Goal: Task Accomplishment & Management: Manage account settings

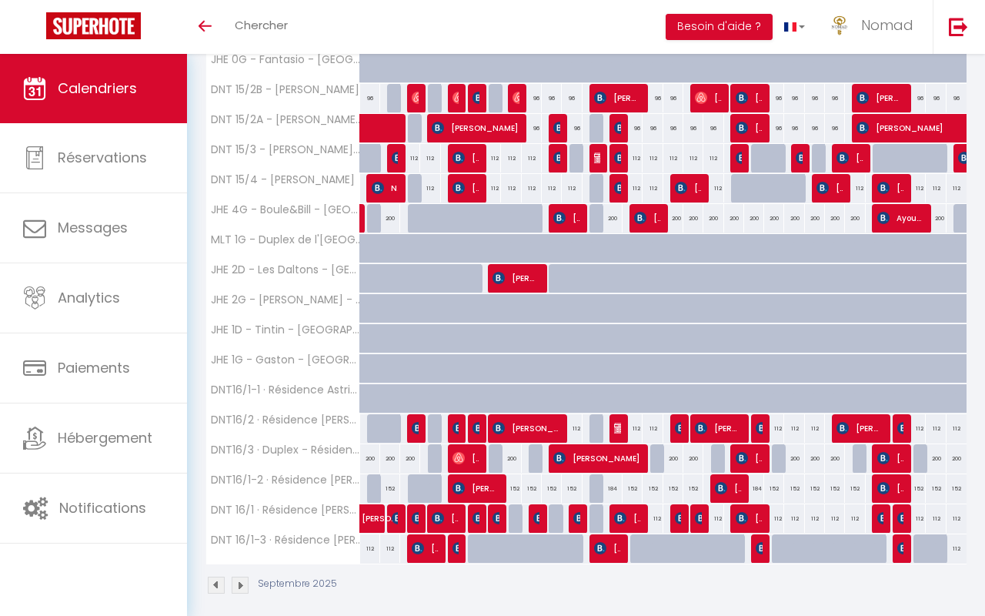
scroll to position [369, 0]
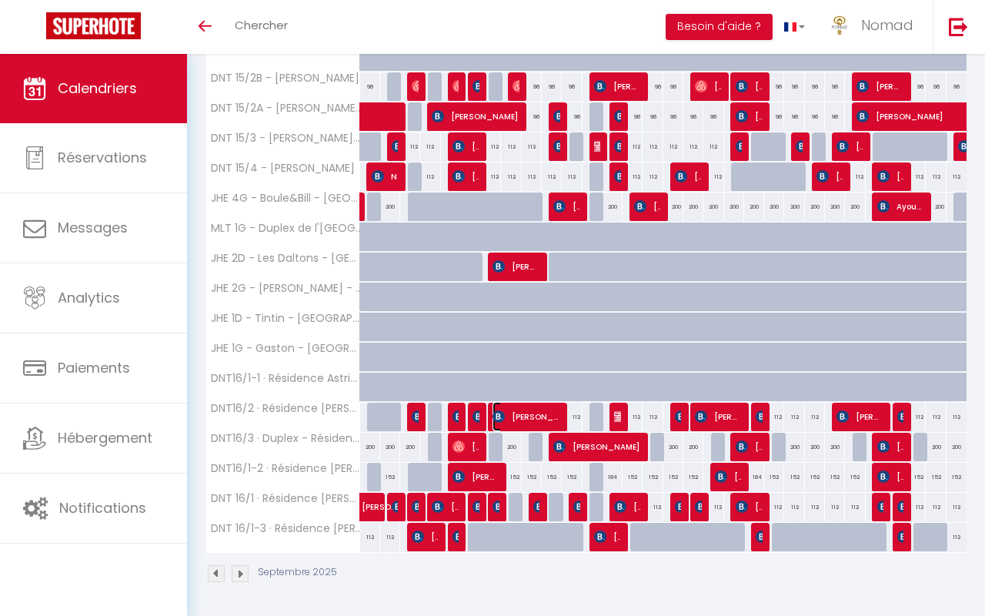
click at [546, 422] on span "[PERSON_NAME]-Cleenewerck Kato" at bounding box center [526, 416] width 67 height 29
select select "OK"
select select "1"
select select "0"
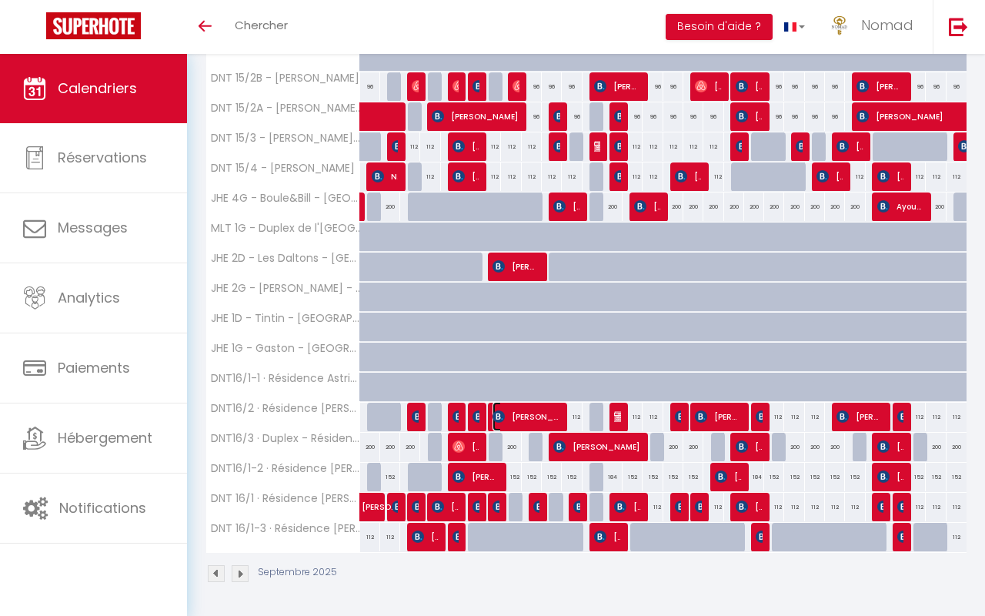
select select "1"
select select
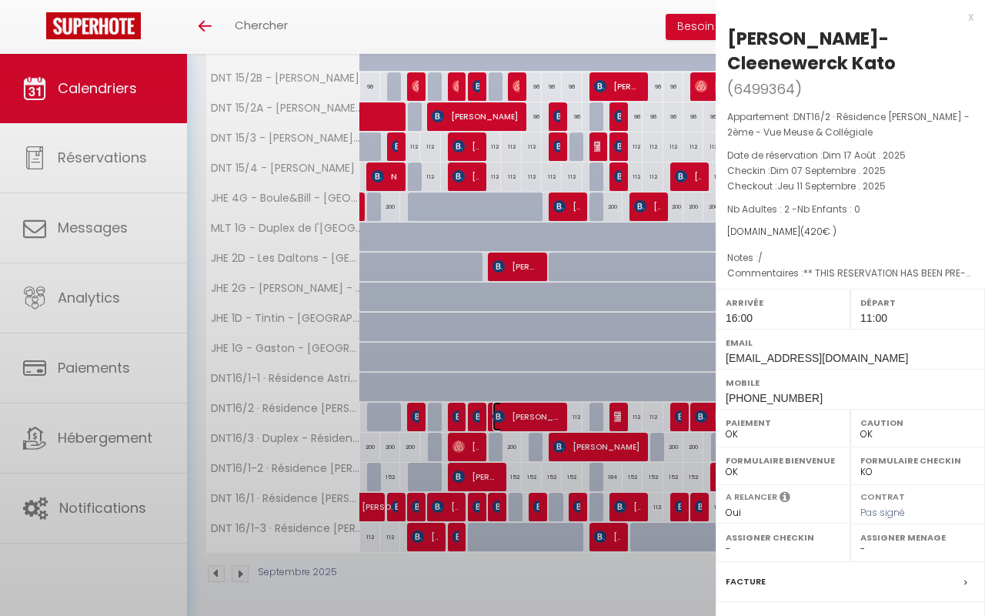
select select "21644"
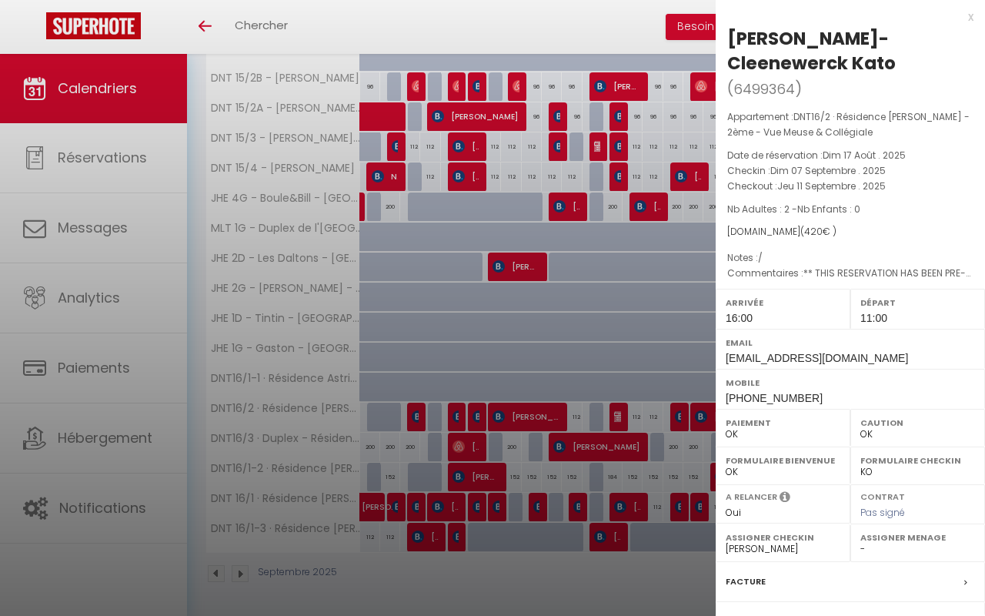
click at [546, 422] on div at bounding box center [492, 308] width 985 height 616
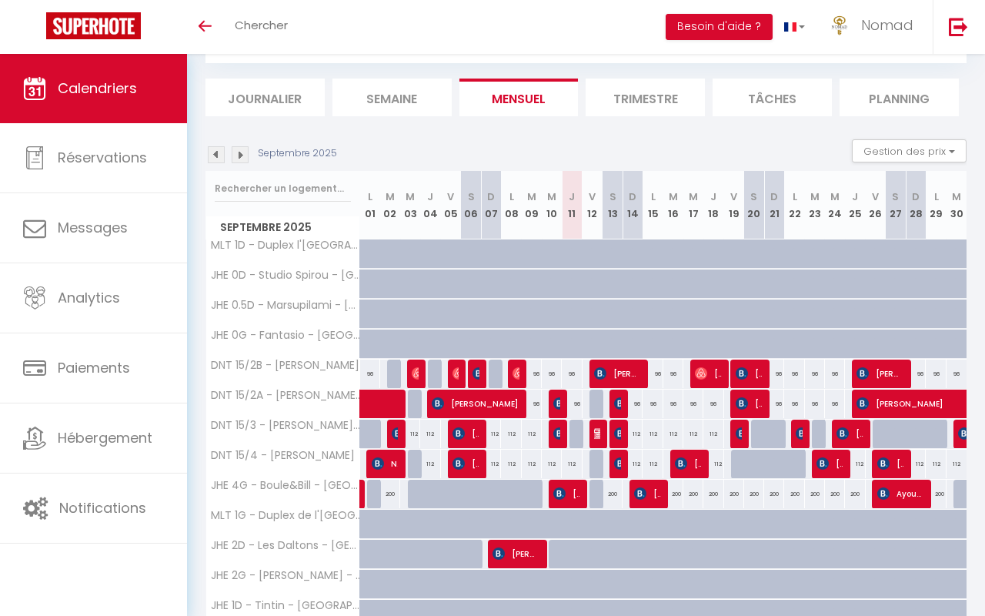
scroll to position [0, 2]
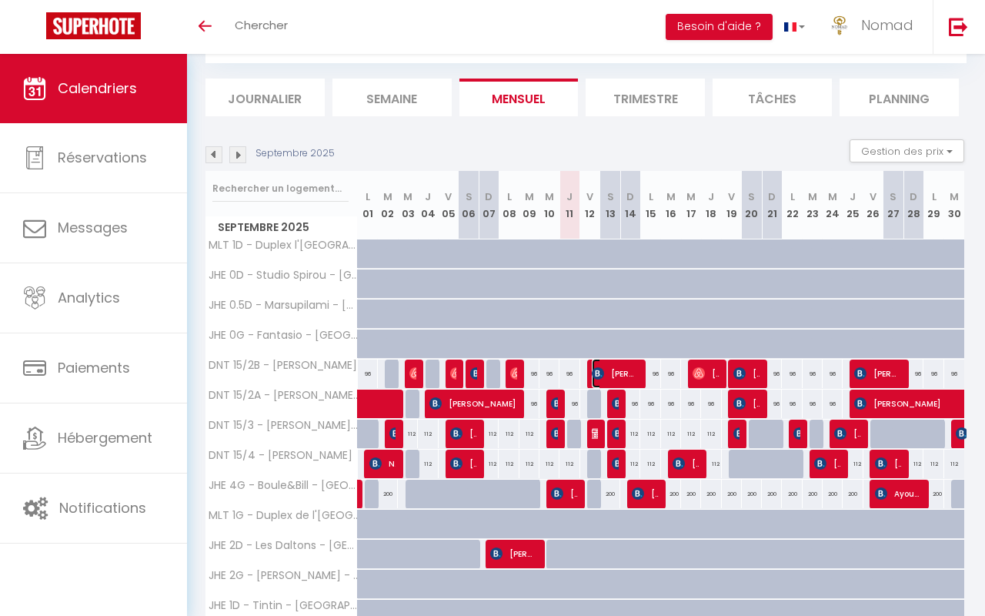
click at [606, 372] on span "[PERSON_NAME]" at bounding box center [615, 373] width 47 height 29
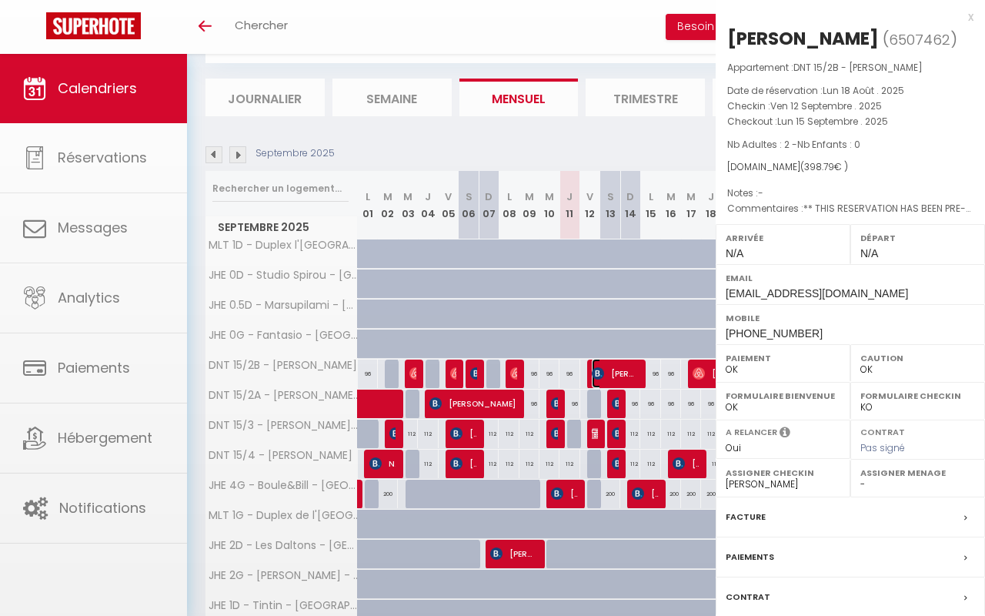
select select "21644"
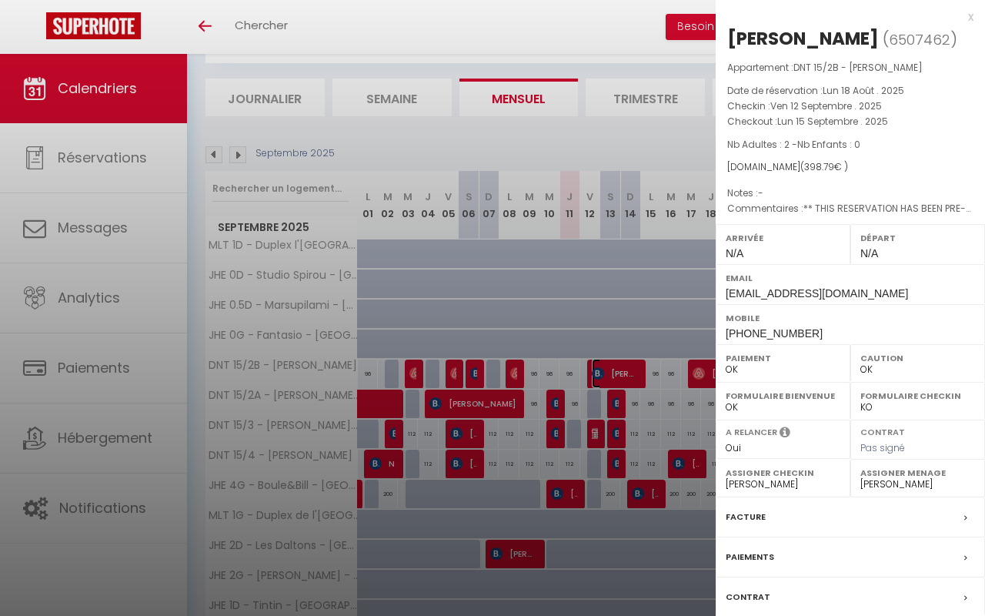
scroll to position [117, 0]
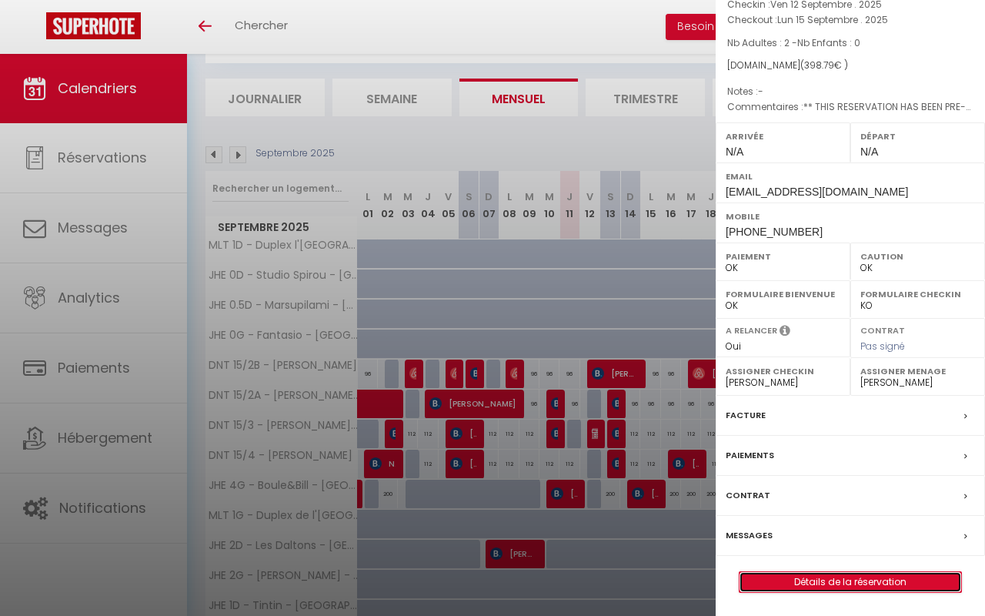
click at [809, 580] on link "Détails de la réservation" at bounding box center [851, 582] width 222 height 20
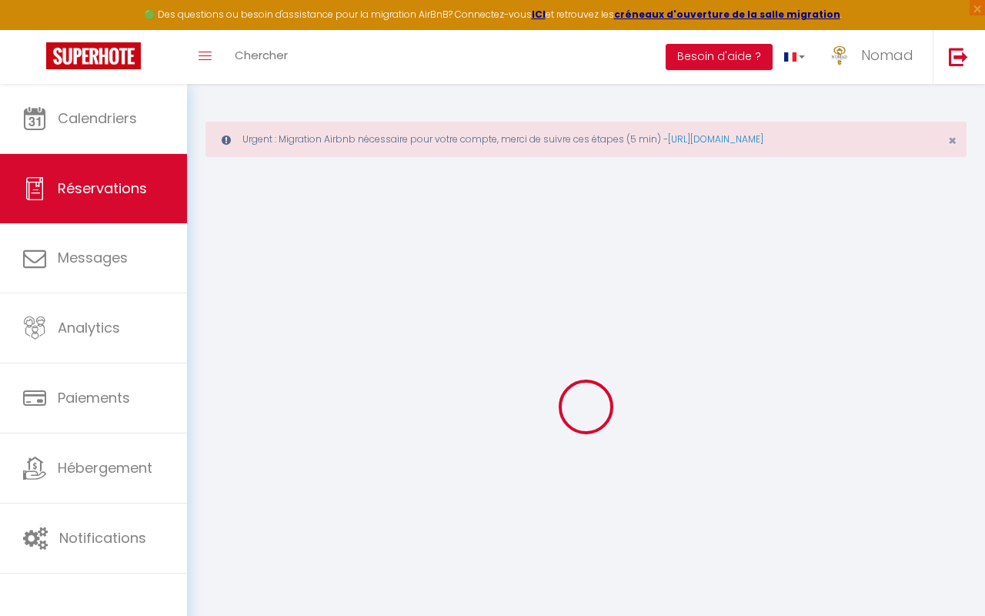
type input "[PERSON_NAME]"
type input "[EMAIL_ADDRESS][DOMAIN_NAME]"
type input "[PHONE_NUMBER]"
type input "."
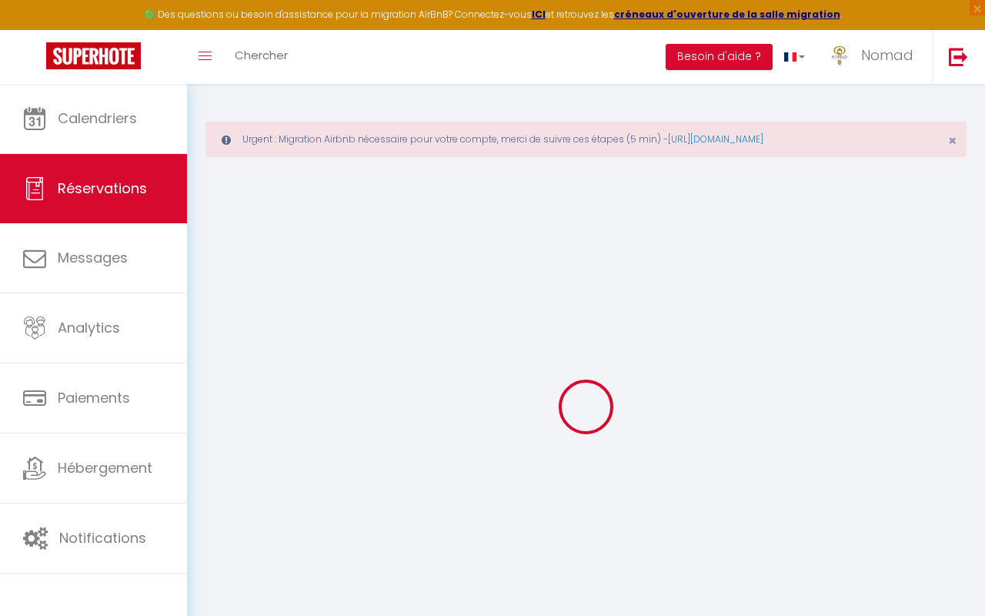
select select "NL"
type input "54.66"
type input "5.18"
select select "34667"
select select "1"
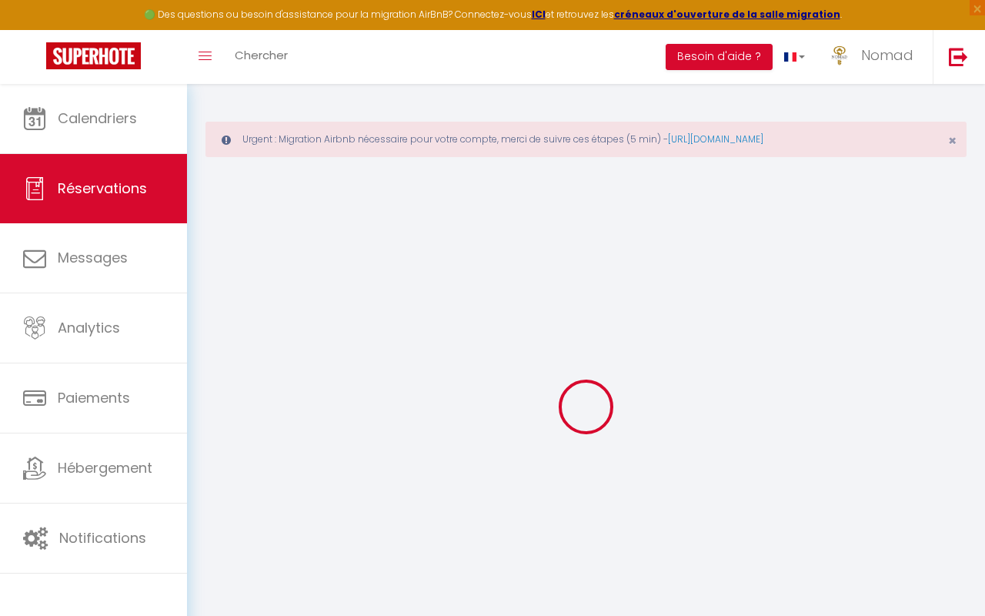
select select
type input "2"
select select "12"
select select "15"
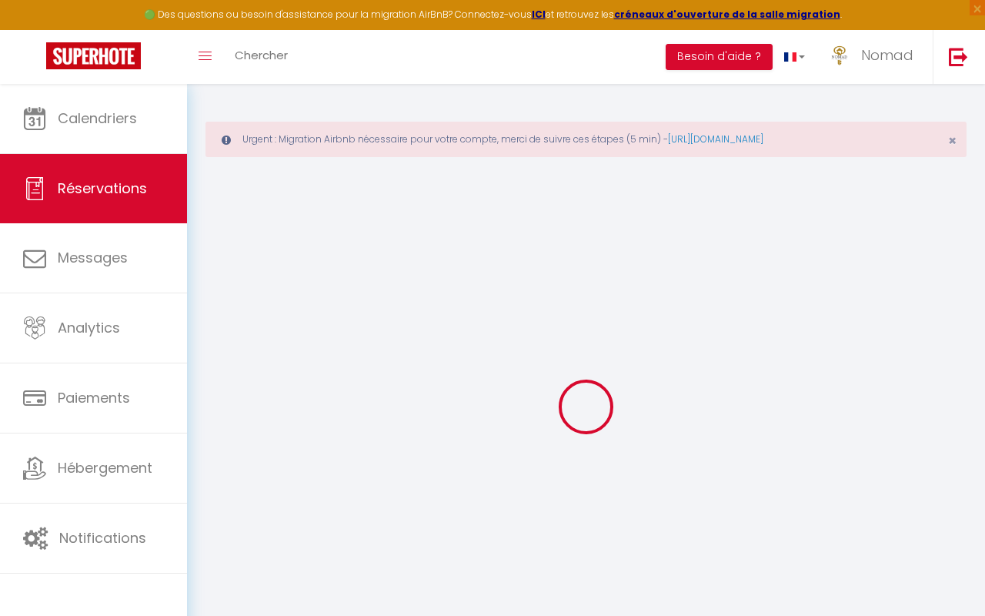
type input "364.41"
checkbox input "false"
type input "0"
select select "2"
type input "0"
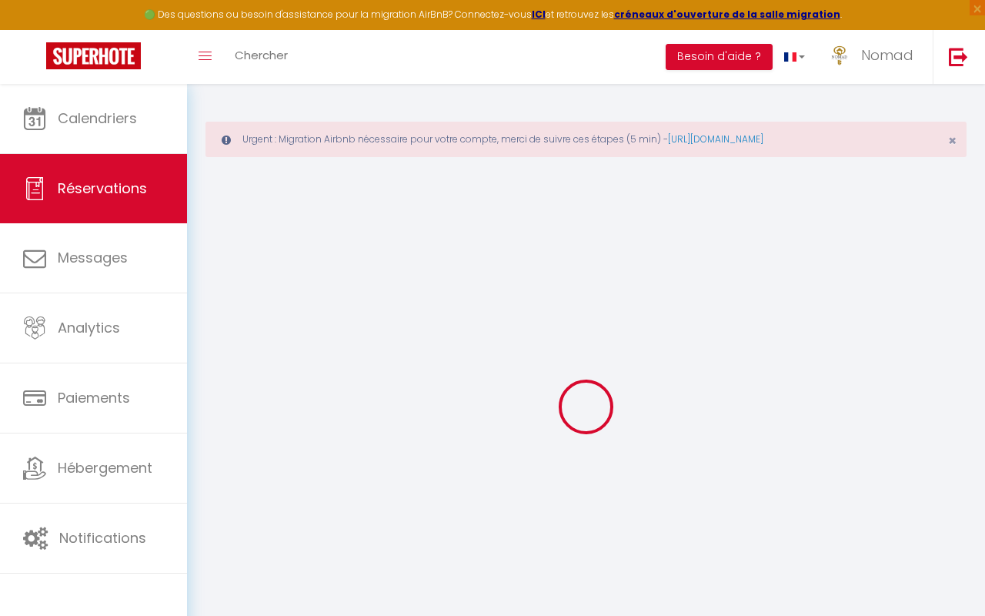
type input "0"
select select
checkbox input "false"
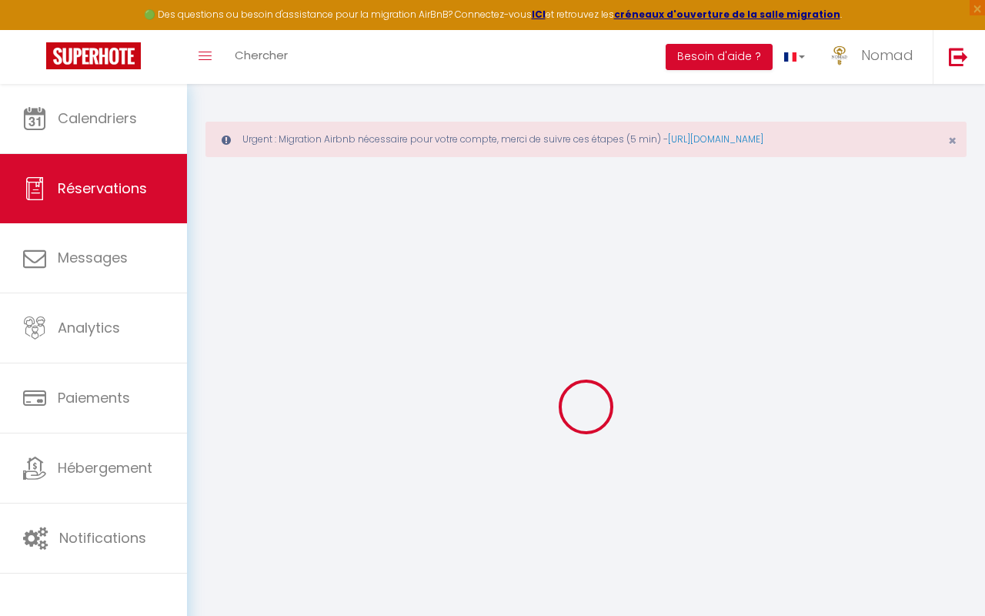
select select
checkbox input "false"
select select
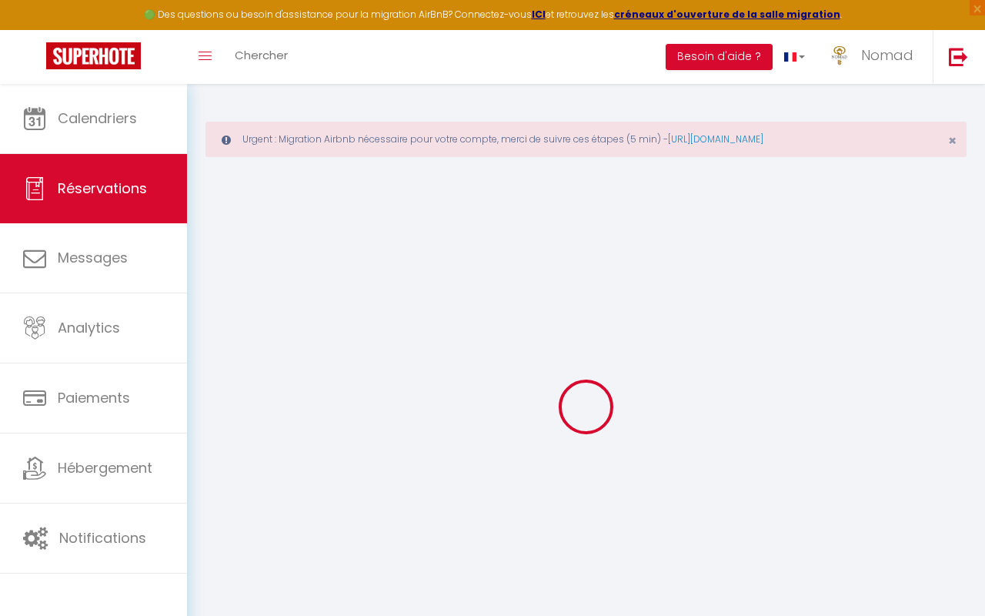
checkbox input "false"
type Comments0 "** THIS RESERVATION HAS BEEN PRE-PAID ** BOOKING NOTE : Payment charge is EUR 5…"
select select
checkbox input "false"
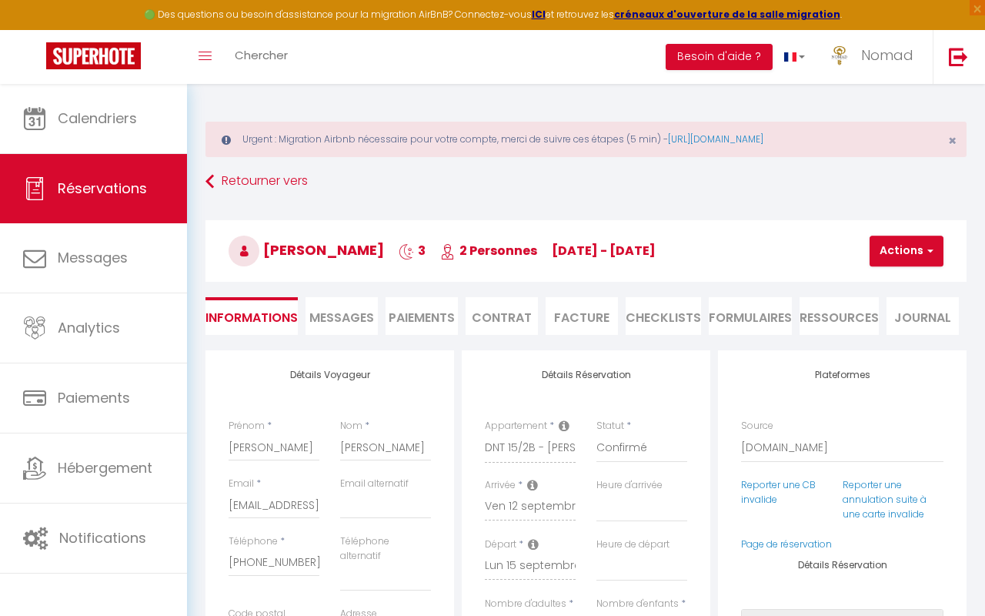
type input "34.38"
select select
checkbox input "false"
select select
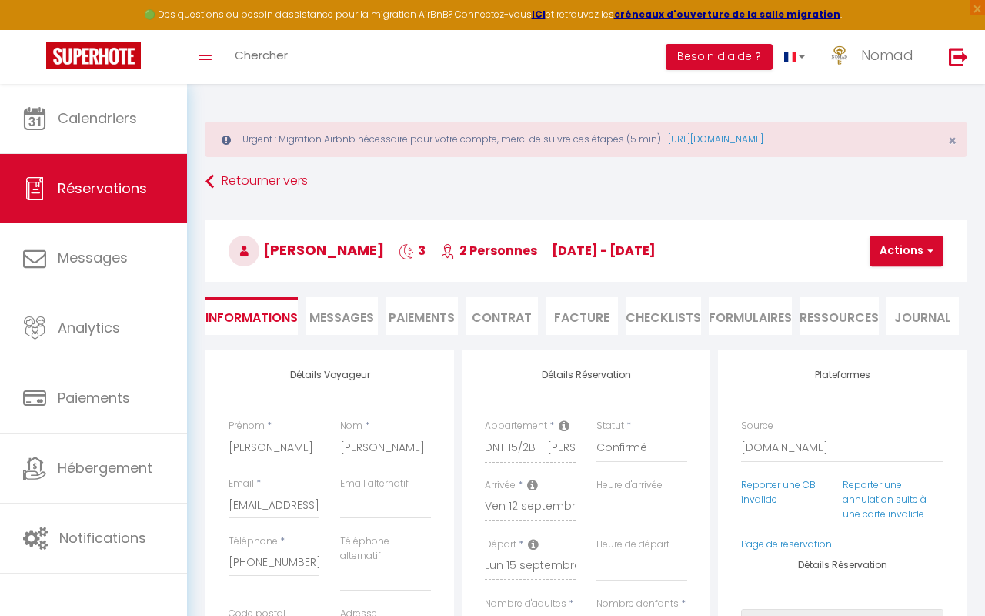
select select
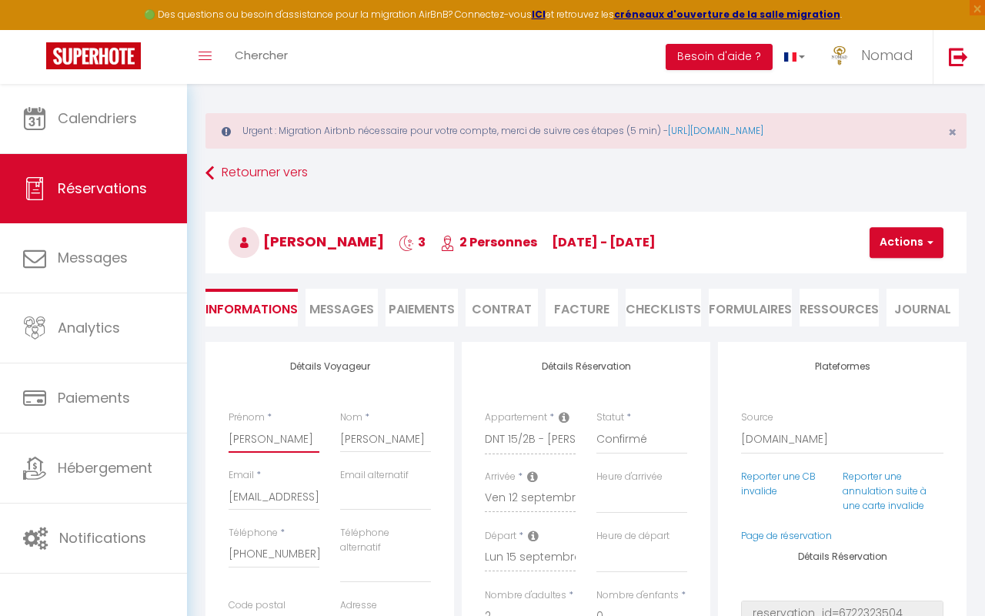
drag, startPoint x: 270, startPoint y: 440, endPoint x: 227, endPoint y: 441, distance: 43.1
click at [225, 441] on div "Prénom * [PERSON_NAME]" at bounding box center [275, 439] width 112 height 58
drag, startPoint x: 369, startPoint y: 443, endPoint x: 347, endPoint y: 446, distance: 22.5
click at [334, 444] on div "Nom * [PERSON_NAME]" at bounding box center [386, 440] width 112 height 58
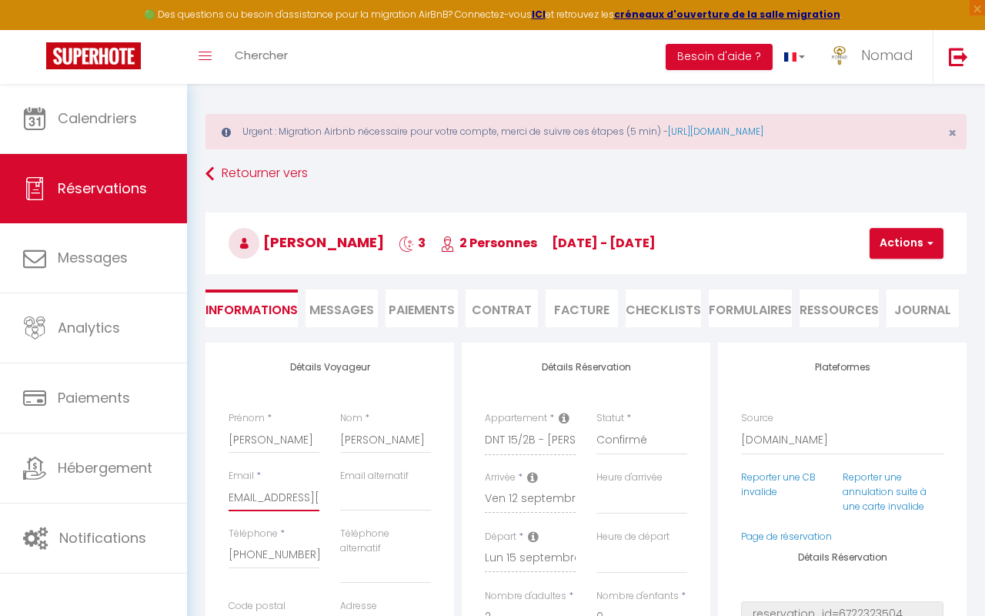
scroll to position [0, 102]
drag, startPoint x: 238, startPoint y: 497, endPoint x: 386, endPoint y: 533, distance: 152.1
click at [425, 533] on div "Détails Voyageur Prénom * [PERSON_NAME] * Smits Email * [EMAIL_ADDRESS][DOMAIN_…" at bounding box center [329, 624] width 249 height 565
click at [321, 509] on div "Email * [EMAIL_ADDRESS][DOMAIN_NAME]" at bounding box center [275, 498] width 112 height 58
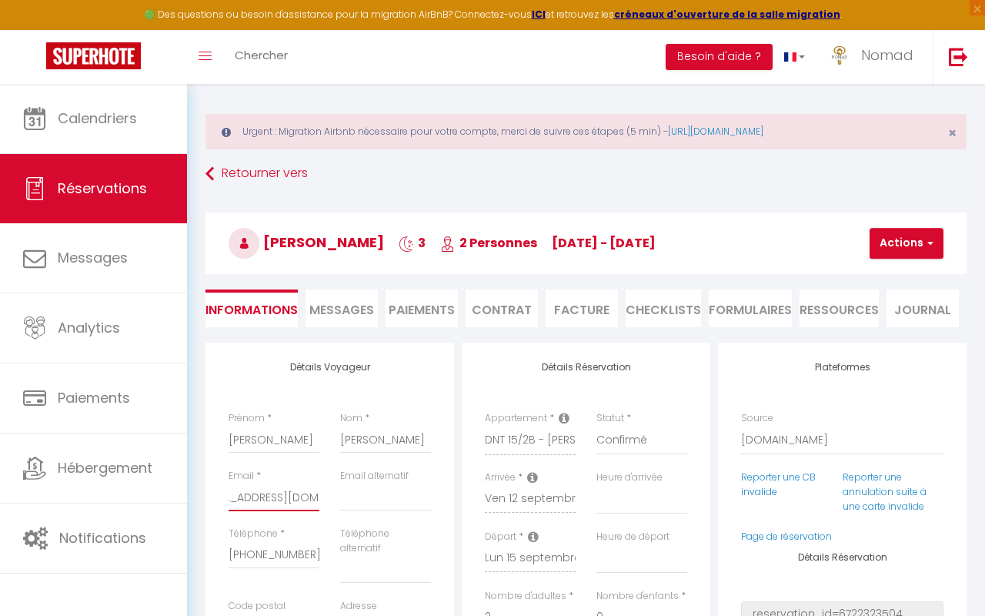
scroll to position [0, 102]
drag, startPoint x: 229, startPoint y: 498, endPoint x: 318, endPoint y: 500, distance: 88.5
click at [341, 500] on div "Email * [EMAIL_ADDRESS][DOMAIN_NAME] Email alternatif" at bounding box center [330, 498] width 222 height 58
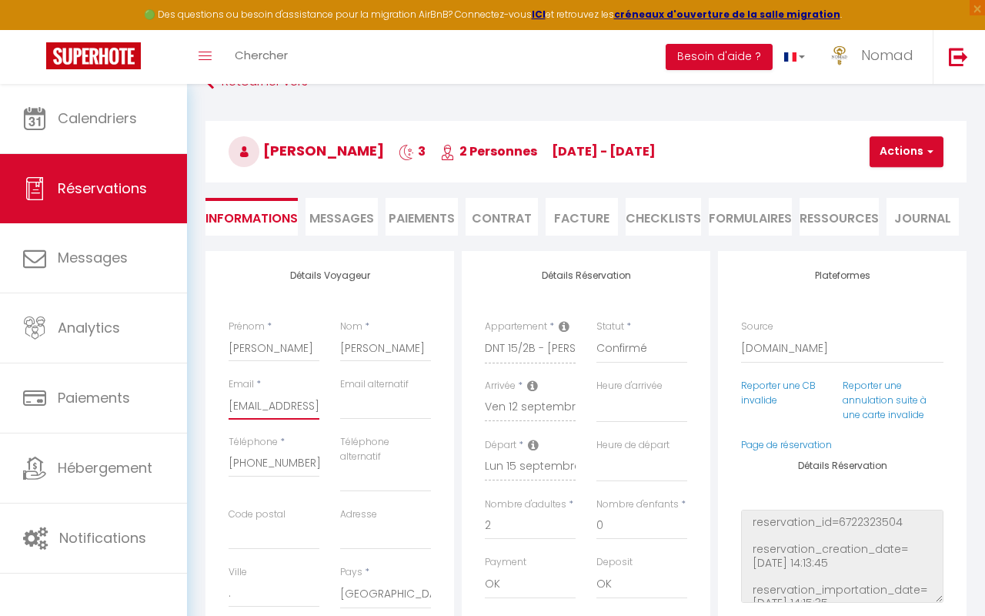
scroll to position [105, 0]
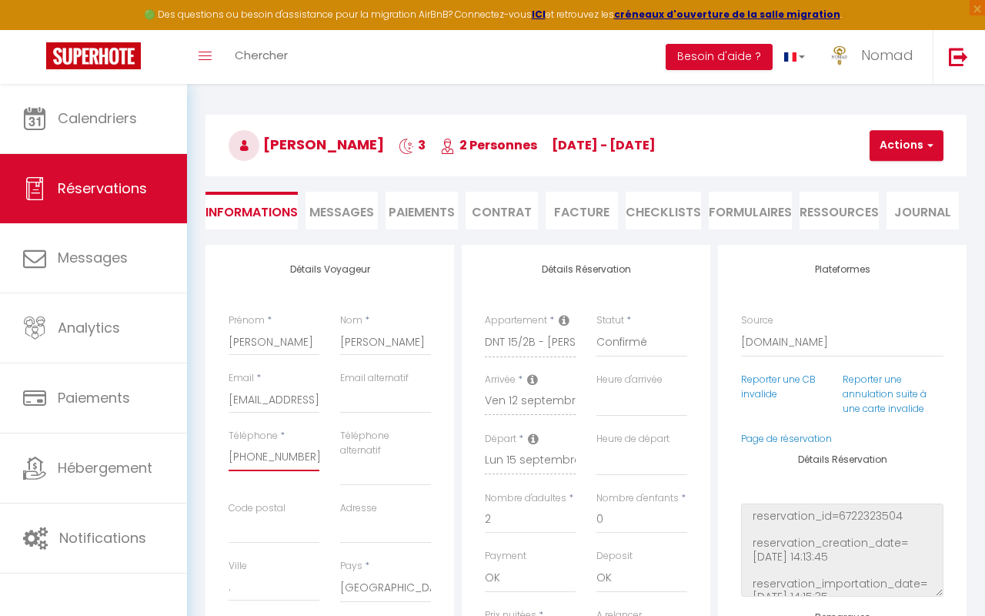
drag, startPoint x: 310, startPoint y: 458, endPoint x: 215, endPoint y: 462, distance: 94.7
click at [212, 462] on div "Détails Voyageur Prénom * [PERSON_NAME] * Smits Email * [EMAIL_ADDRESS][DOMAIN_…" at bounding box center [329, 527] width 249 height 565
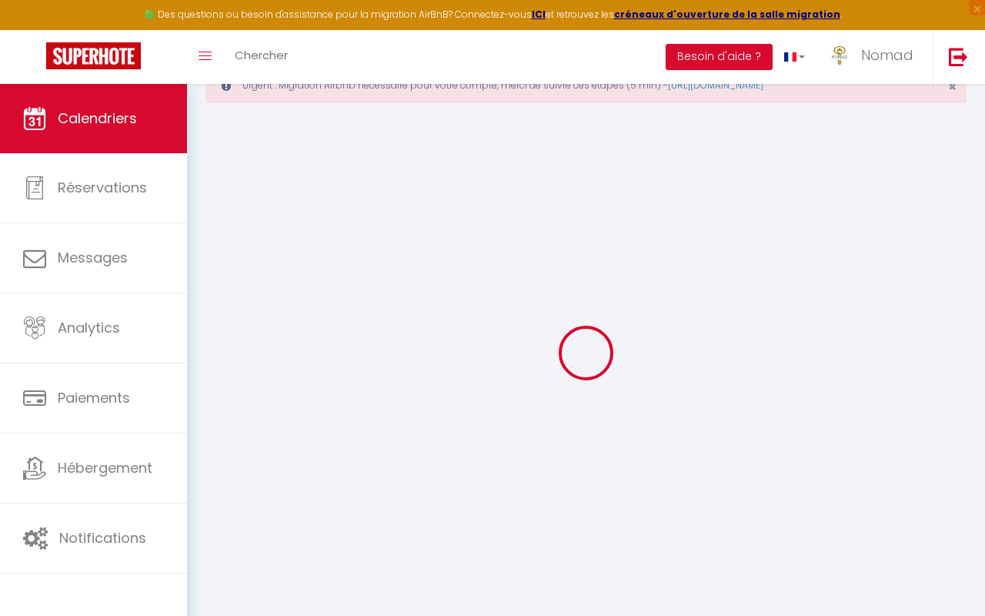
scroll to position [84, 0]
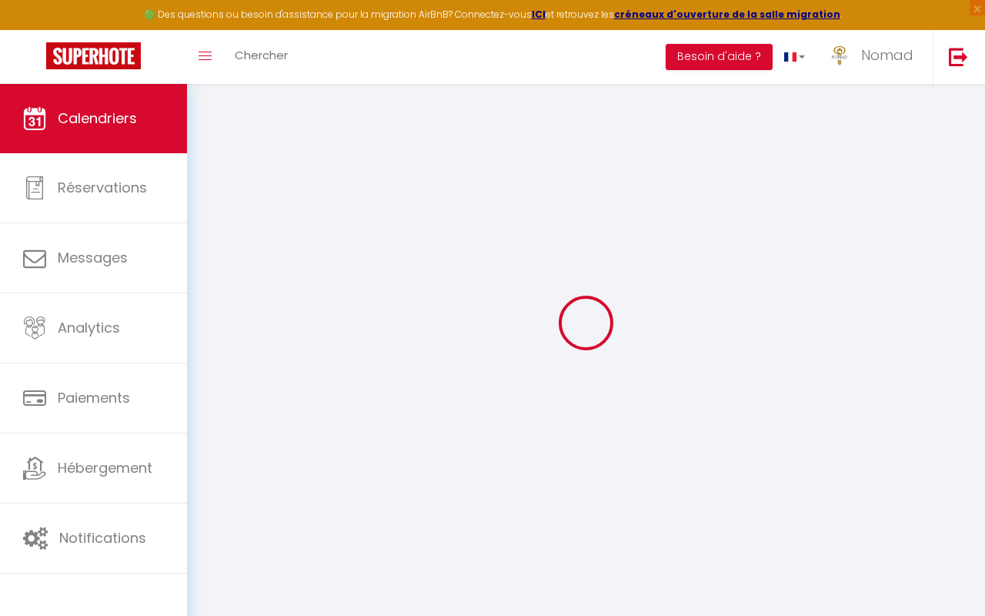
select select
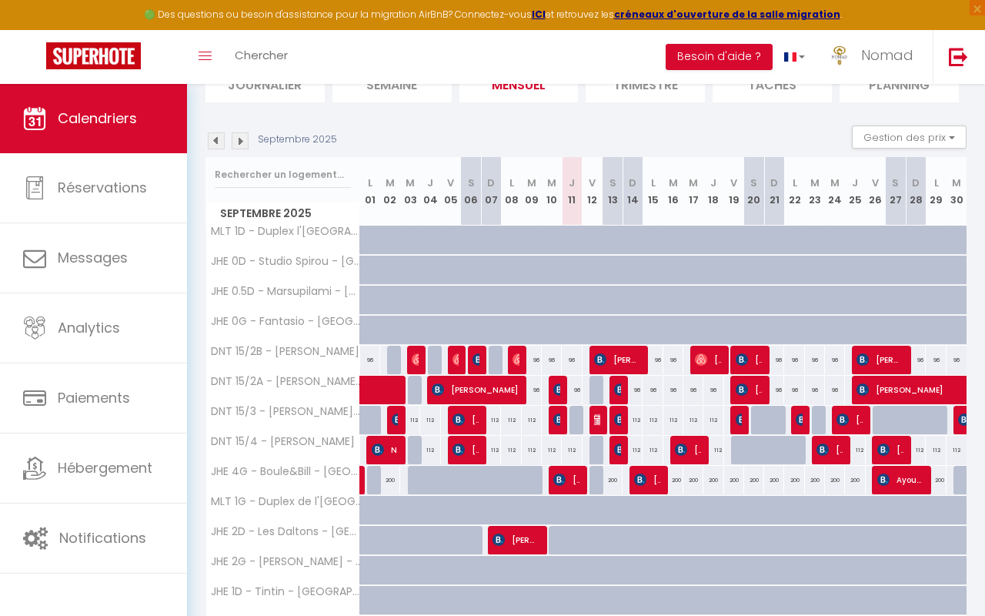
scroll to position [192, 0]
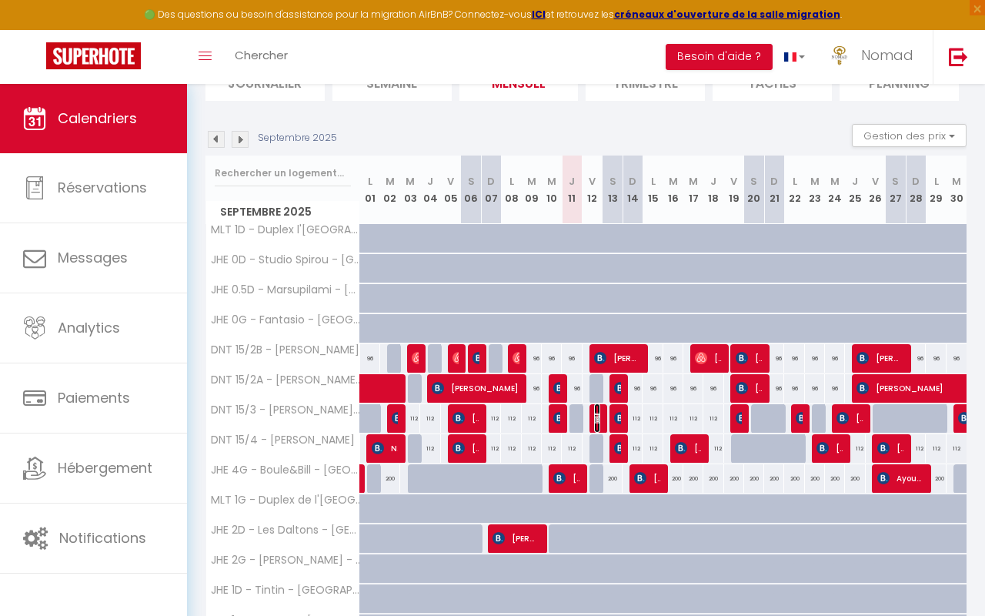
click at [596, 419] on img at bounding box center [600, 418] width 12 height 12
select select "OK"
select select "KO"
select select "0"
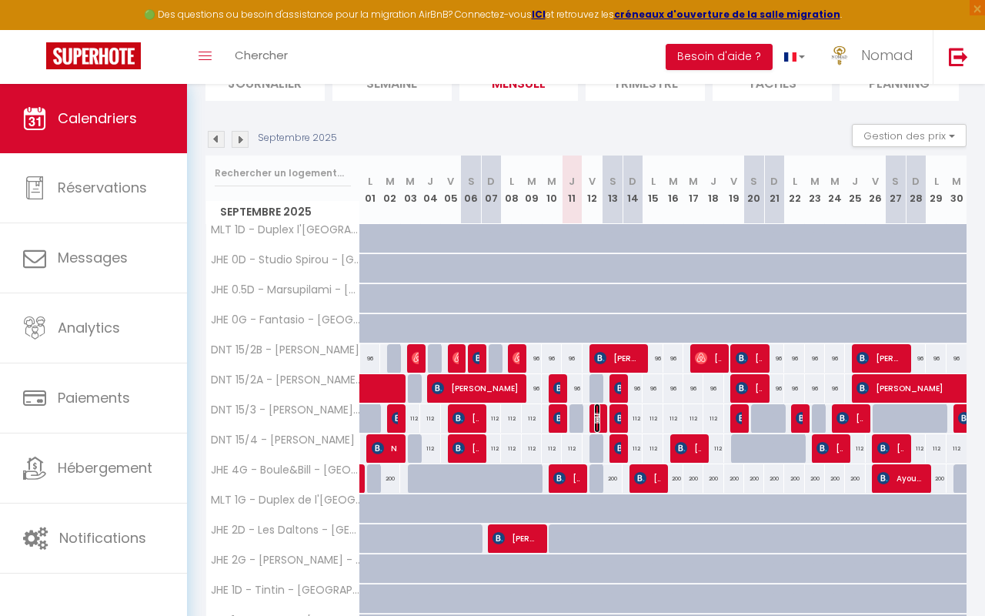
select select "1"
select select
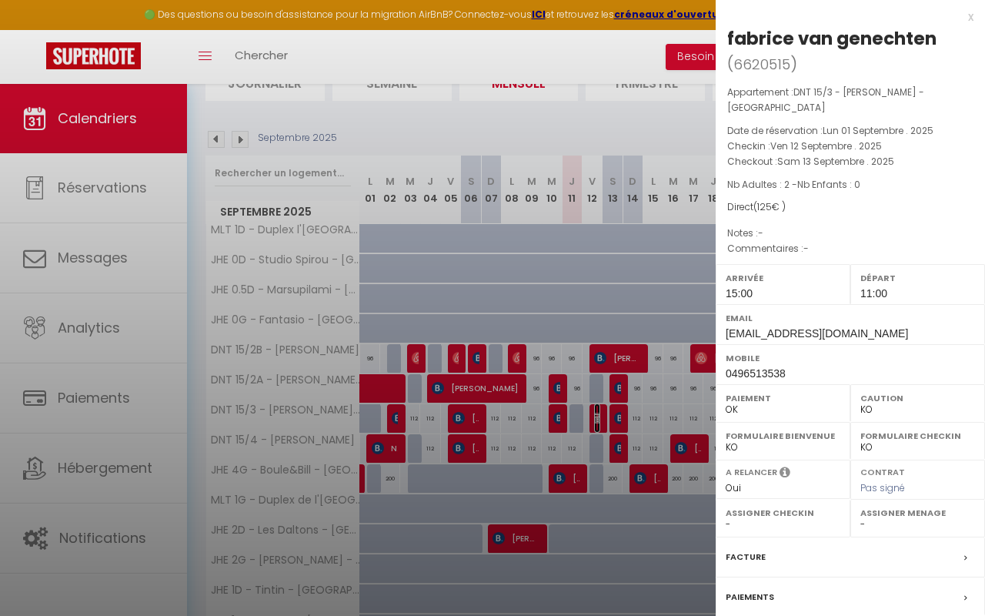
select select "21644"
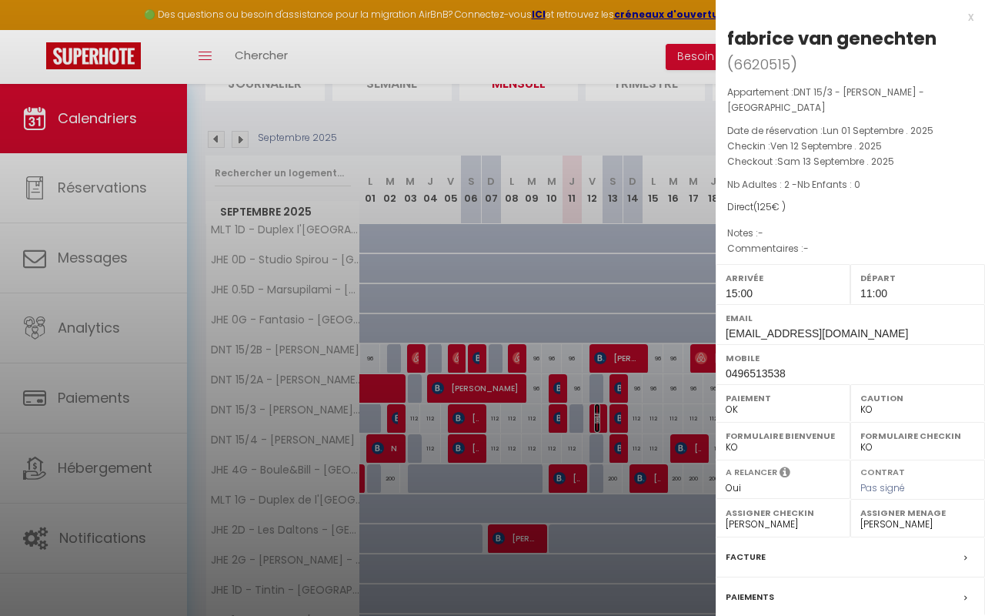
scroll to position [126, 0]
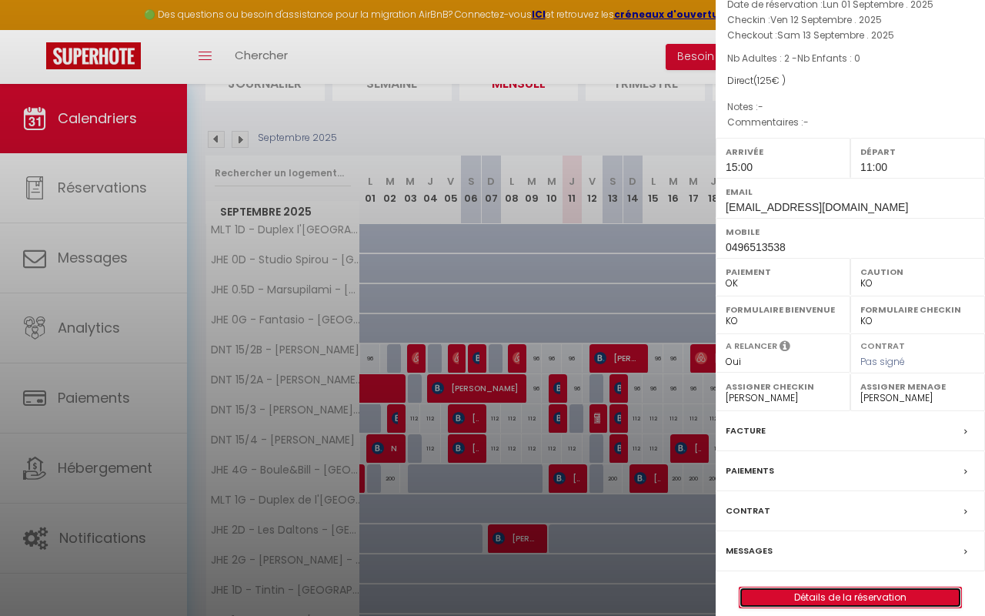
click at [816, 587] on link "Détails de la réservation" at bounding box center [851, 597] width 222 height 20
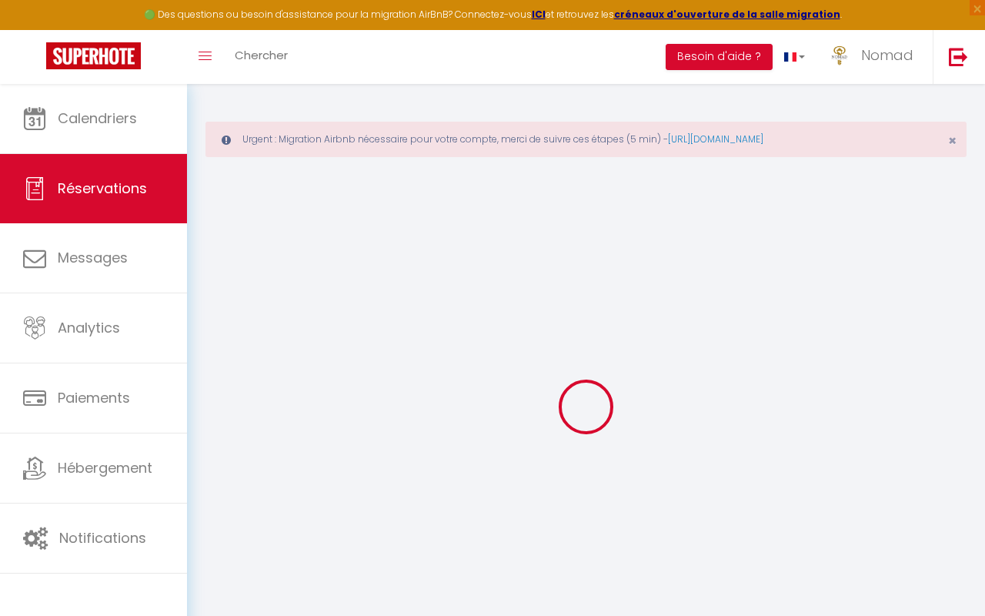
select select
checkbox input "false"
select select
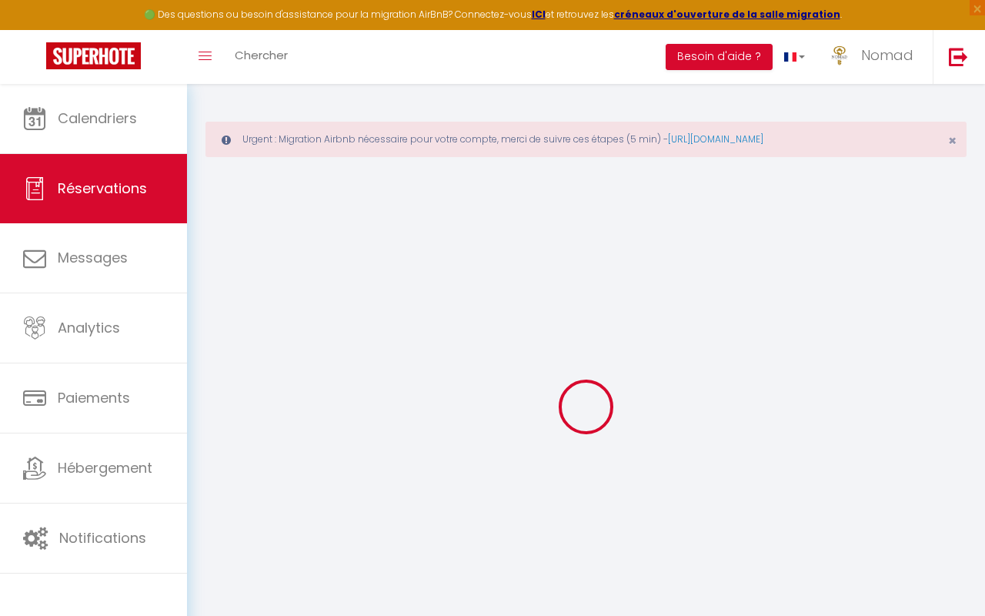
checkbox input "false"
select select
checkbox input "false"
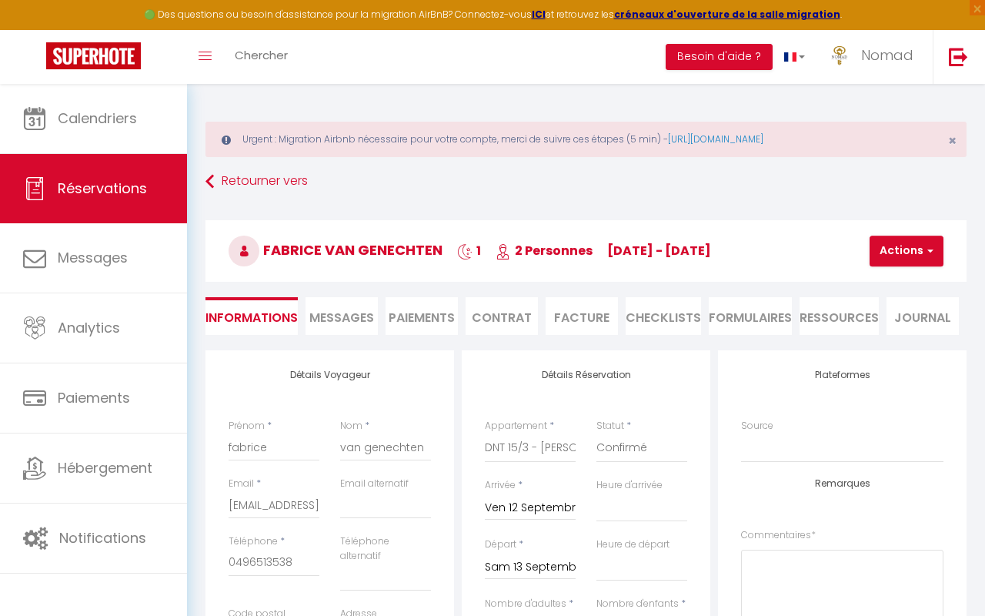
select select
checkbox input "false"
select select "15:00"
select select "11:00"
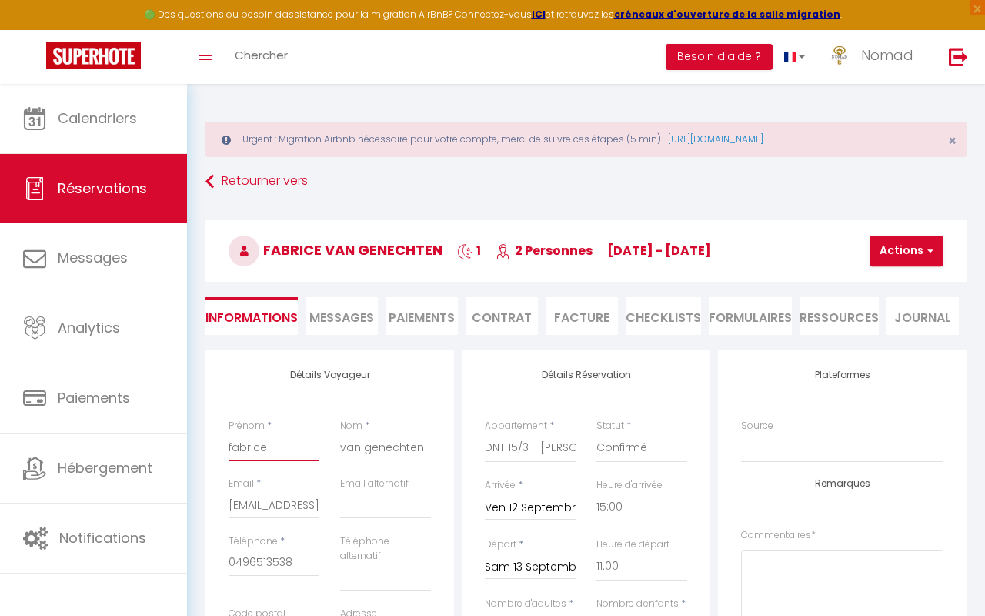
drag, startPoint x: 272, startPoint y: 452, endPoint x: 221, endPoint y: 450, distance: 50.8
click at [221, 449] on div "Prénom * fabrice" at bounding box center [275, 448] width 112 height 58
drag, startPoint x: 339, startPoint y: 450, endPoint x: 426, endPoint y: 456, distance: 86.4
drag, startPoint x: 228, startPoint y: 502, endPoint x: 249, endPoint y: 503, distance: 21.6
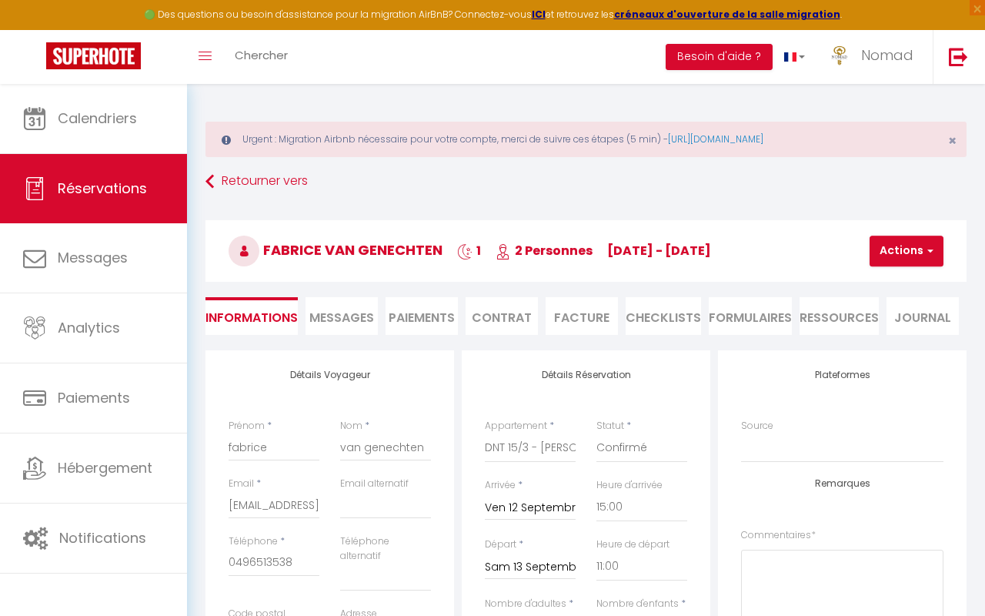
click at [256, 503] on div "Email * [EMAIL_ADDRESS][DOMAIN_NAME]" at bounding box center [275, 505] width 112 height 58
click at [228, 503] on div "Email * [EMAIL_ADDRESS][DOMAIN_NAME]" at bounding box center [275, 505] width 112 height 58
drag, startPoint x: 229, startPoint y: 501, endPoint x: 320, endPoint y: 509, distance: 91.1
click at [339, 504] on div "Email * [EMAIL_ADDRESS][DOMAIN_NAME] Email alternatif" at bounding box center [330, 505] width 222 height 58
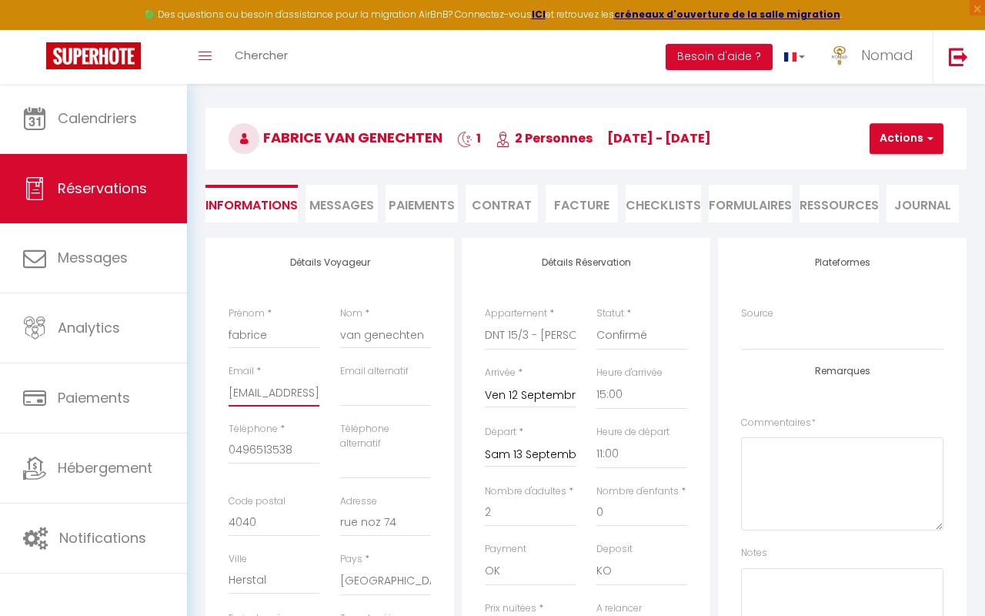
scroll to position [123, 0]
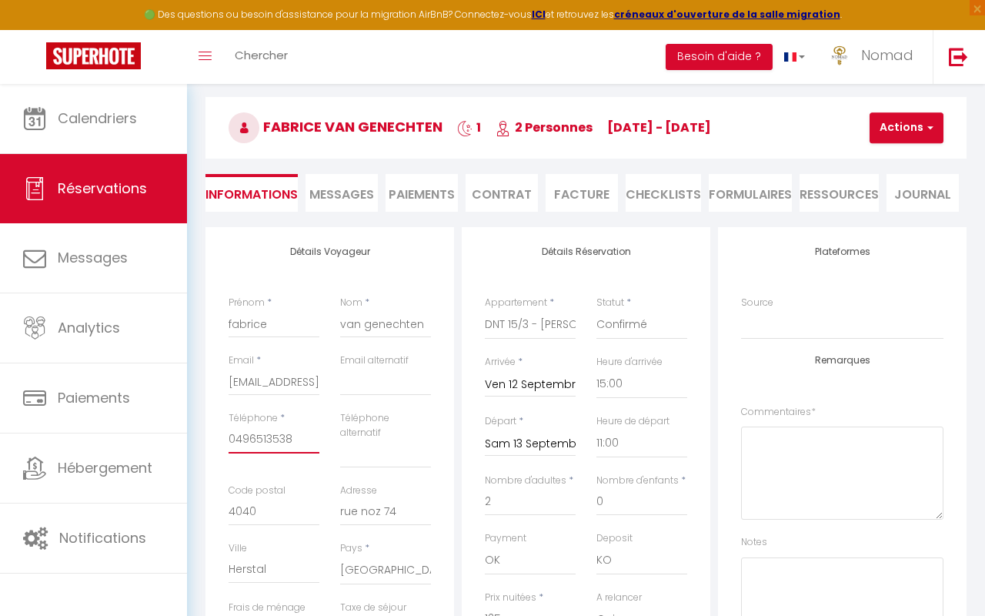
drag, startPoint x: 230, startPoint y: 443, endPoint x: 287, endPoint y: 445, distance: 57.0
click at [297, 445] on input "0496513538" at bounding box center [274, 440] width 91 height 28
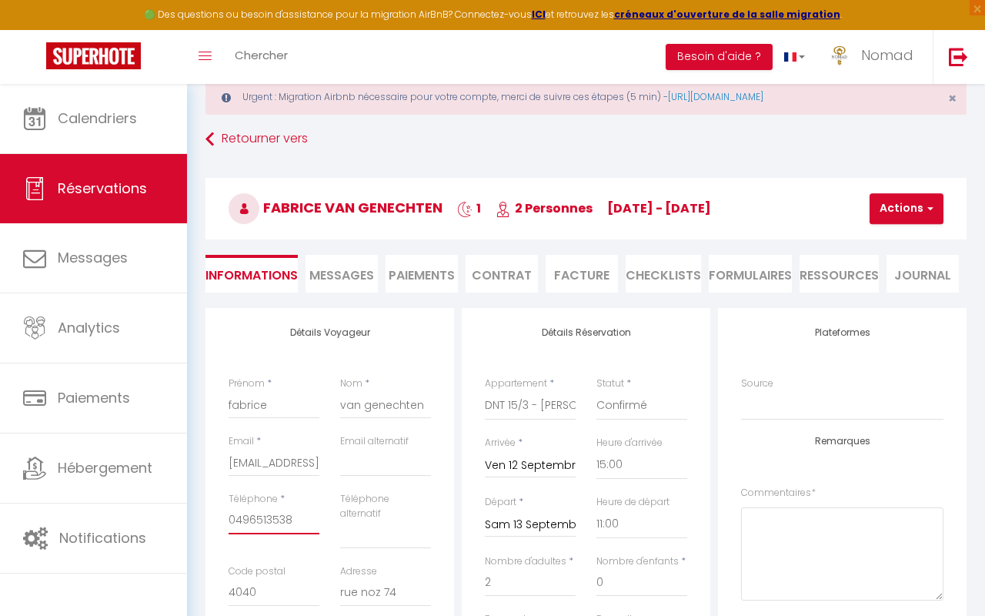
scroll to position [0, 0]
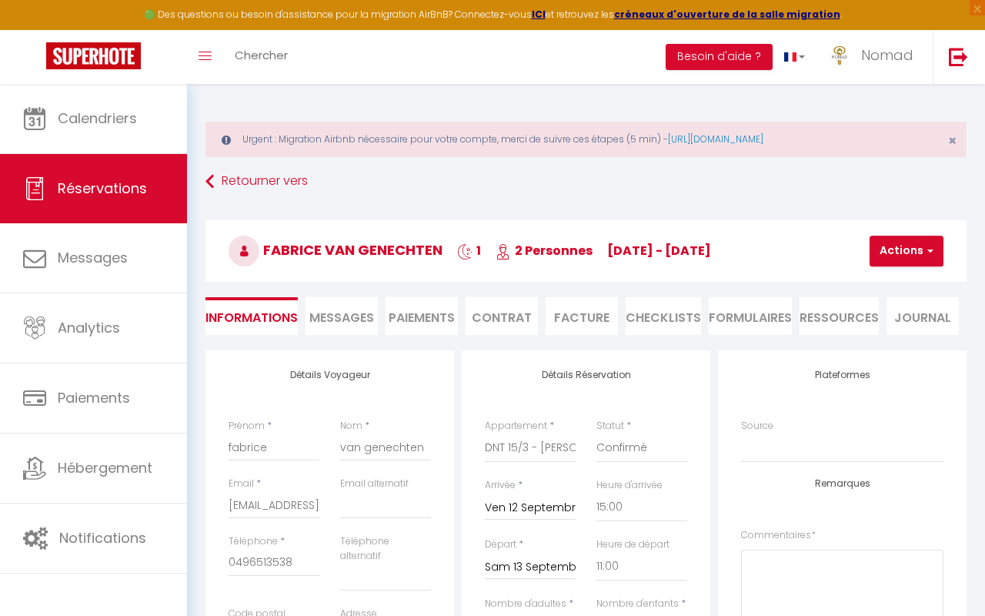
click at [362, 316] on span "Messages" at bounding box center [341, 318] width 65 height 18
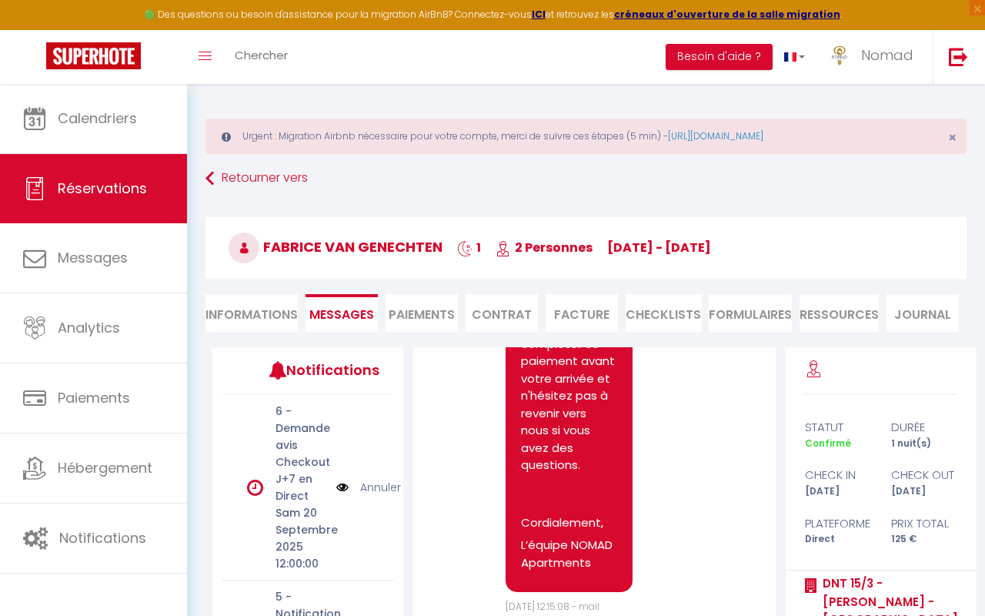
scroll to position [12, 0]
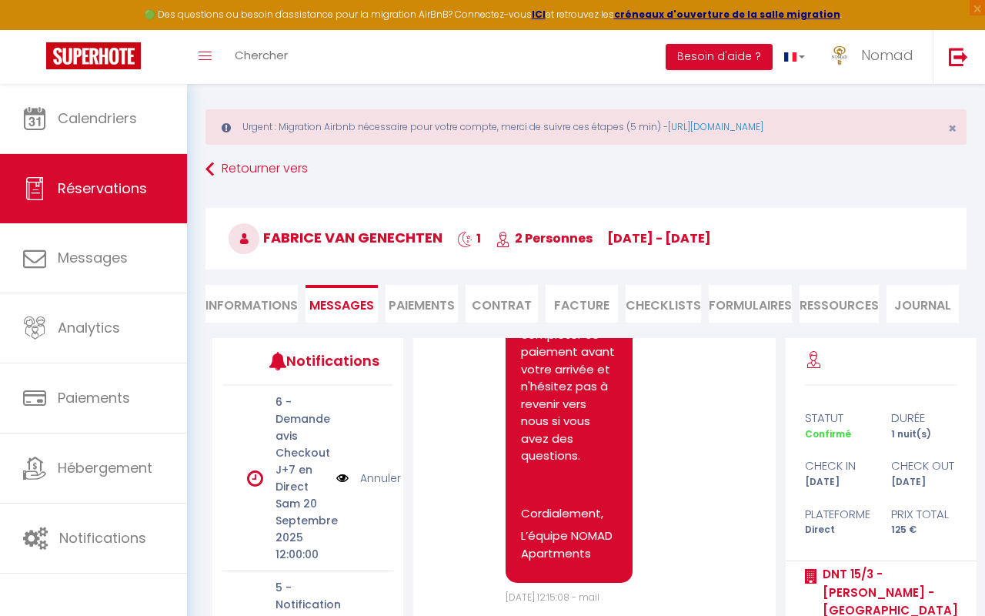
click at [411, 306] on li "Paiements" at bounding box center [422, 304] width 72 height 38
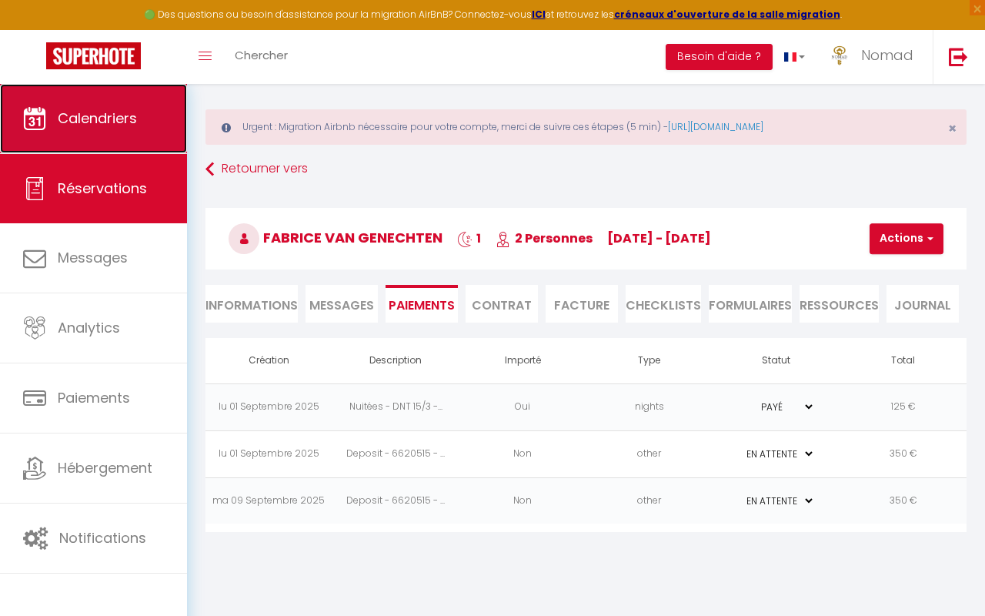
click at [48, 117] on link "Calendriers" at bounding box center [93, 118] width 187 height 69
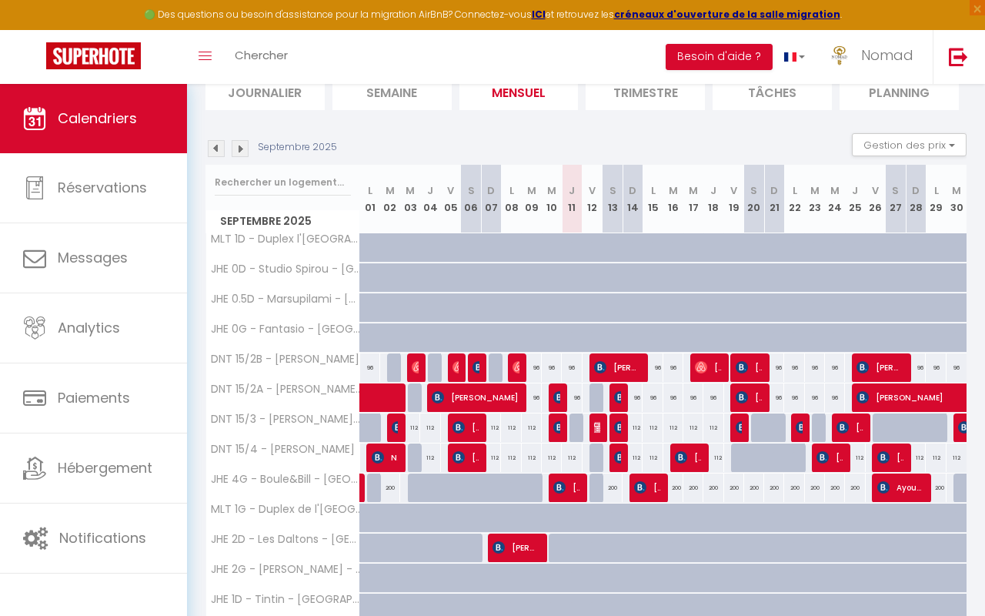
scroll to position [182, 0]
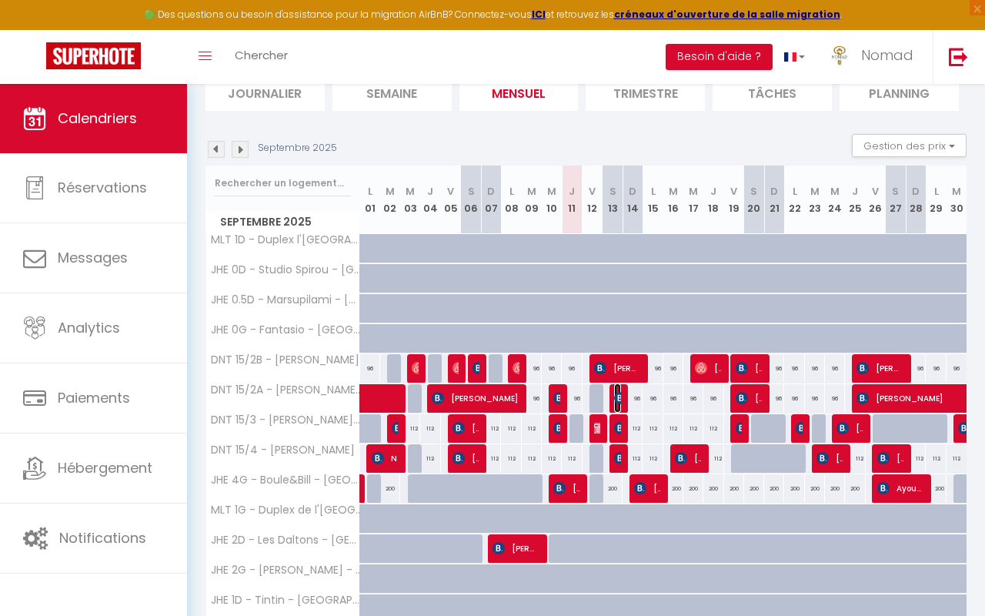
click at [618, 397] on img at bounding box center [620, 398] width 12 height 12
select select "OK"
select select "KO"
select select "0"
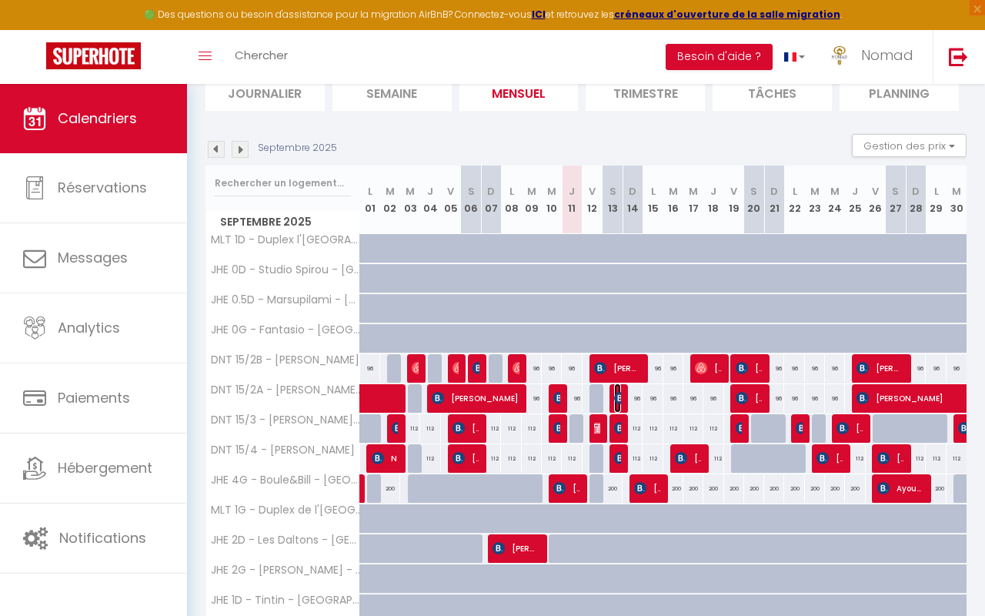
select select "1"
select select
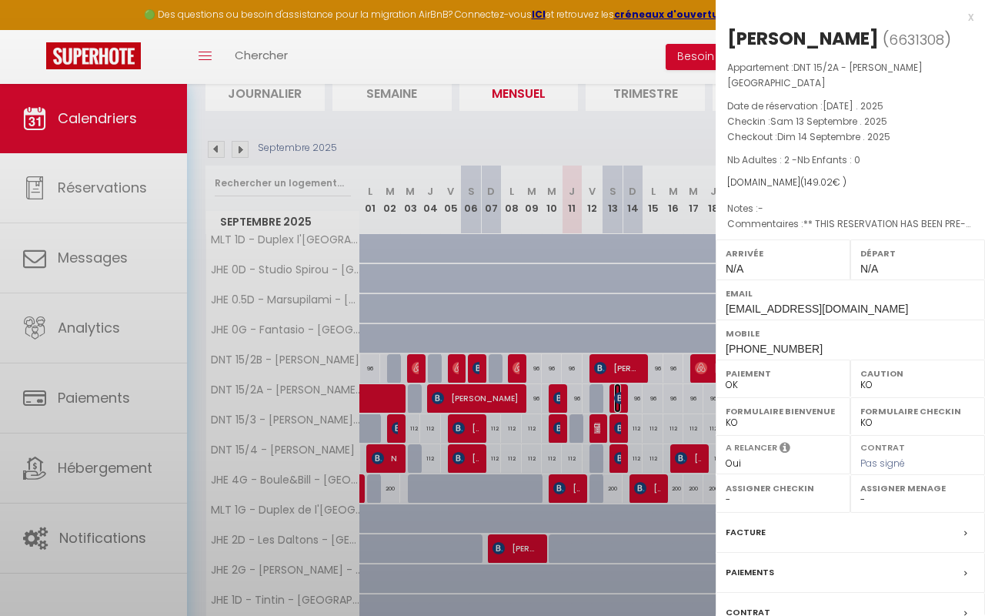
select select "21644"
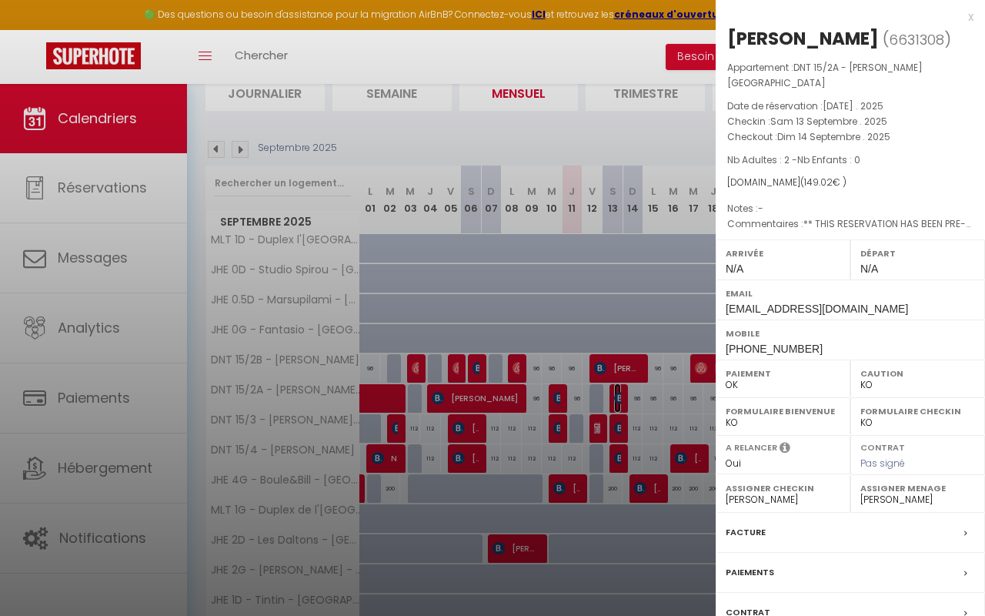
scroll to position [102, 0]
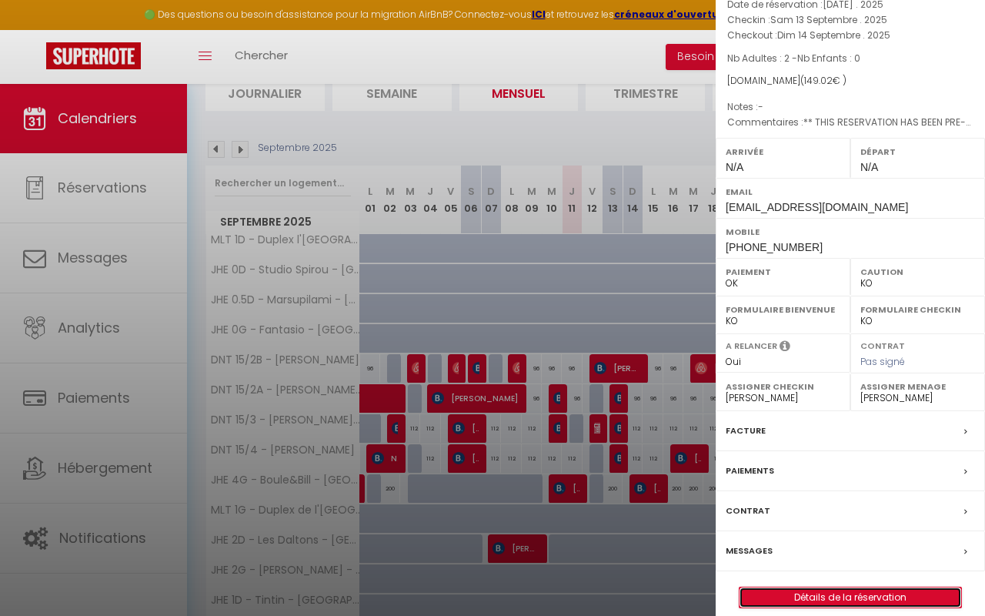
click at [781, 587] on link "Détails de la réservation" at bounding box center [851, 597] width 222 height 20
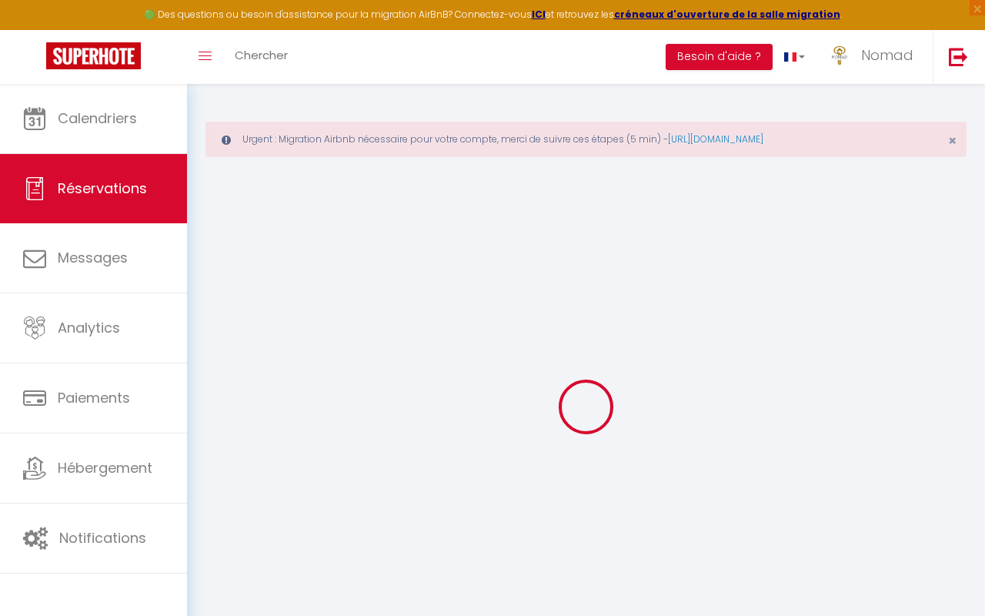
type input "[PERSON_NAME]"
type input "[EMAIL_ADDRESS][DOMAIN_NAME]"
type input "[PHONE_NUMBER]"
type input "."
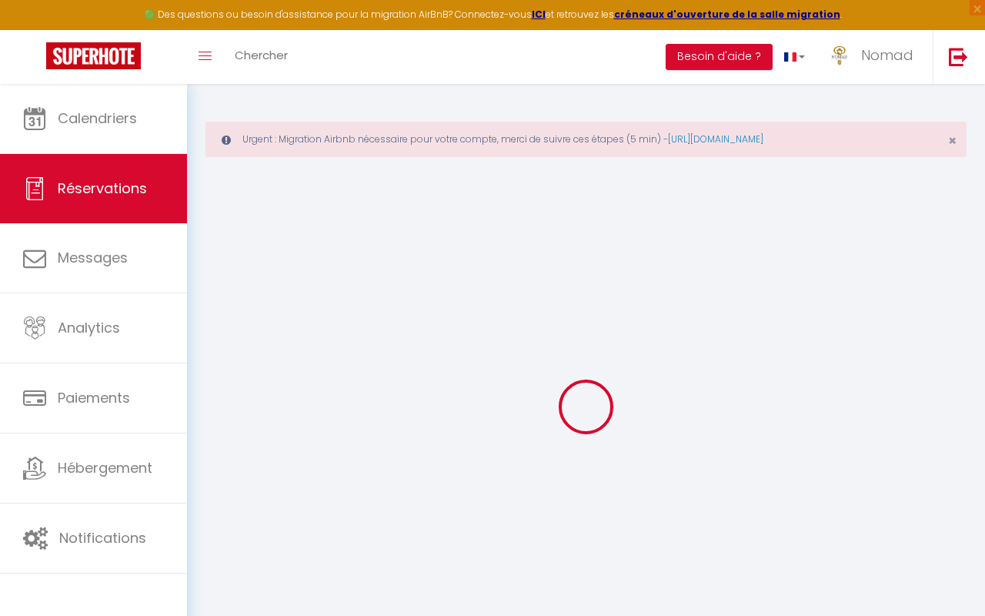
select select "DE"
type input "20.43"
type input "1.94"
select select "34668"
select select "1"
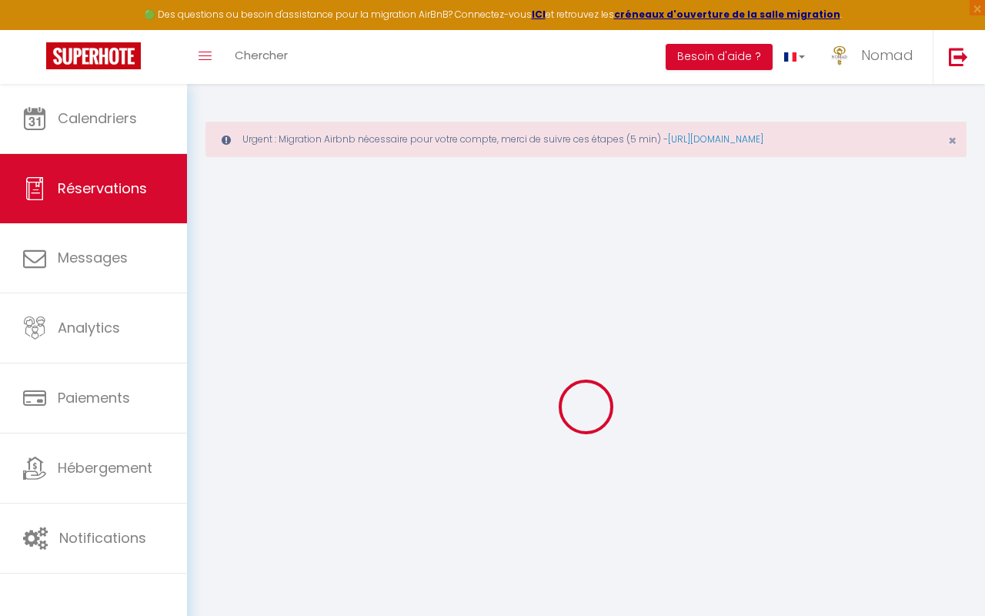
select select
type input "2"
select select "12"
select select
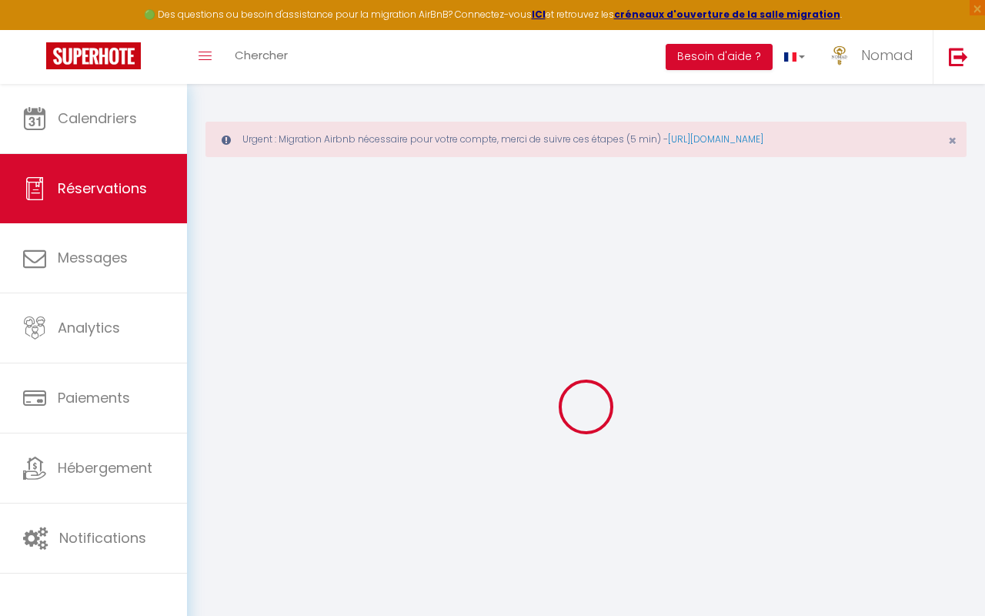
type input "136.17"
checkbox input "false"
type input "0"
select select "2"
type input "0"
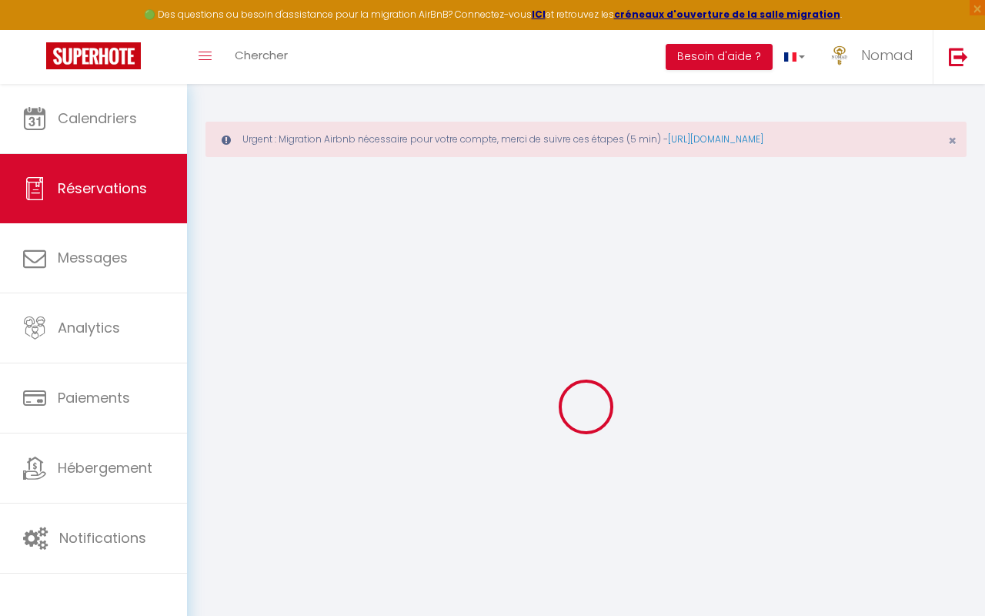
type input "0"
select select
select select "14"
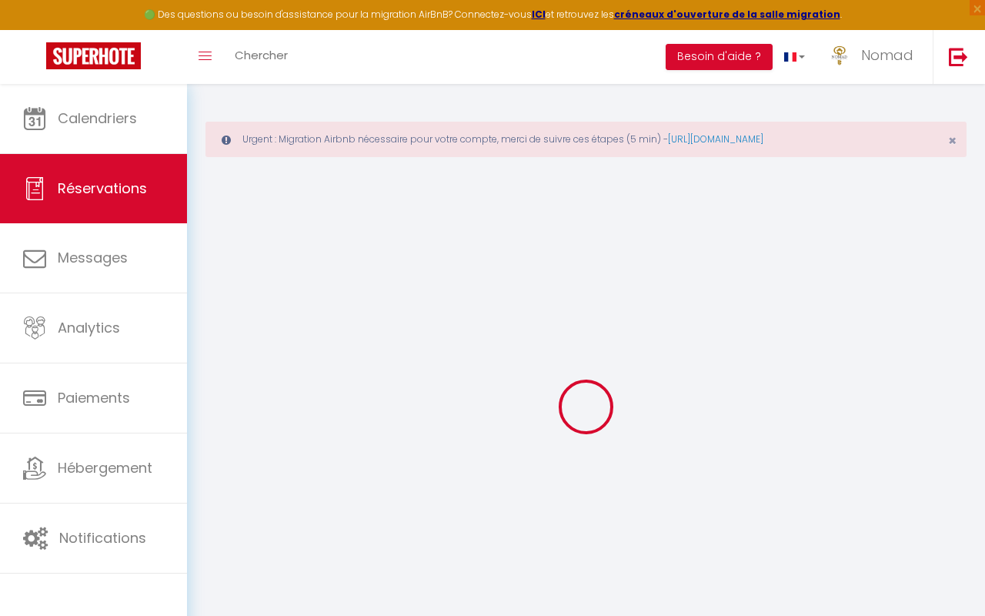
checkbox input "false"
select select
checkbox input "false"
select select
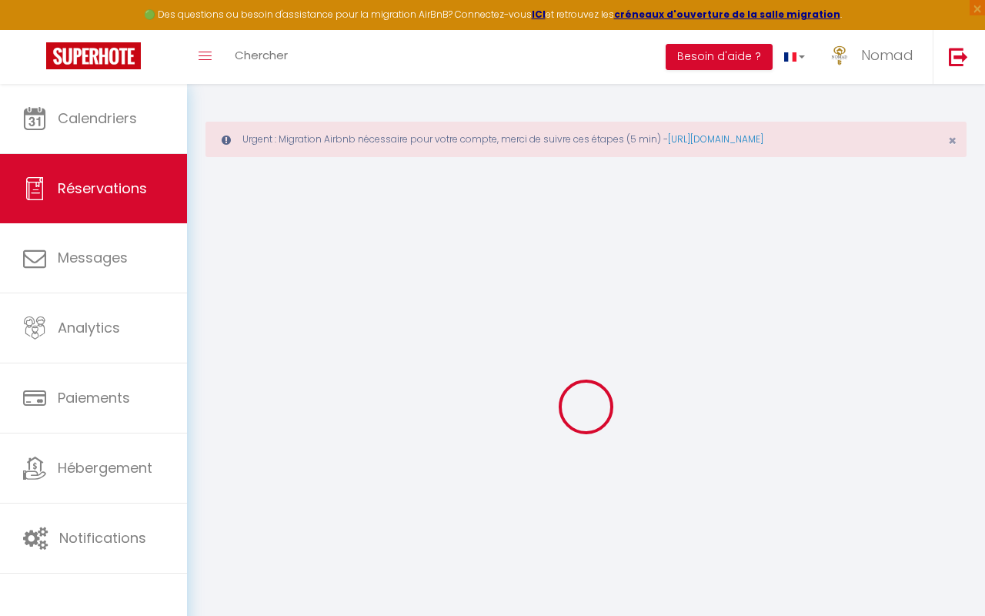
select select
checkbox input "false"
type Comments0 "** THIS RESERVATION HAS BEEN PRE-PAID ** Reservation has a cancellation grace p…"
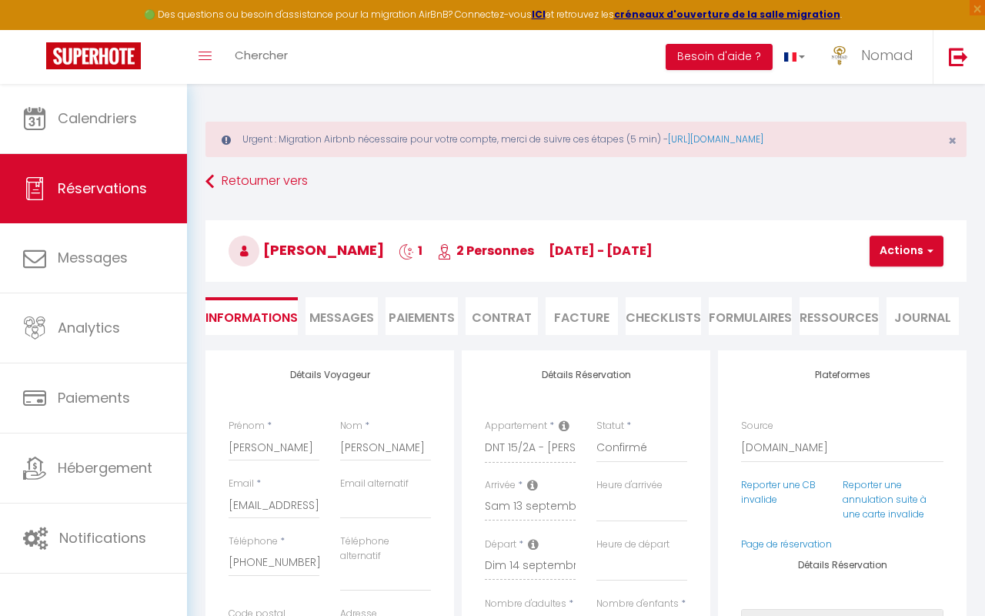
type input "12.85"
select select
checkbox input "false"
select select
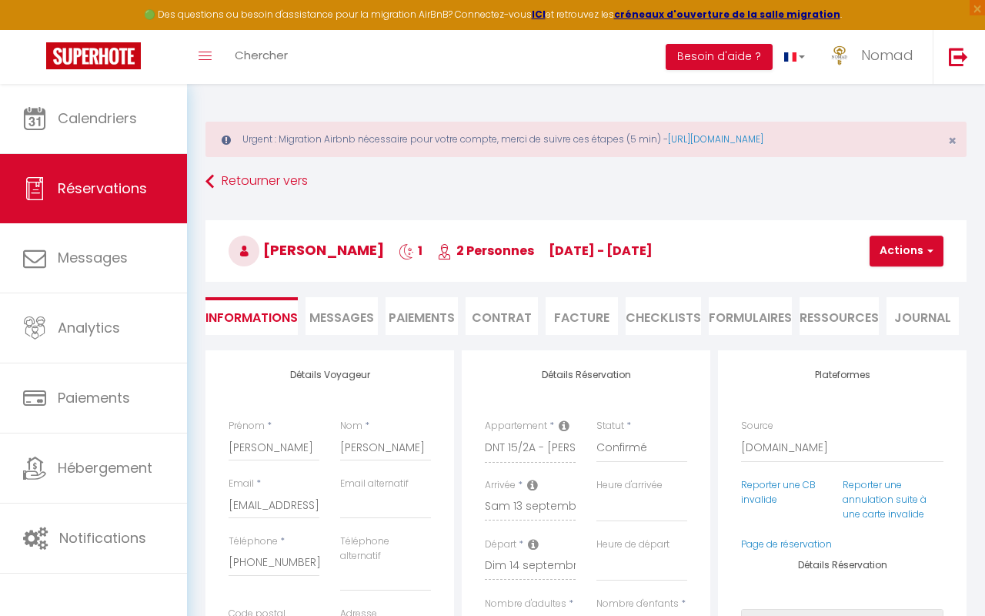
select select
drag, startPoint x: 287, startPoint y: 445, endPoint x: 234, endPoint y: 448, distance: 53.2
click at [225, 448] on div "Prénom * [PERSON_NAME]" at bounding box center [275, 448] width 112 height 58
drag, startPoint x: 382, startPoint y: 443, endPoint x: 338, endPoint y: 448, distance: 44.2
click at [339, 448] on div "Nom * Magda" at bounding box center [386, 448] width 112 height 58
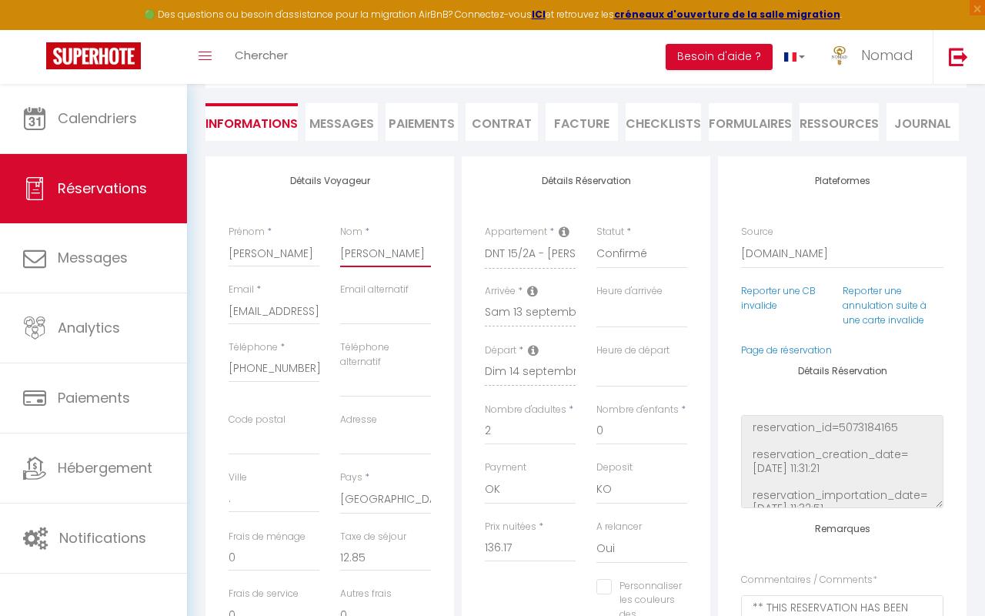
scroll to position [208, 0]
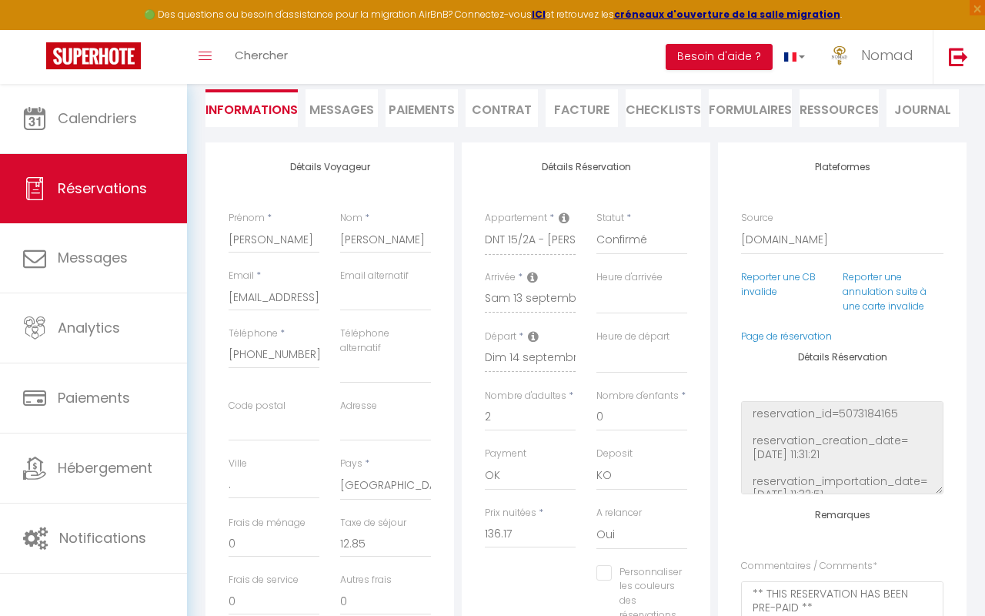
click at [228, 296] on div "Email * [EMAIL_ADDRESS][DOMAIN_NAME]" at bounding box center [275, 298] width 112 height 58
drag, startPoint x: 229, startPoint y: 294, endPoint x: 294, endPoint y: 296, distance: 64.7
click at [360, 305] on div "Email * [EMAIL_ADDRESS][DOMAIN_NAME] Email alternatif" at bounding box center [330, 298] width 222 height 58
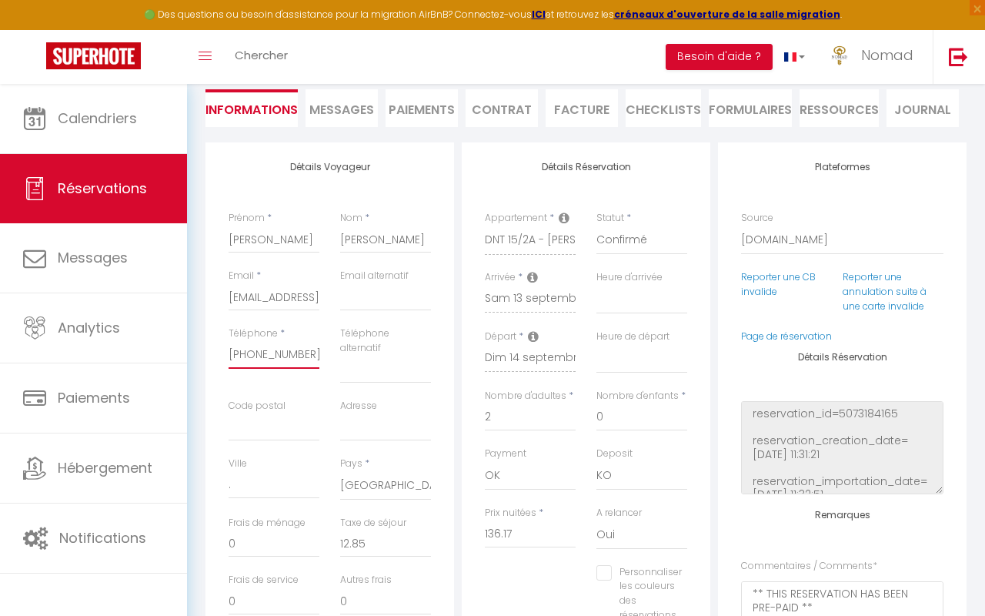
drag, startPoint x: 312, startPoint y: 351, endPoint x: 262, endPoint y: 348, distance: 50.9
click at [215, 349] on div "Détails Voyageur Prénom * [PERSON_NAME] * [PERSON_NAME] Email * [EMAIL_ADDRESS]…" at bounding box center [329, 424] width 249 height 565
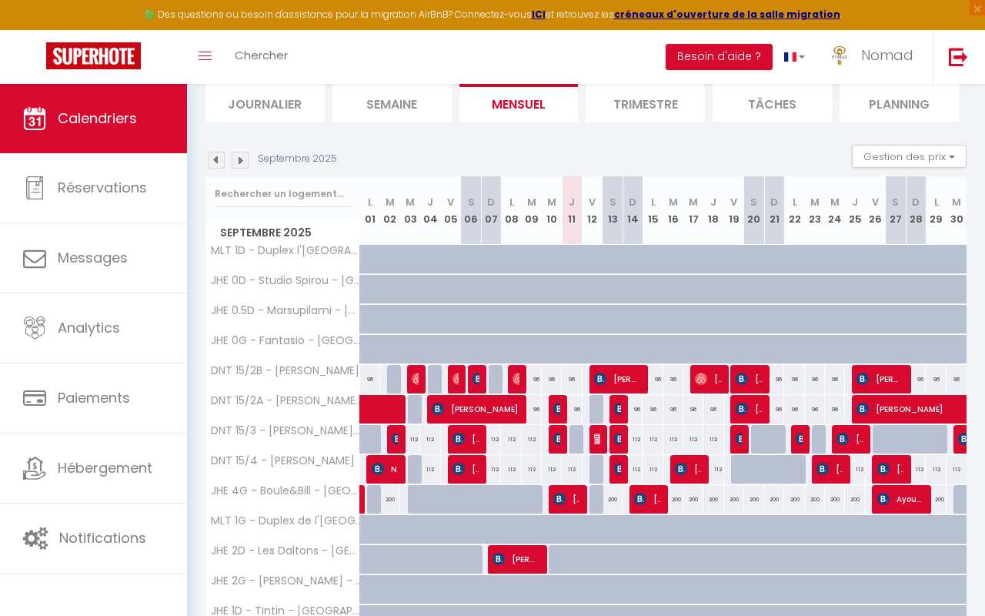
scroll to position [180, 0]
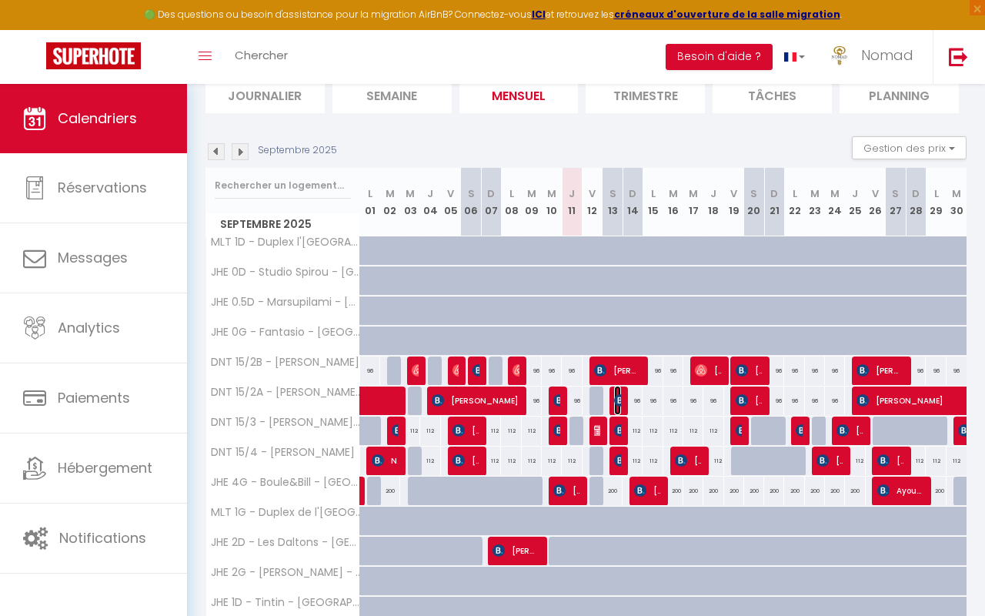
click at [620, 401] on img at bounding box center [620, 400] width 12 height 12
select select "OK"
select select "KO"
select select "0"
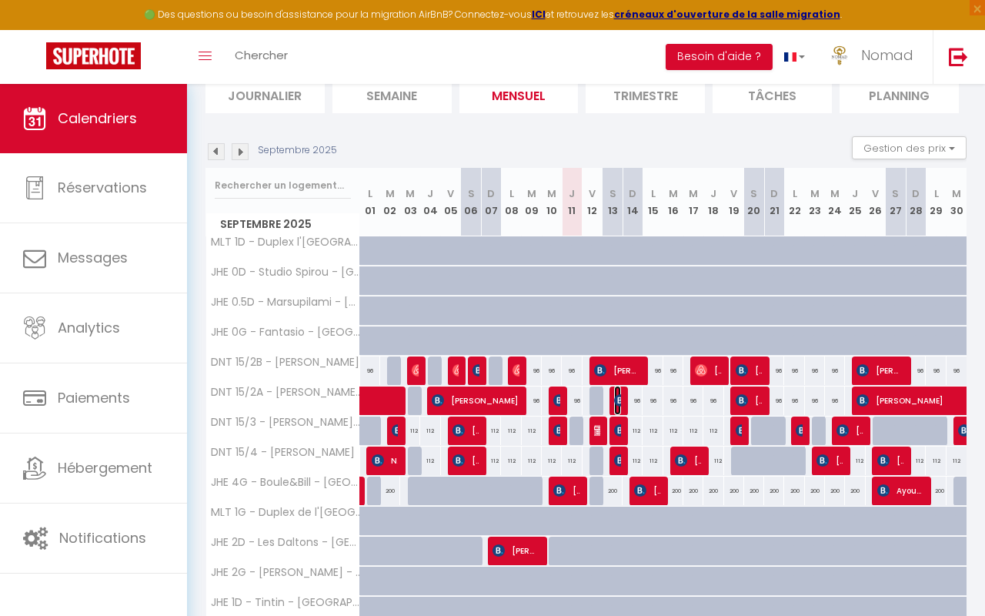
select select "1"
select select
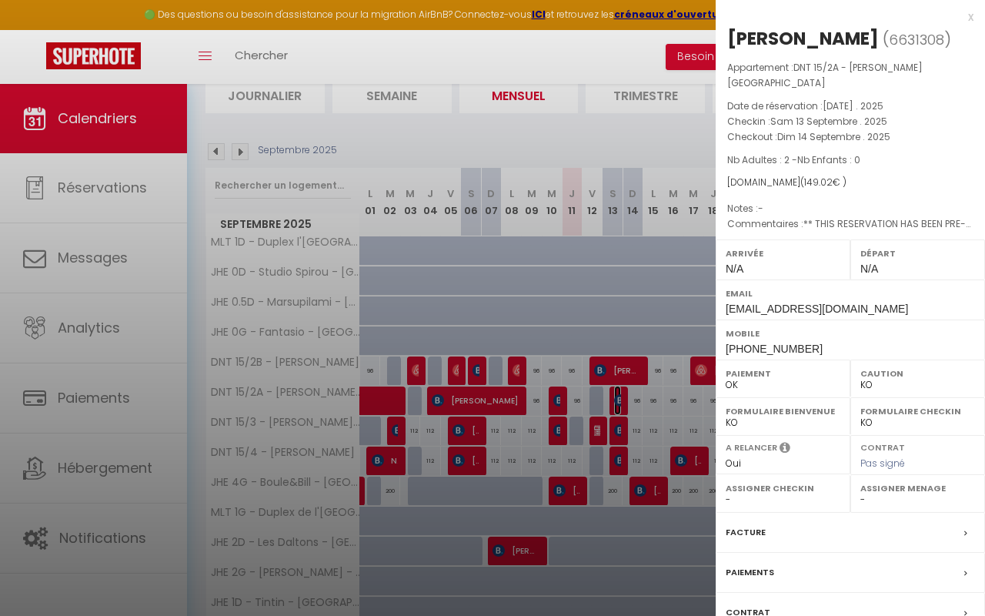
select select "21644"
click at [619, 422] on div at bounding box center [492, 308] width 985 height 616
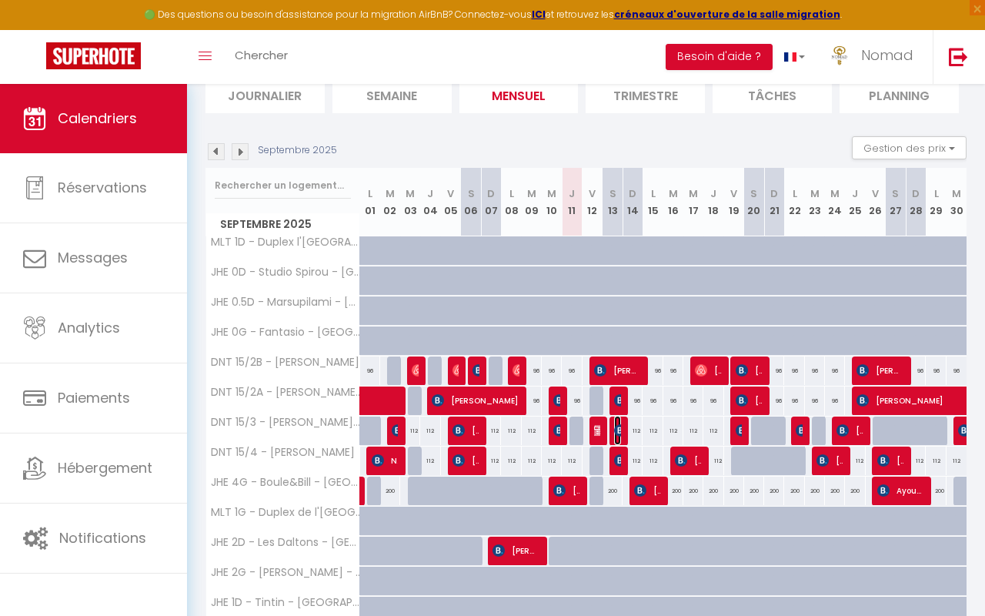
click at [619, 429] on img at bounding box center [620, 430] width 12 height 12
select select "OK"
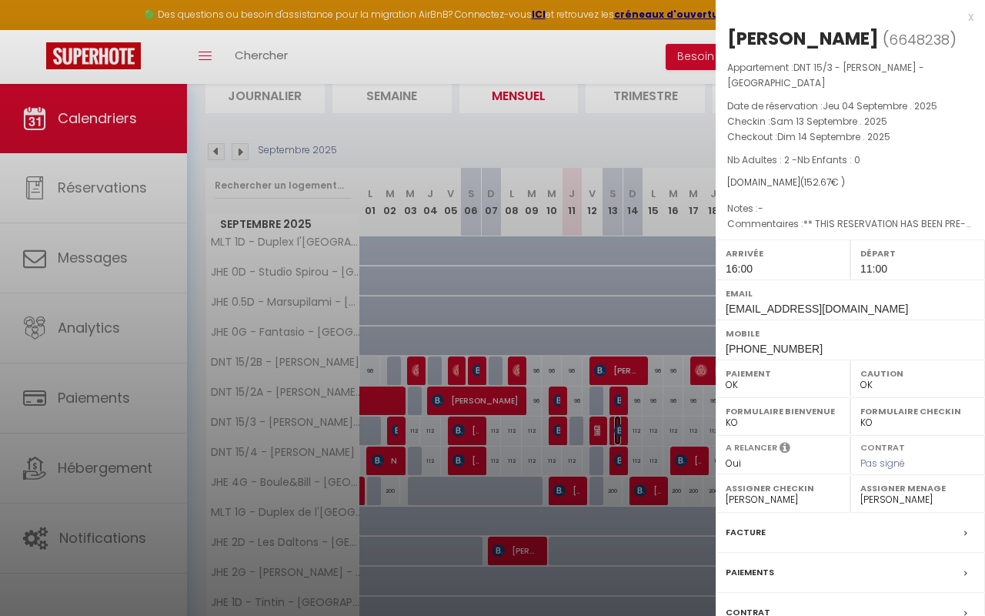
scroll to position [102, 0]
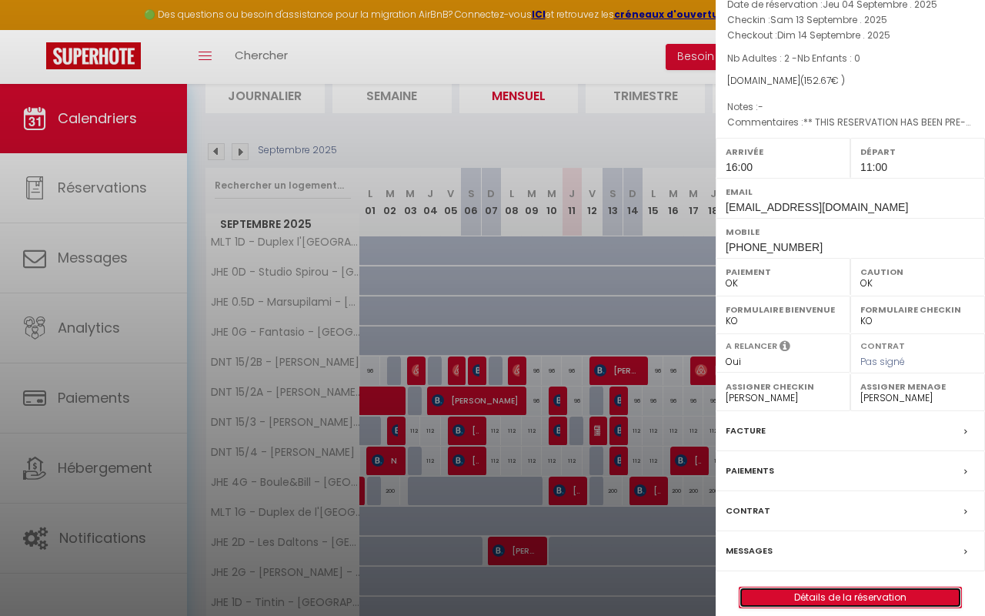
click at [813, 587] on link "Détails de la réservation" at bounding box center [851, 597] width 222 height 20
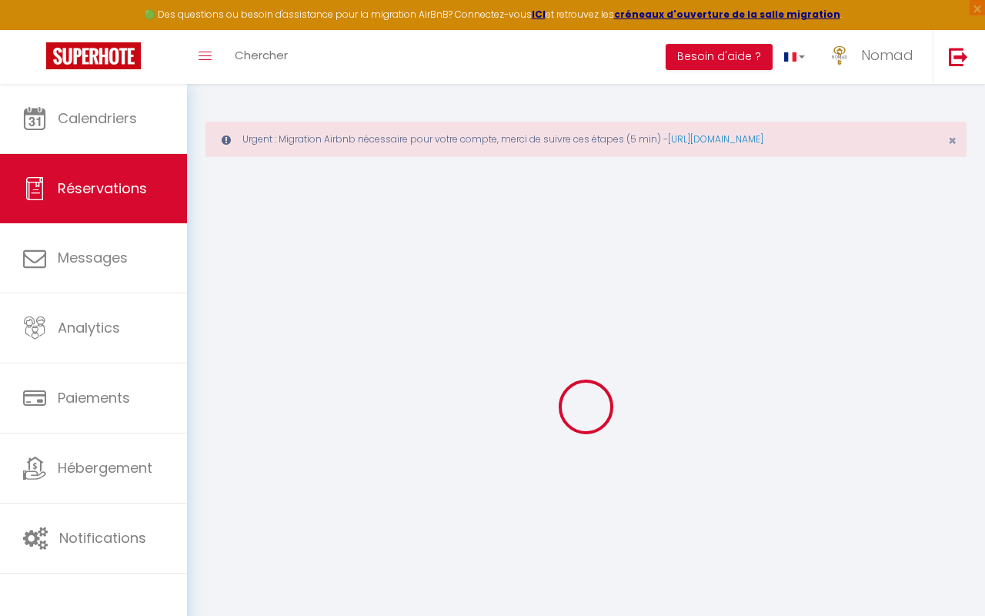
select select
checkbox input "false"
select select
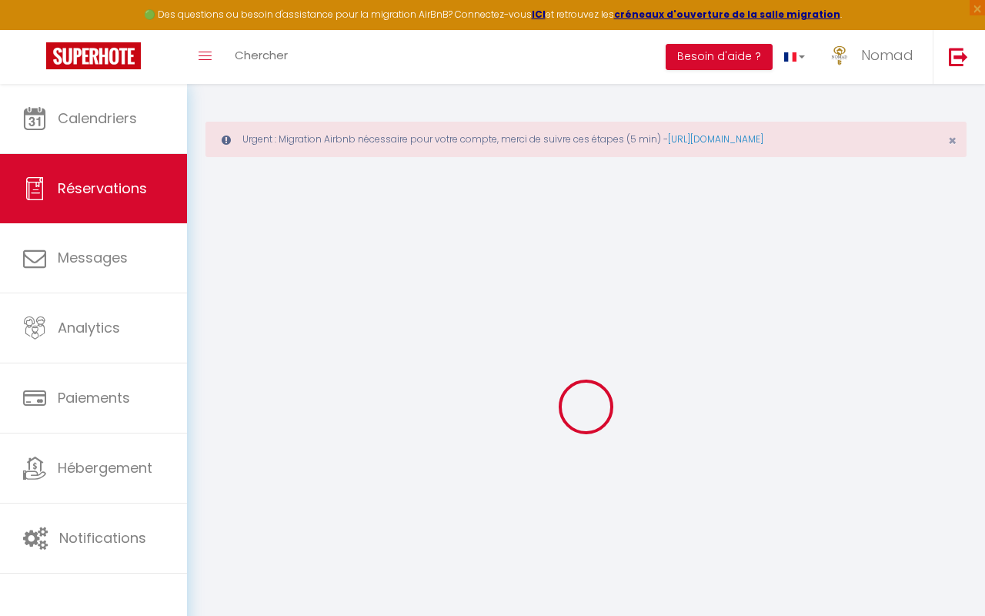
checkbox input "false"
select select
checkbox input "false"
type textarea "** THIS RESERVATION HAS BEEN PRE-PAID ** Reservation has a cancellation grace p…"
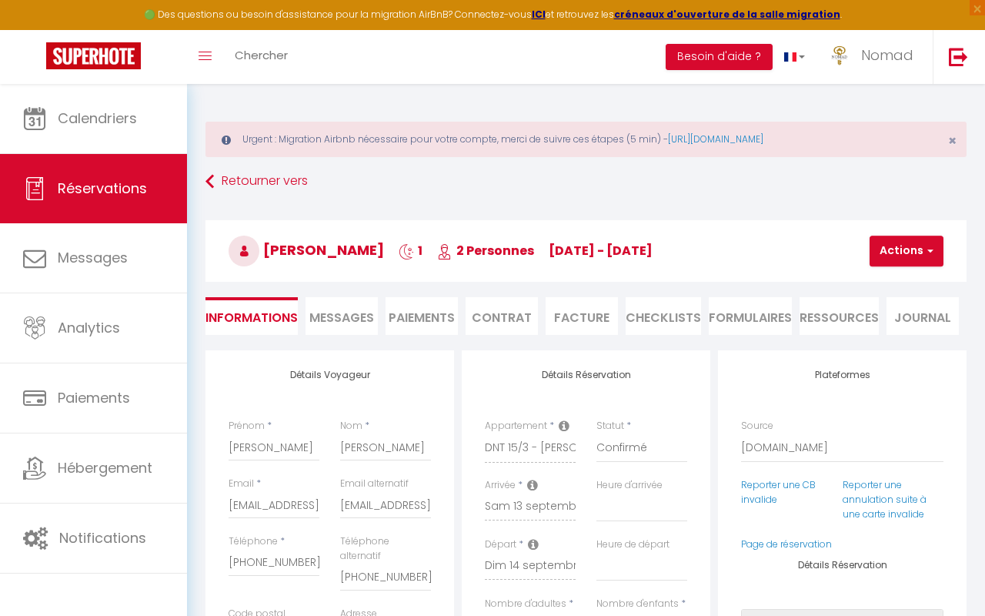
type input "13.16"
select select
checkbox input "false"
select select "16:00"
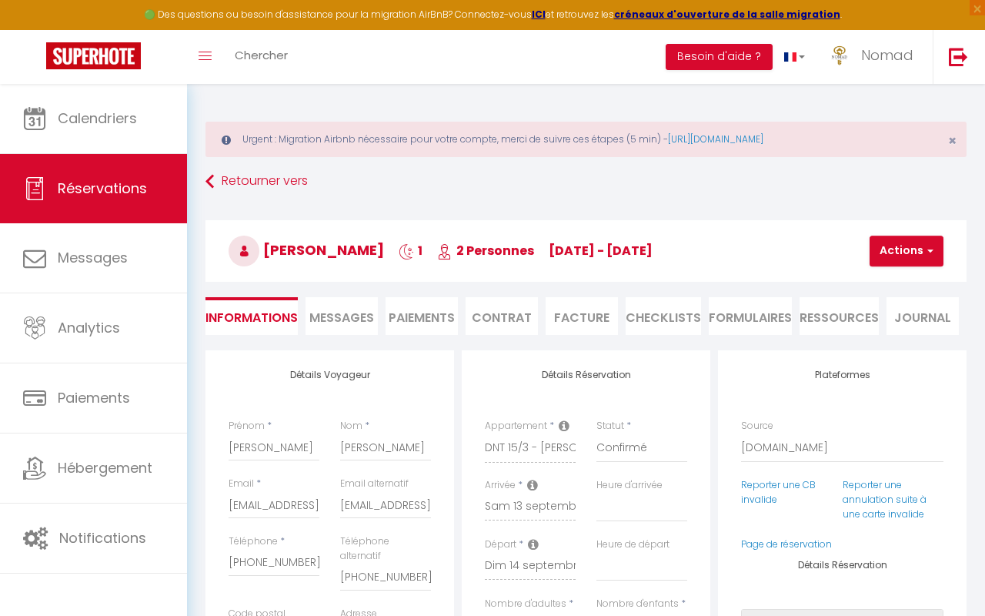
select select "11:00"
drag, startPoint x: 267, startPoint y: 450, endPoint x: 222, endPoint y: 448, distance: 44.7
click at [222, 448] on div "Prénom * [PERSON_NAME]" at bounding box center [275, 447] width 112 height 58
drag, startPoint x: 382, startPoint y: 444, endPoint x: 317, endPoint y: 455, distance: 66.3
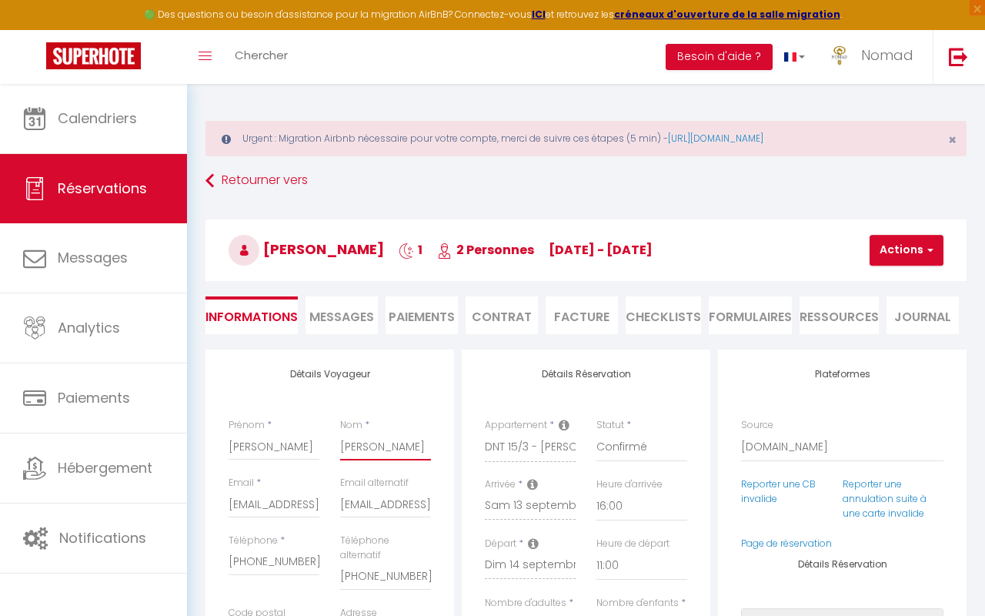
click at [316, 455] on div "Prénom * [PERSON_NAME]" at bounding box center [330, 447] width 222 height 58
drag, startPoint x: 229, startPoint y: 507, endPoint x: 320, endPoint y: 512, distance: 91.7
click at [336, 515] on div "Email * [EMAIL_ADDRESS][DOMAIN_NAME] Email alternatif [EMAIL_ADDRESS][DOMAIN_NA…" at bounding box center [330, 505] width 222 height 58
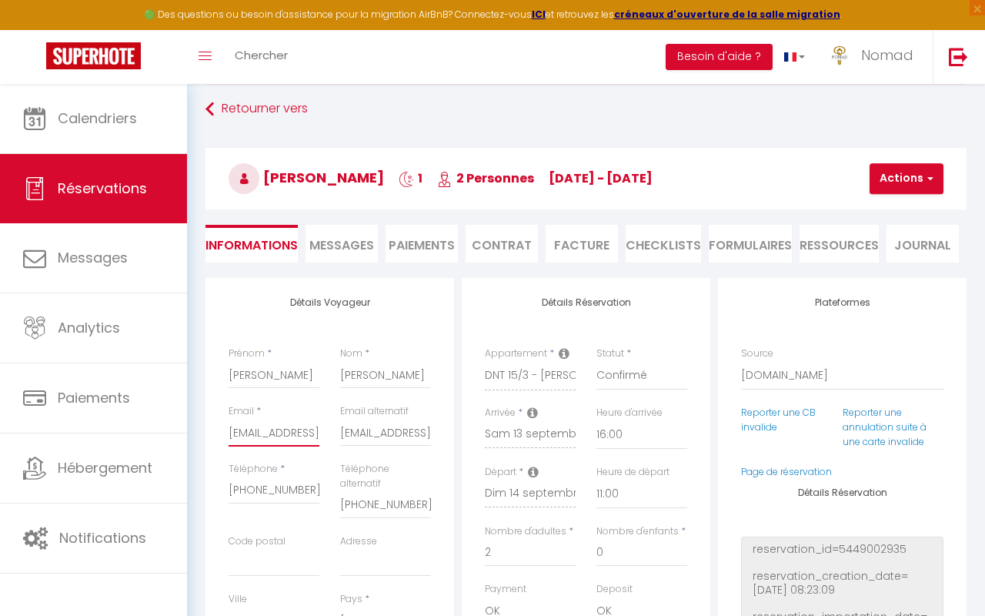
scroll to position [75, 0]
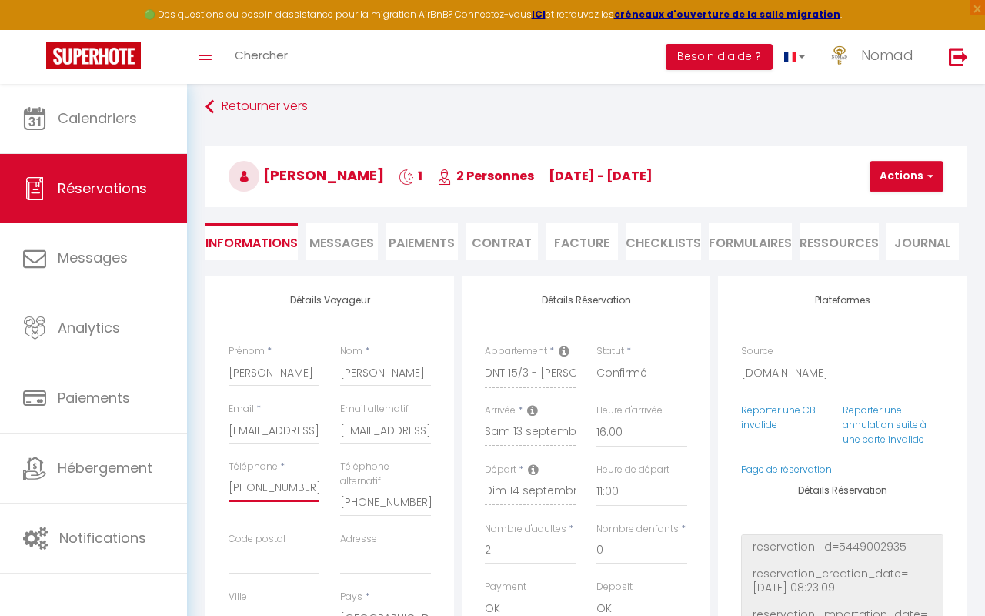
drag, startPoint x: 312, startPoint y: 489, endPoint x: 219, endPoint y: 491, distance: 93.1
click at [217, 490] on div "Détails Voyageur Prénom * [PERSON_NAME] * [PERSON_NAME] Email * [EMAIL_ADDRESS]…" at bounding box center [329, 558] width 249 height 565
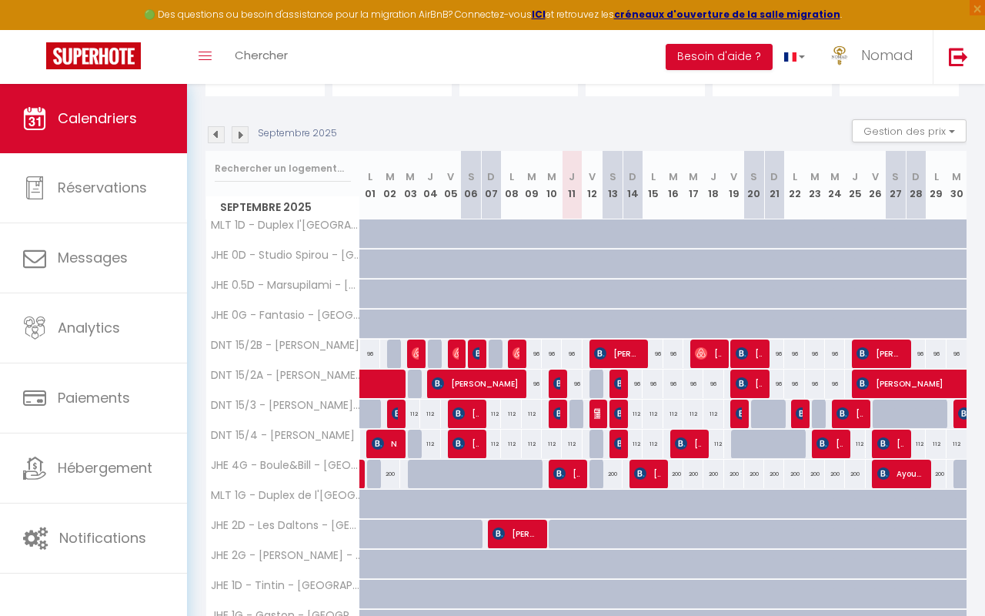
scroll to position [199, 0]
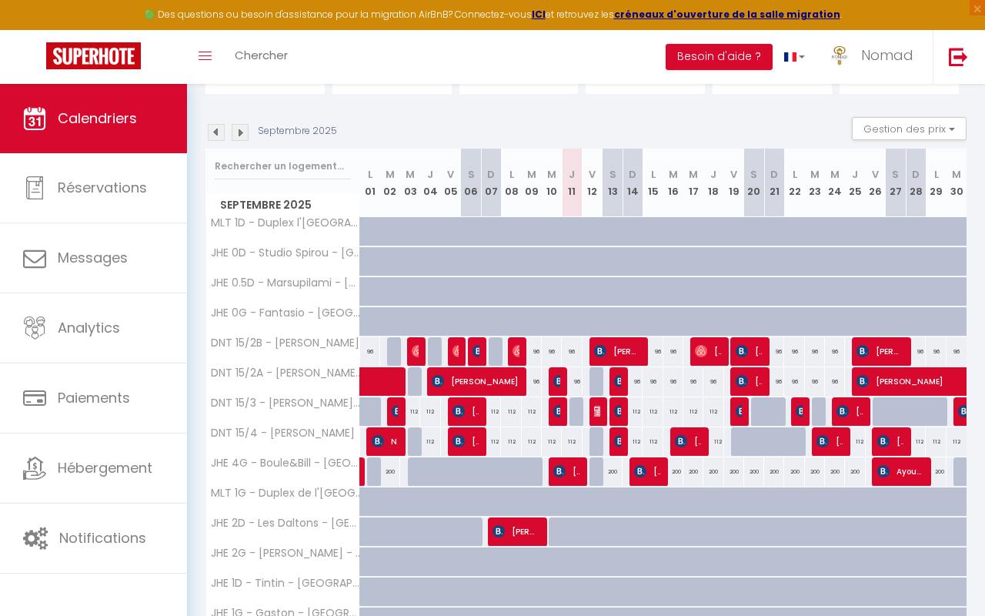
click at [621, 450] on div at bounding box center [620, 441] width 20 height 29
click at [620, 441] on img at bounding box center [620, 441] width 12 height 12
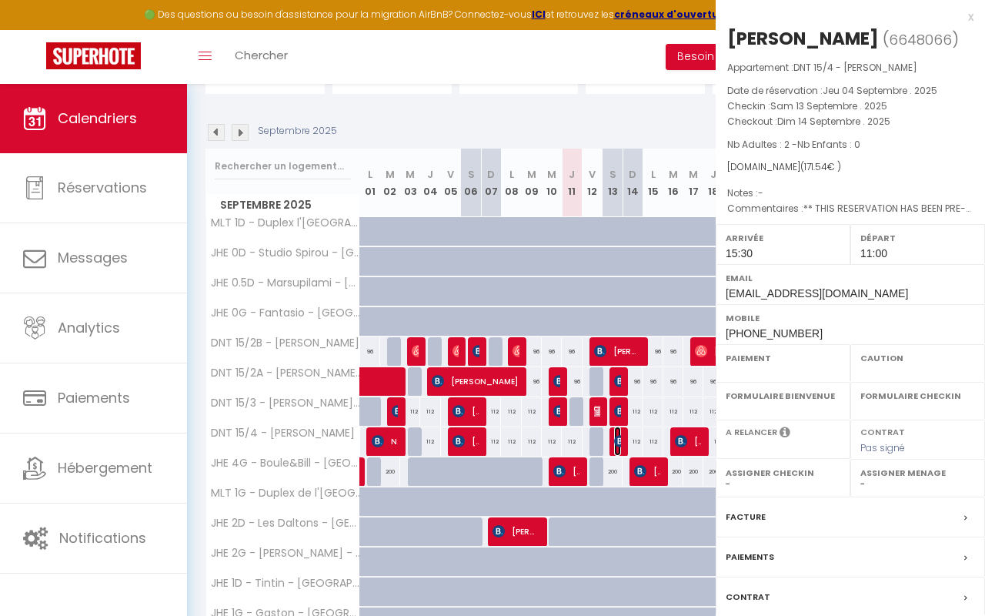
select select "OK"
select select "KO"
select select "1"
select select "0"
select select "1"
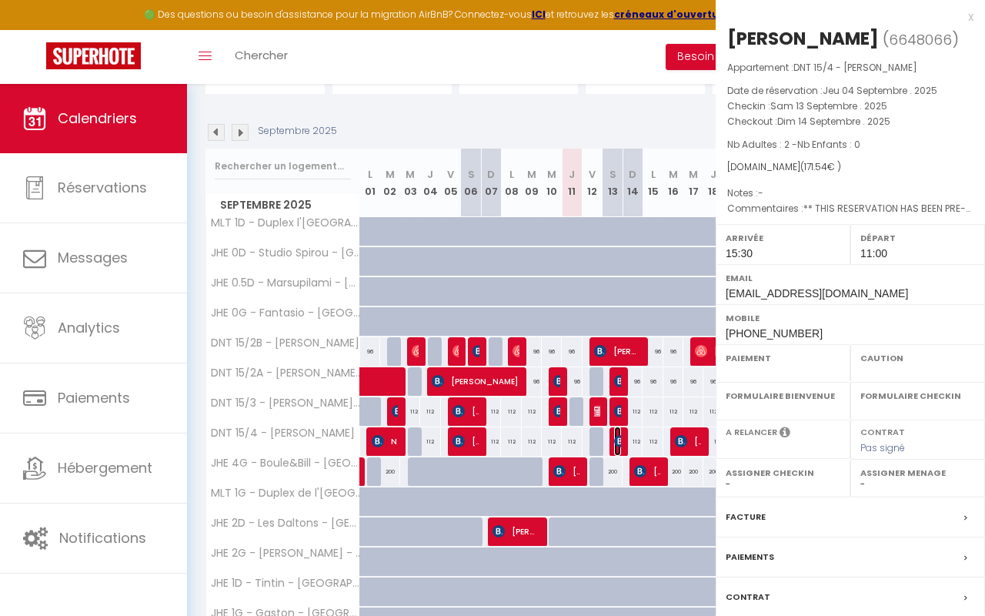
select select
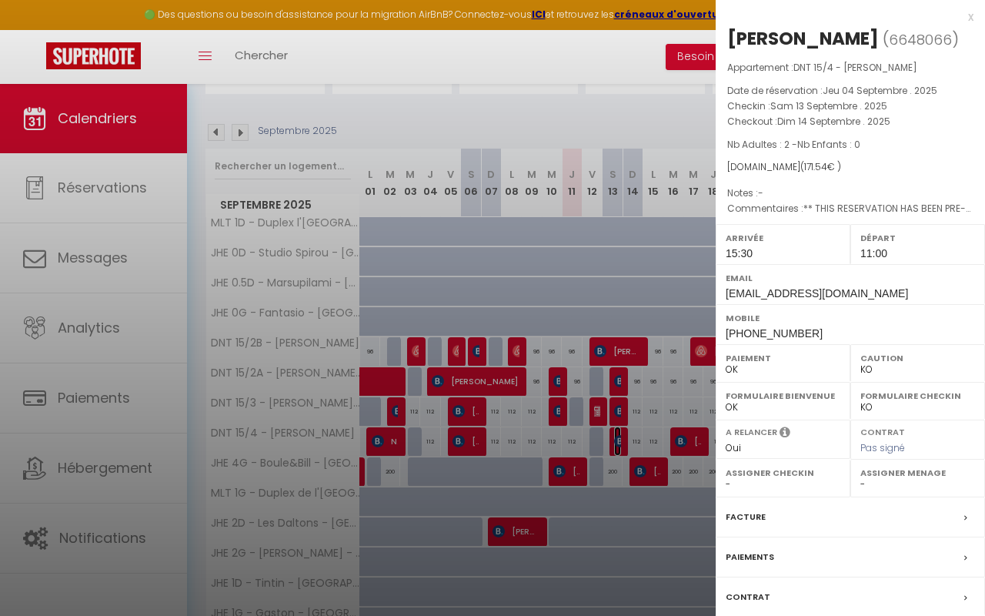
select select "21644"
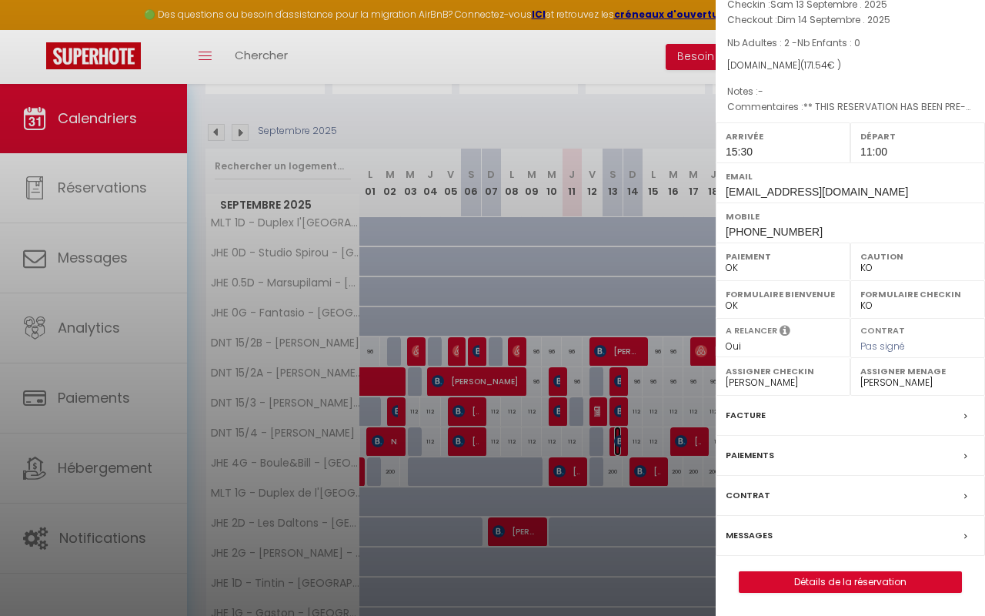
scroll to position [126, 0]
click at [850, 583] on link "Détails de la réservation" at bounding box center [851, 582] width 222 height 20
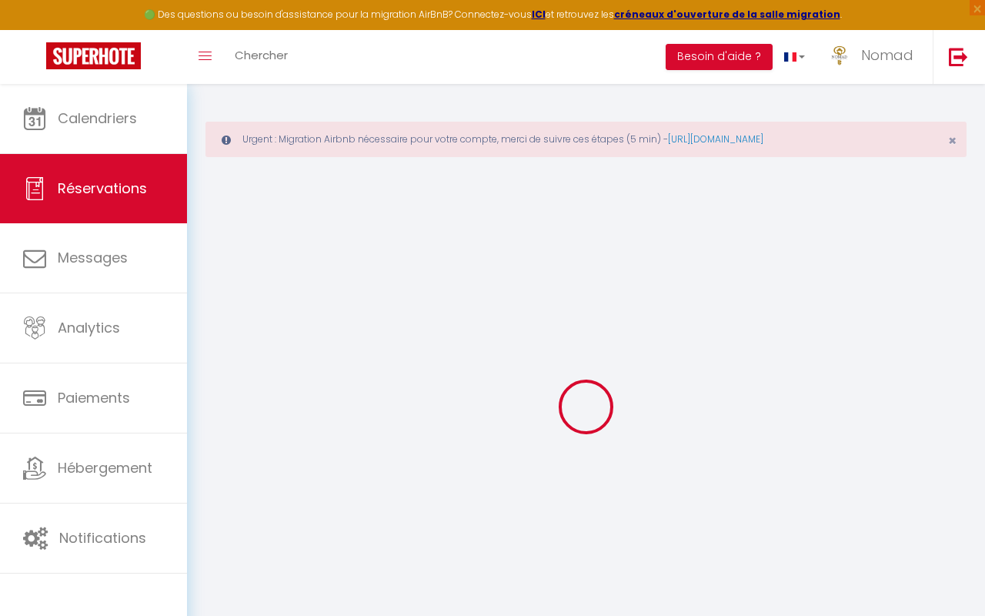
select select
checkbox input "false"
select select
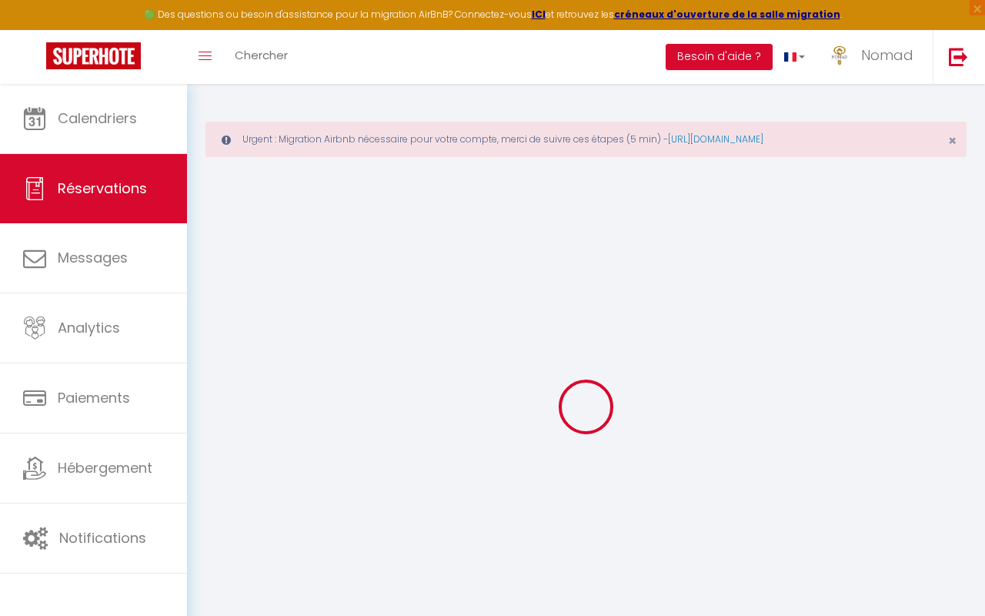
checkbox input "false"
type Comments0 "** THIS RESERVATION HAS BEEN PRE-PAID ** Reservation has a cancellation grace p…"
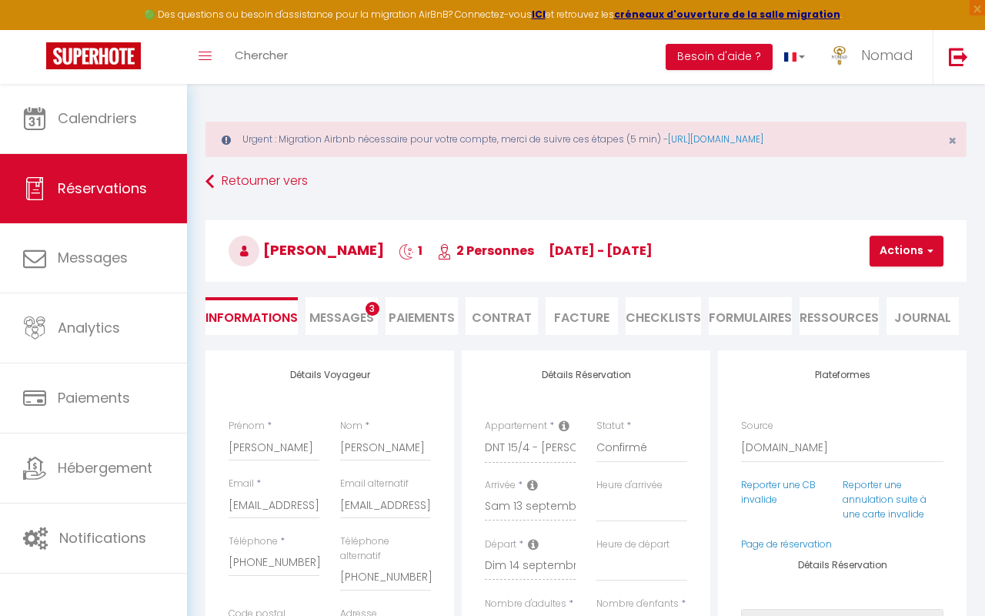
type input "14.79"
select select
checkbox input "false"
select select "15:30"
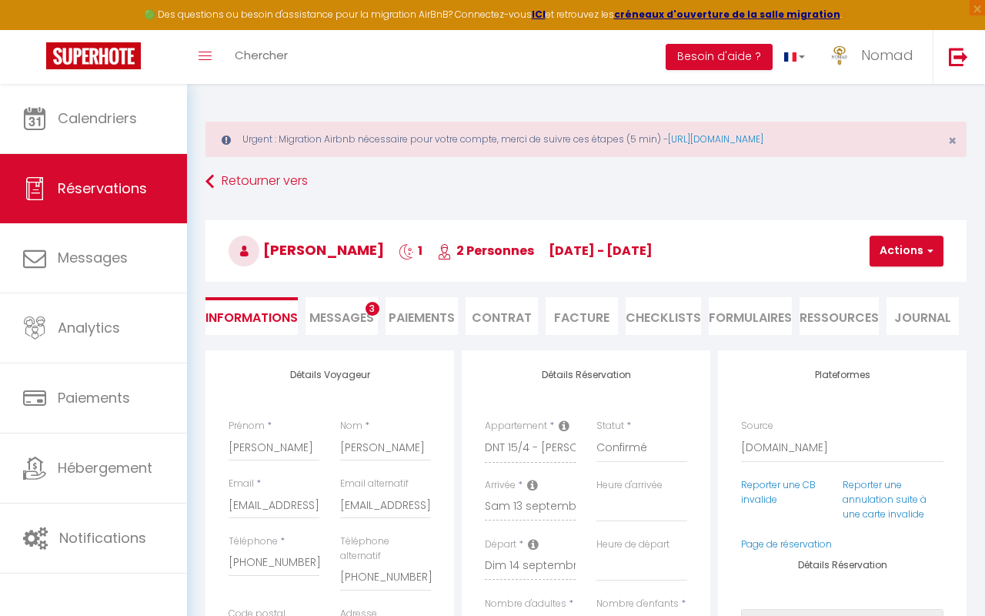
select select "11:00"
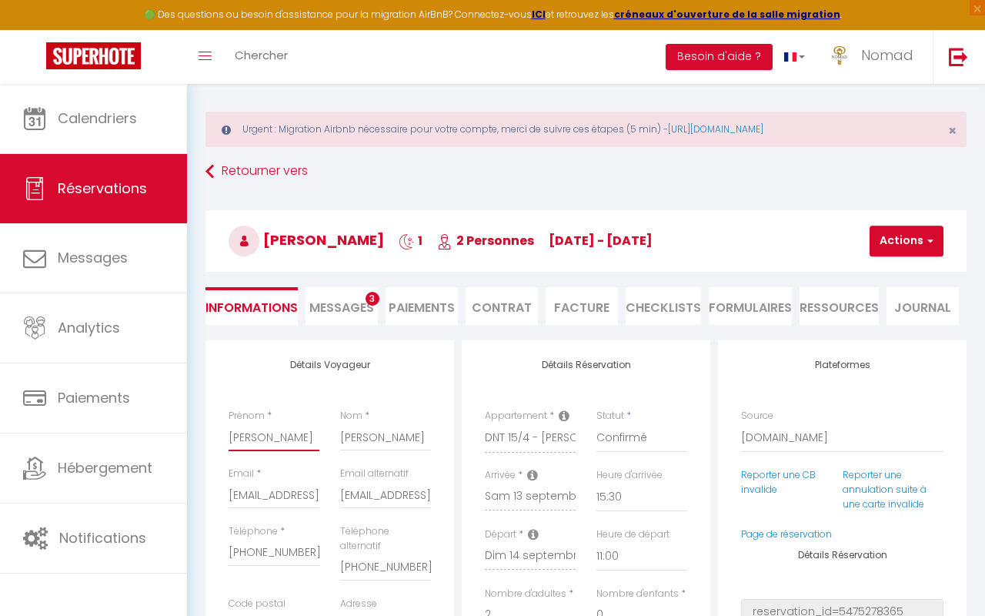
scroll to position [13, 0]
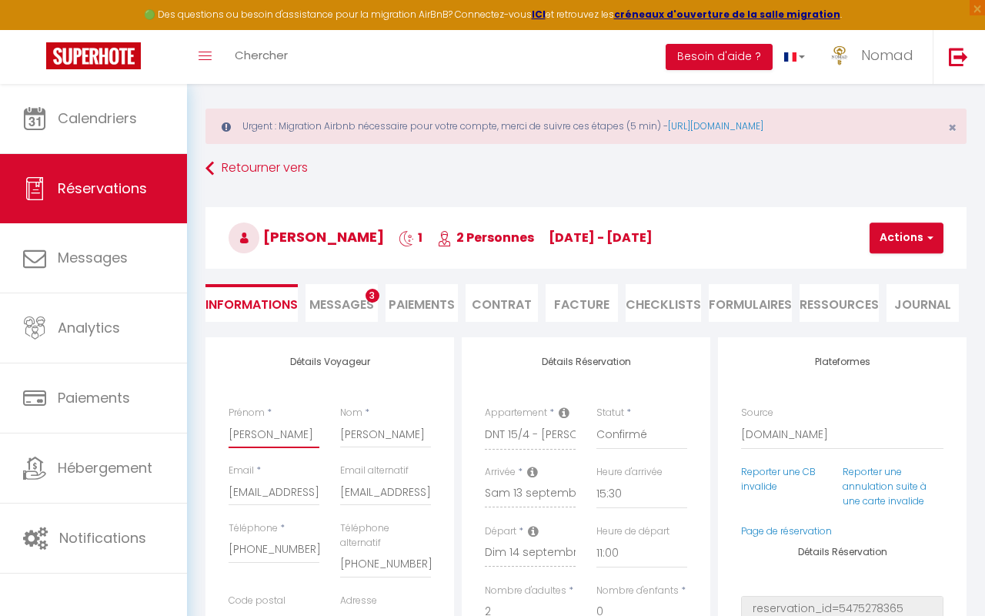
drag, startPoint x: 274, startPoint y: 437, endPoint x: 229, endPoint y: 438, distance: 44.6
click at [229, 438] on input "[PERSON_NAME]" at bounding box center [274, 434] width 91 height 28
drag, startPoint x: 359, startPoint y: 435, endPoint x: 319, endPoint y: 435, distance: 40.0
click at [317, 436] on div "Prénom * [PERSON_NAME] * [PERSON_NAME]" at bounding box center [330, 435] width 222 height 58
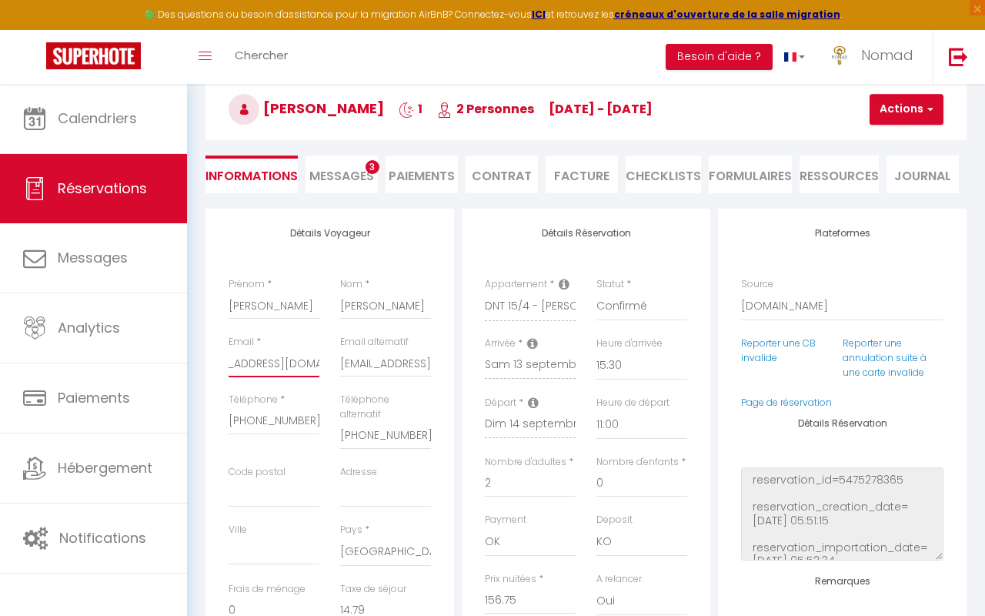
scroll to position [0, 102]
drag, startPoint x: 229, startPoint y: 363, endPoint x: 324, endPoint y: 366, distance: 94.7
click at [337, 368] on div "Email * [EMAIL_ADDRESS][DOMAIN_NAME] Email alternatif [EMAIL_ADDRESS][DOMAIN_NA…" at bounding box center [330, 364] width 222 height 58
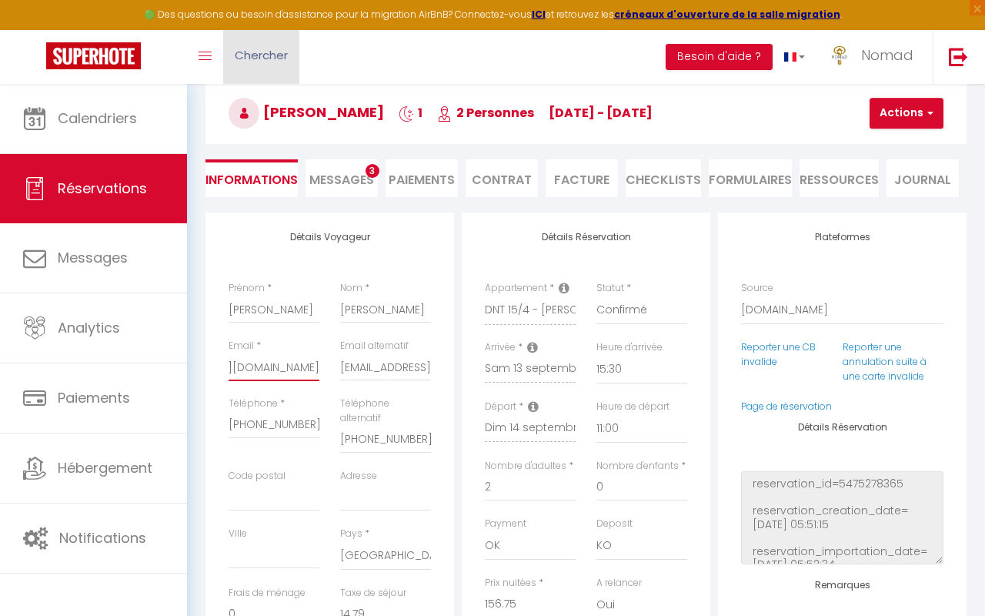
scroll to position [0, 0]
drag, startPoint x: 304, startPoint y: 422, endPoint x: 222, endPoint y: 422, distance: 81.6
click at [222, 422] on div "Téléphone * [PHONE_NUMBER]" at bounding box center [275, 432] width 112 height 72
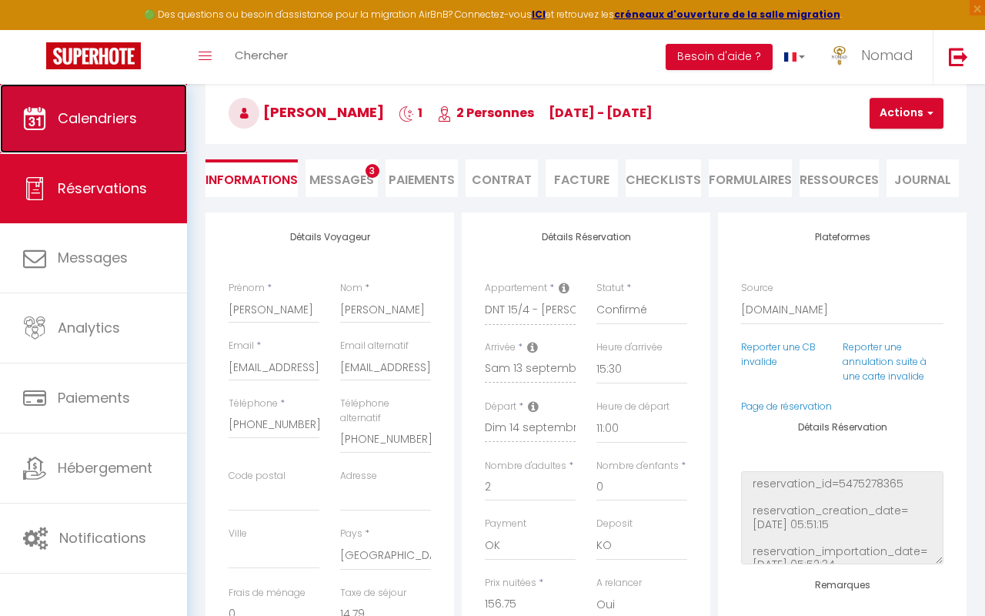
click at [137, 132] on link "Calendriers" at bounding box center [93, 118] width 187 height 69
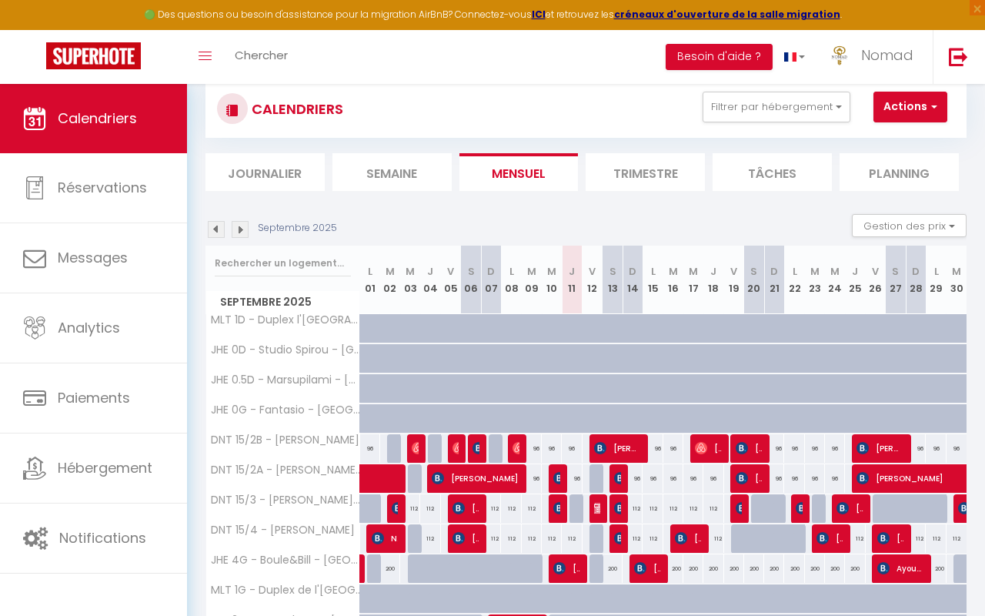
scroll to position [150, 0]
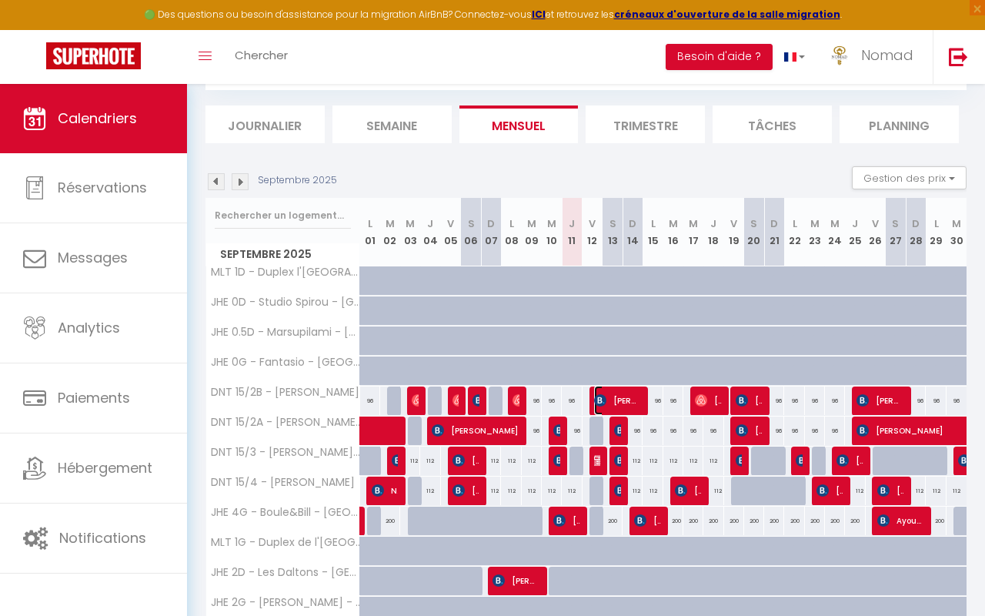
click at [599, 404] on img at bounding box center [600, 400] width 12 height 12
select select "OK"
select select "0"
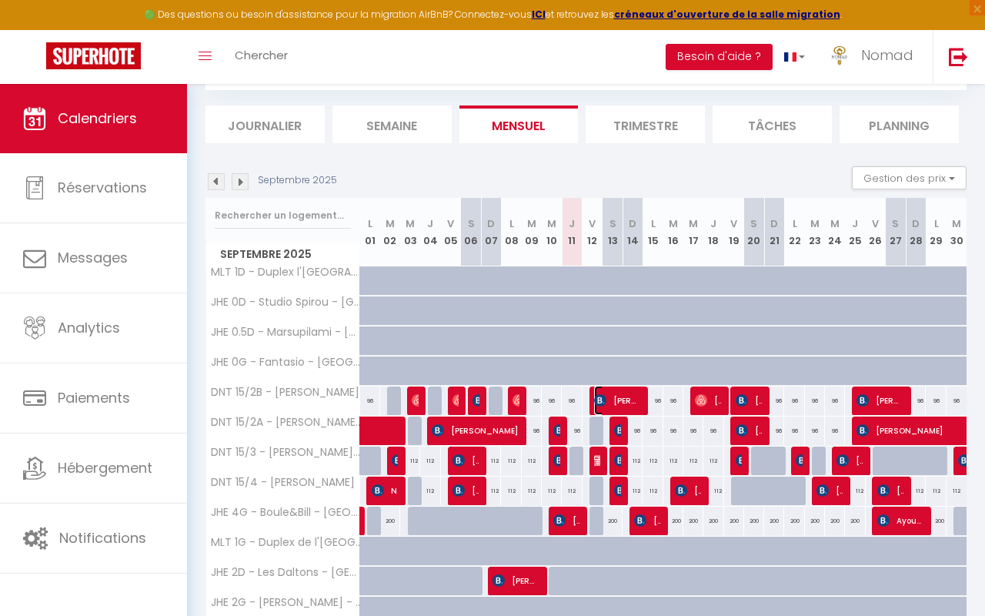
select select "1"
select select
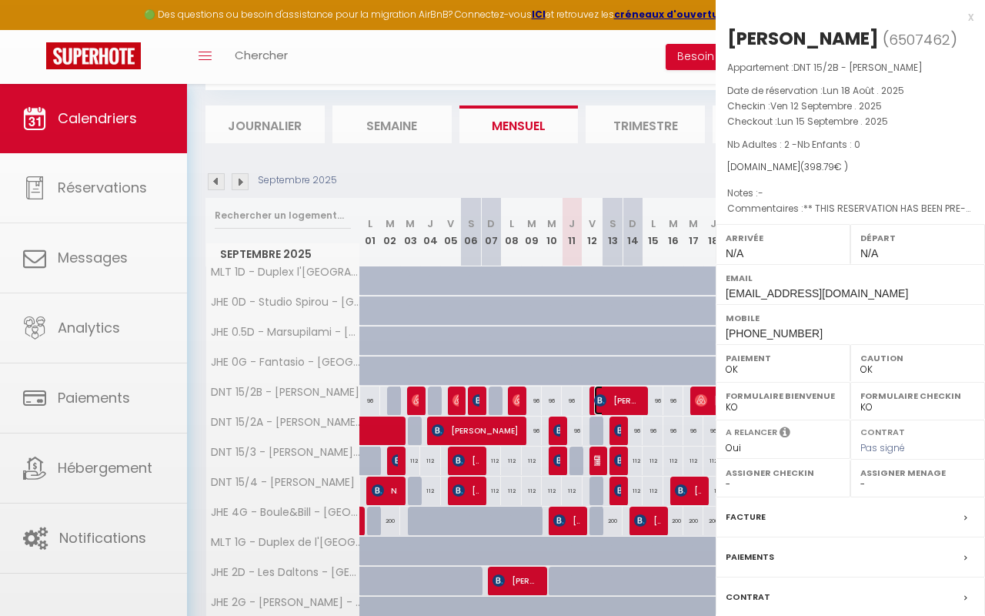
select select "21644"
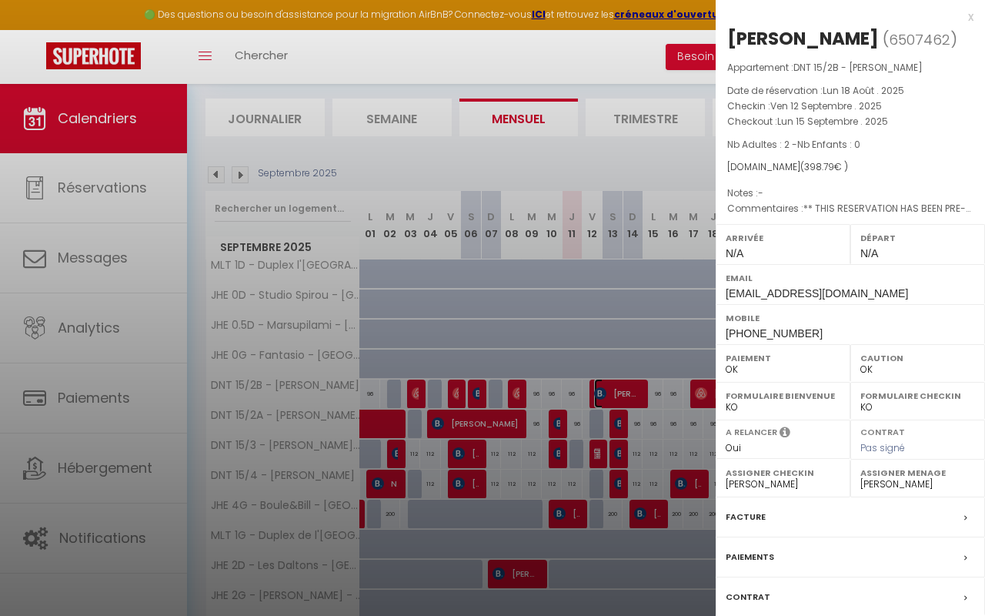
scroll to position [159, 0]
click at [465, 174] on div at bounding box center [492, 308] width 985 height 616
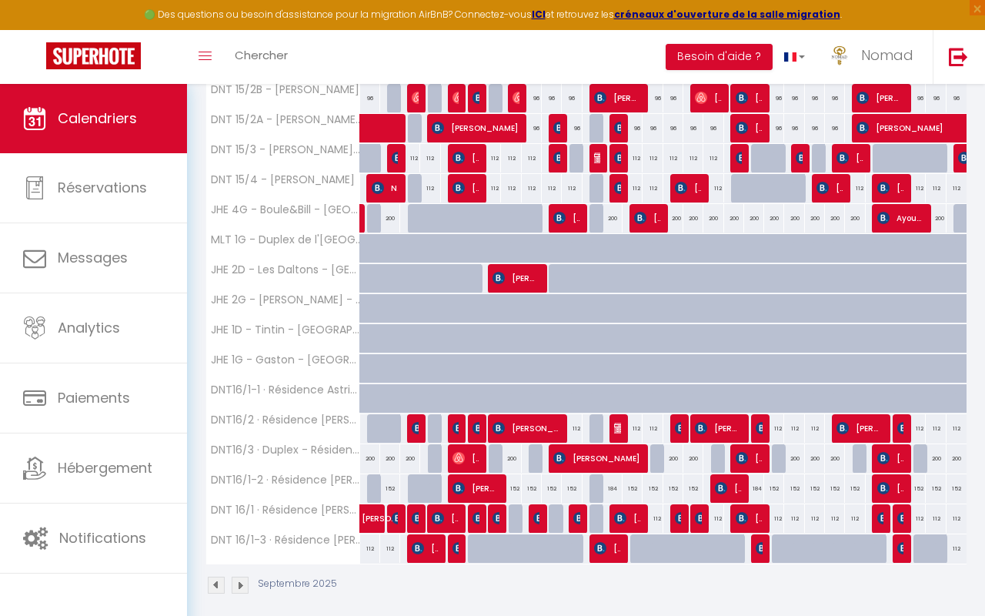
scroll to position [461, 0]
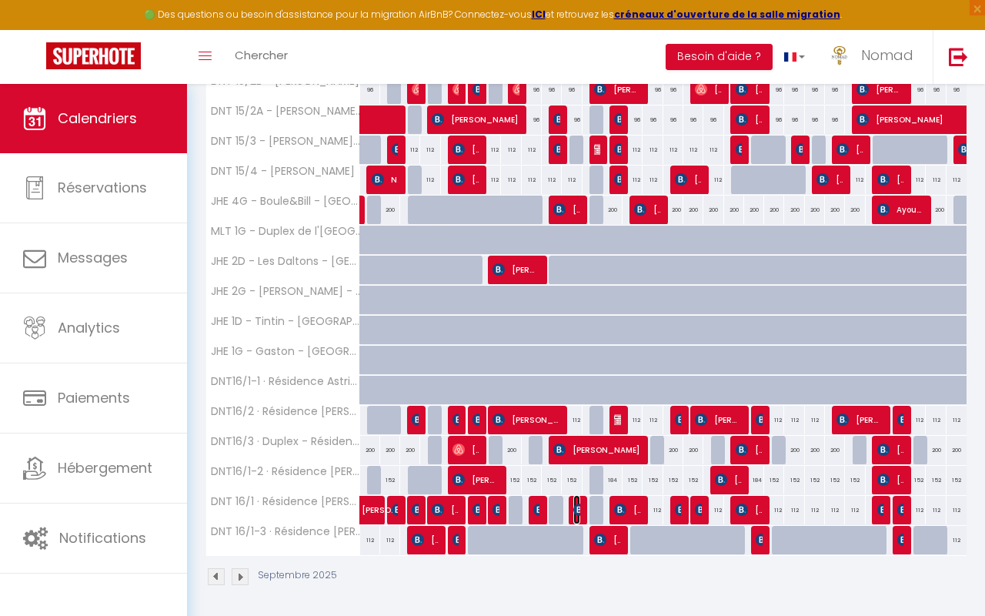
click at [577, 503] on img at bounding box center [579, 509] width 12 height 12
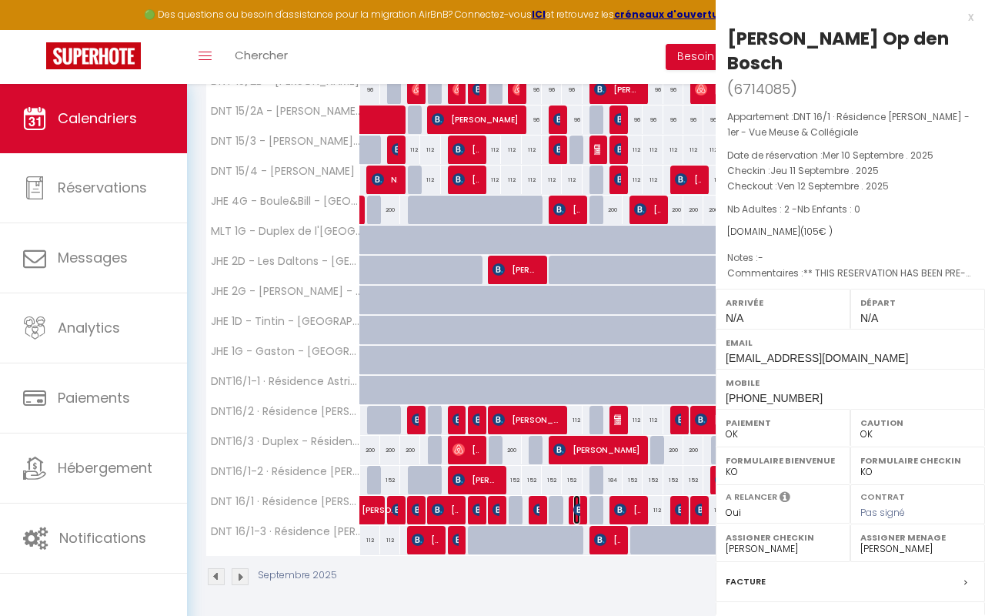
select select "KO"
select select
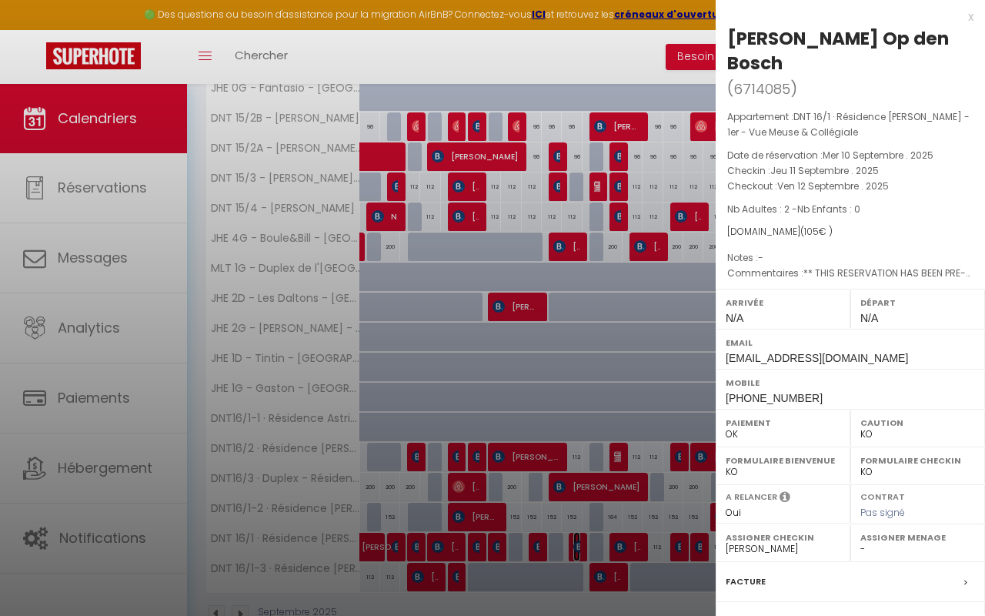
scroll to position [428, 0]
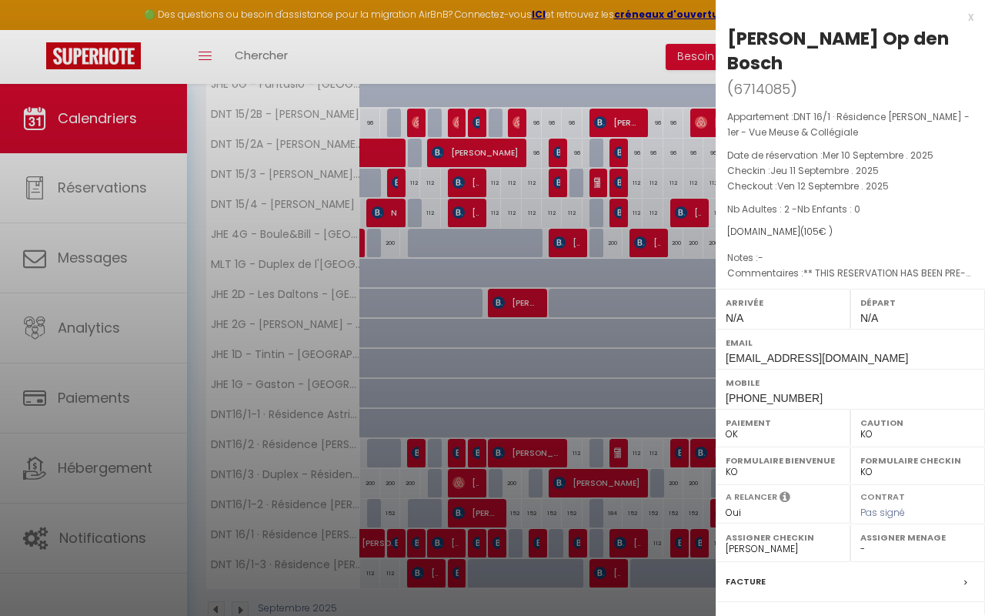
click at [618, 456] on div at bounding box center [492, 308] width 985 height 616
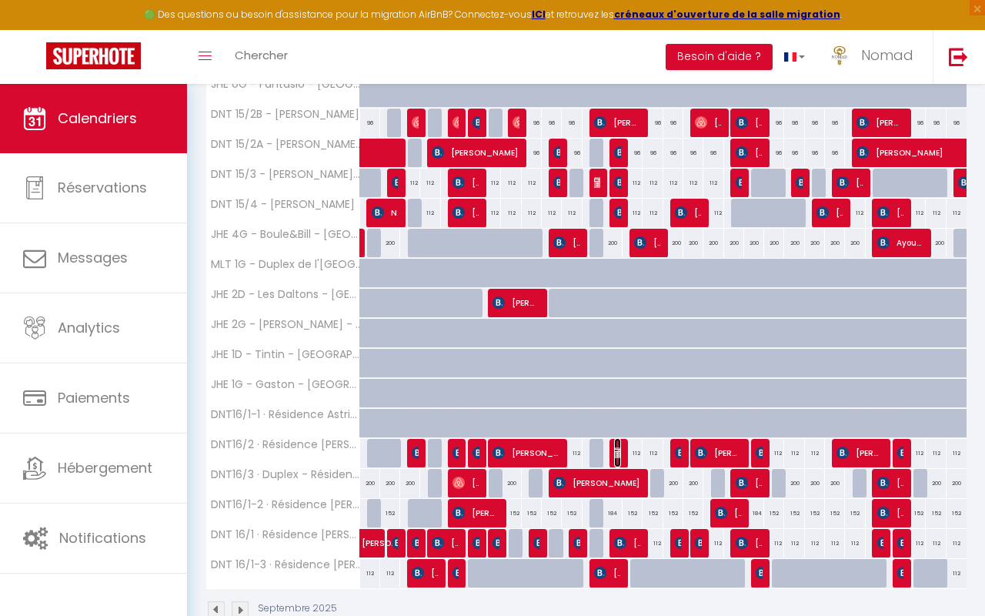
click at [618, 453] on img at bounding box center [620, 452] width 12 height 12
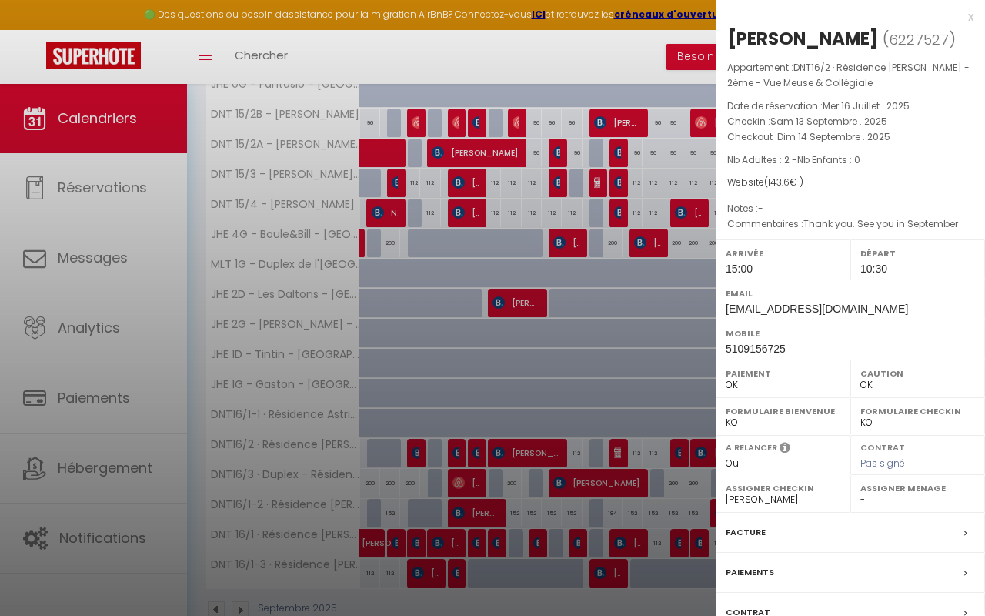
click at [615, 541] on div at bounding box center [492, 308] width 985 height 616
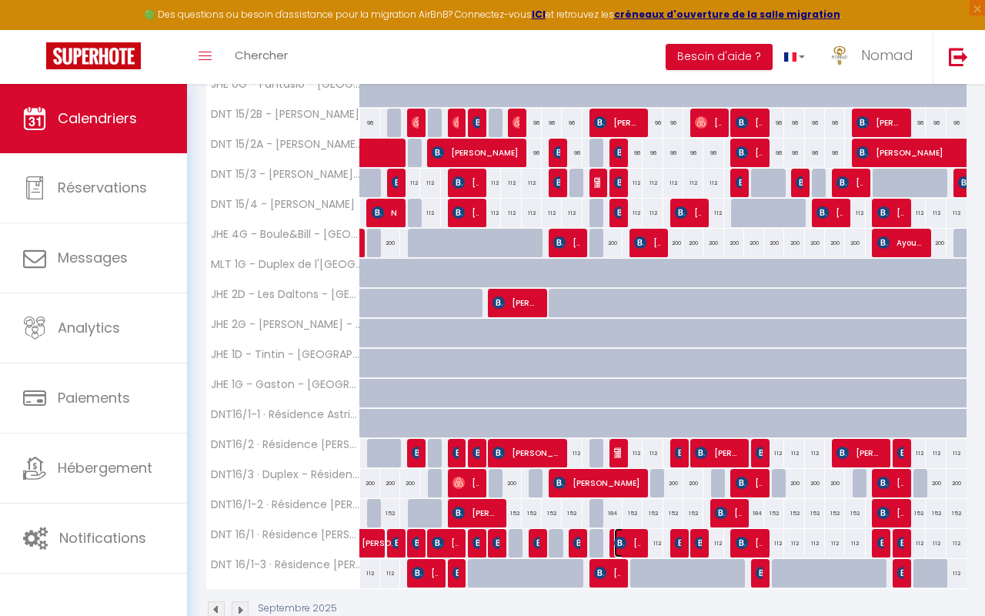
click at [614, 541] on img at bounding box center [620, 542] width 12 height 12
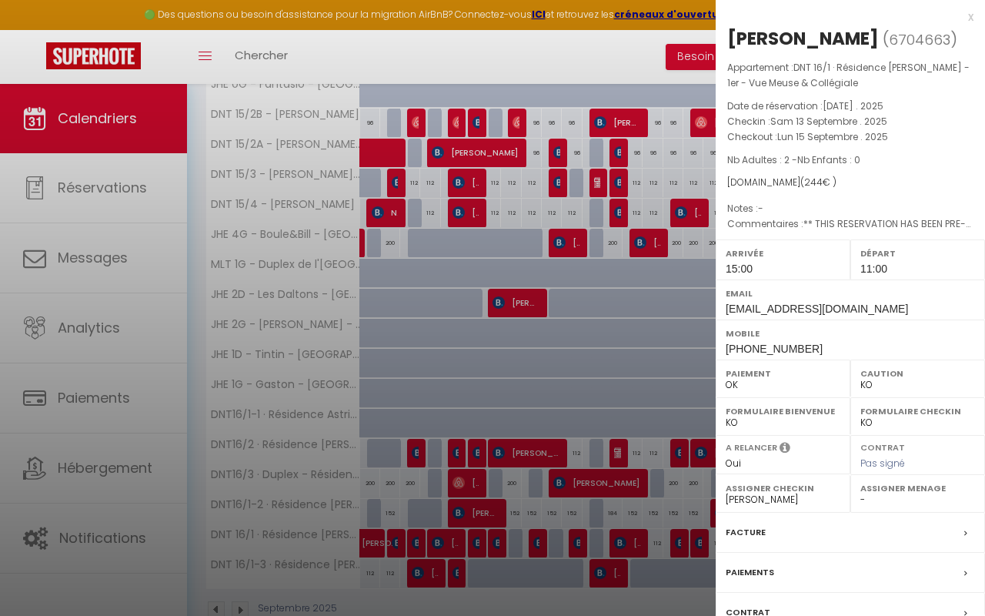
click at [589, 578] on div at bounding box center [492, 308] width 985 height 616
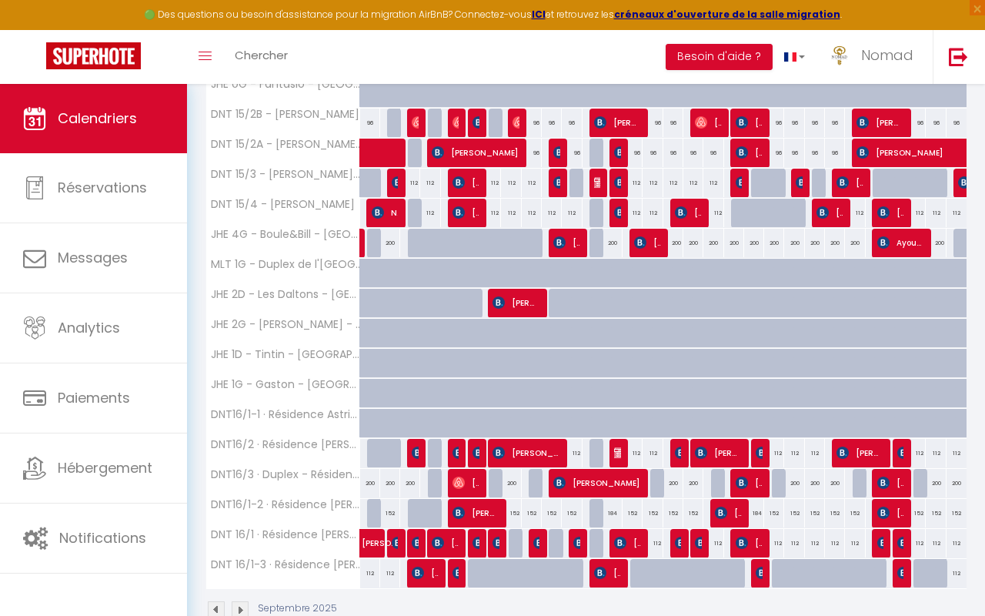
scroll to position [433, 0]
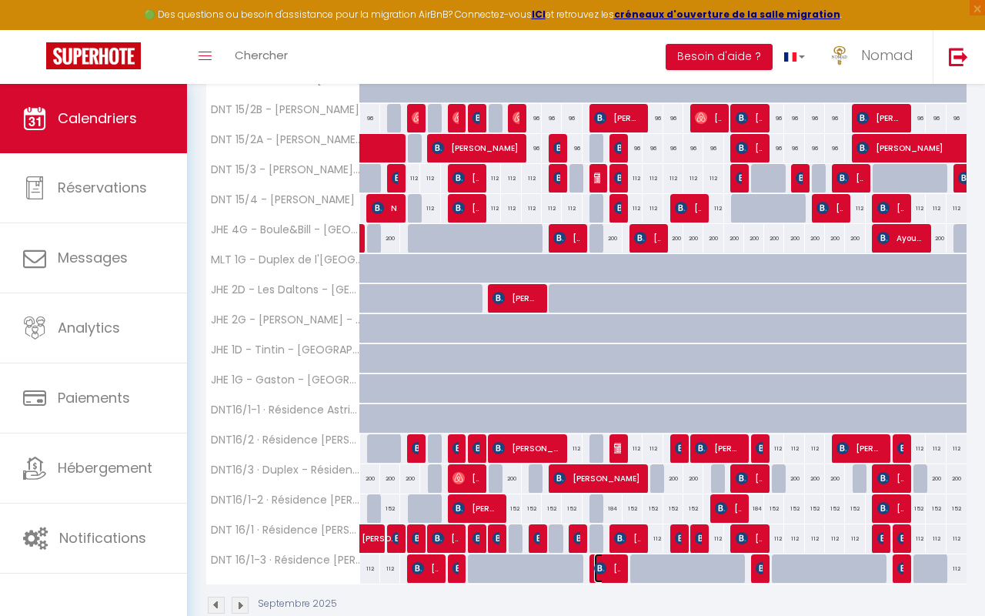
click at [610, 574] on span "[PERSON_NAME]" at bounding box center [607, 567] width 27 height 29
select select "OK"
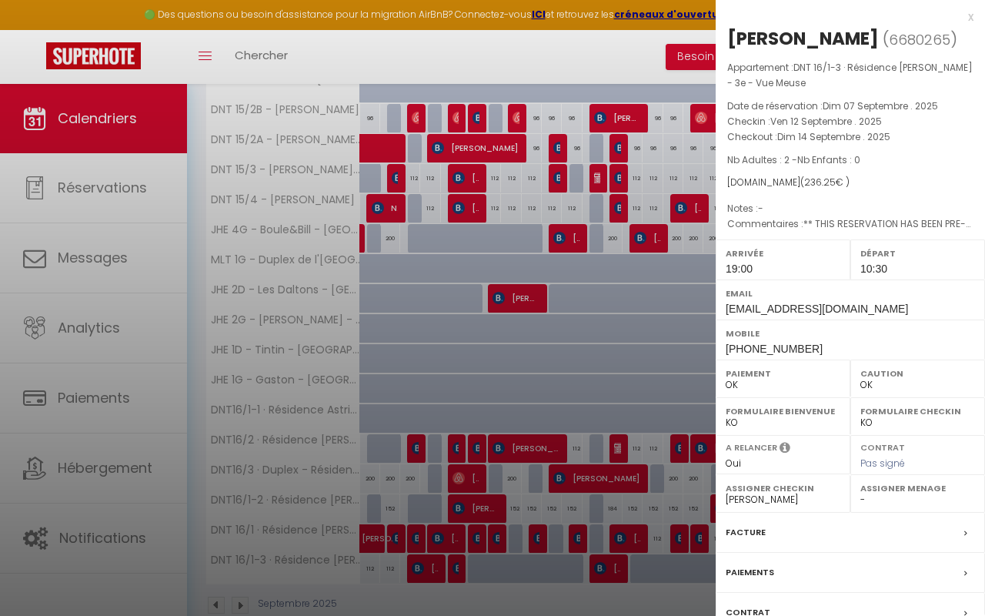
click at [610, 573] on div at bounding box center [492, 308] width 985 height 616
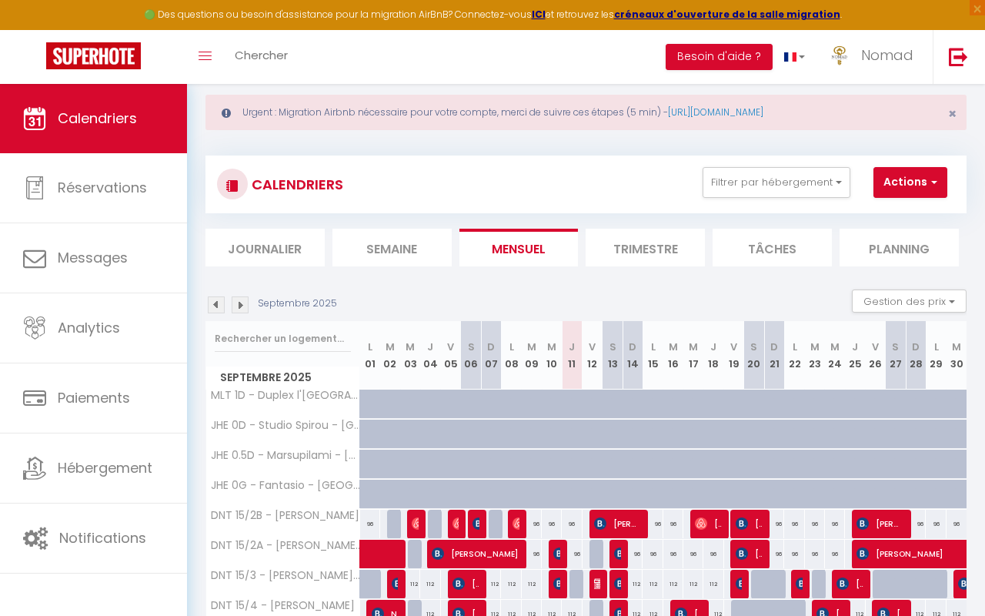
scroll to position [0, 0]
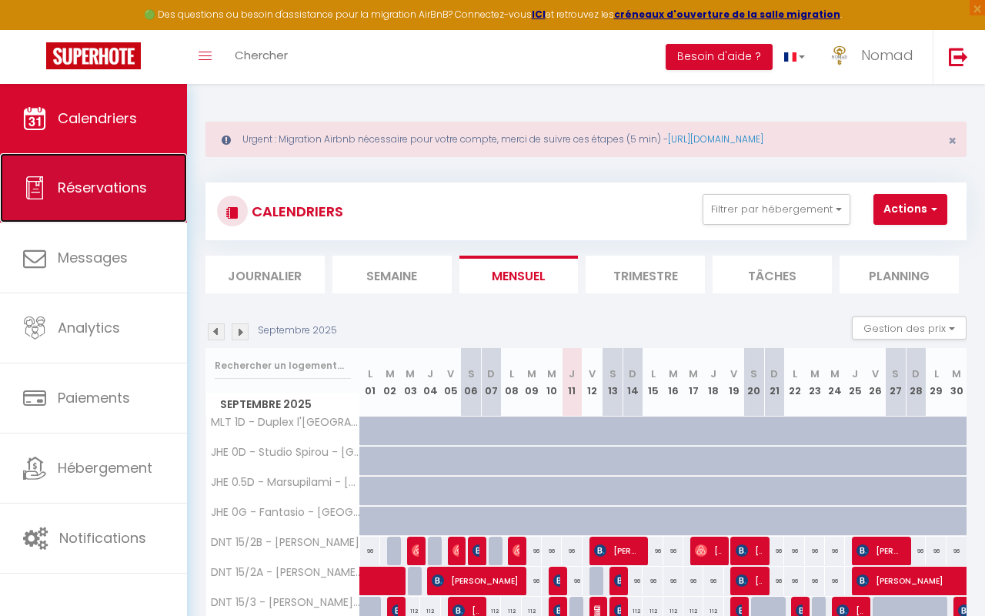
click at [122, 191] on span "Réservations" at bounding box center [102, 187] width 89 height 19
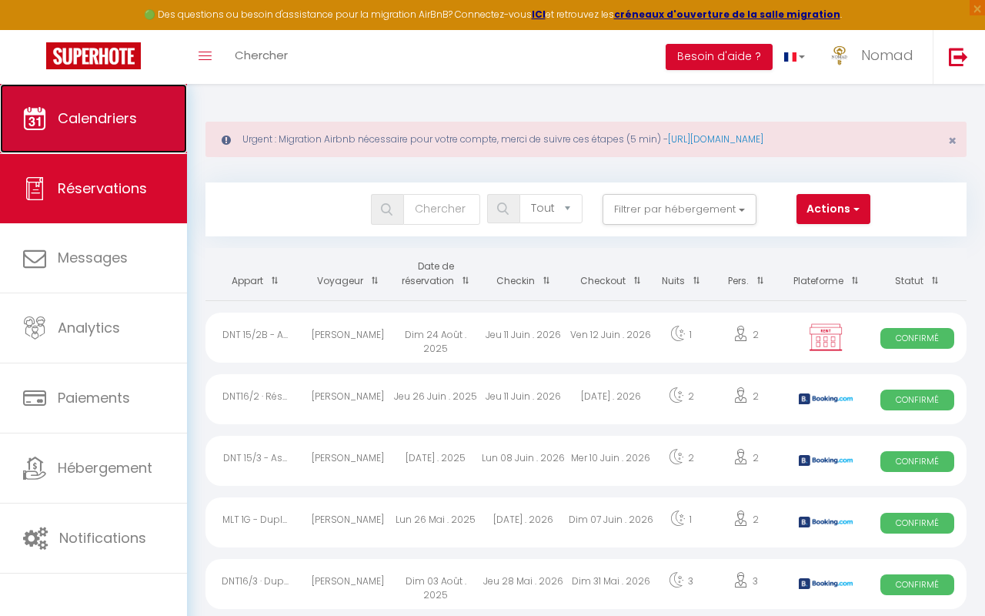
click at [129, 120] on span "Calendriers" at bounding box center [97, 118] width 79 height 19
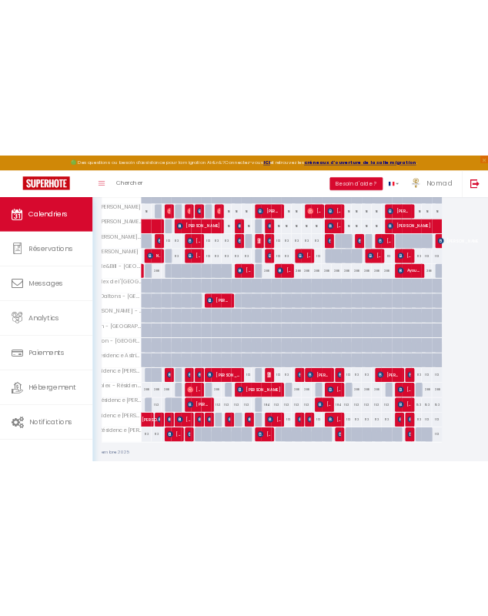
scroll to position [433, 0]
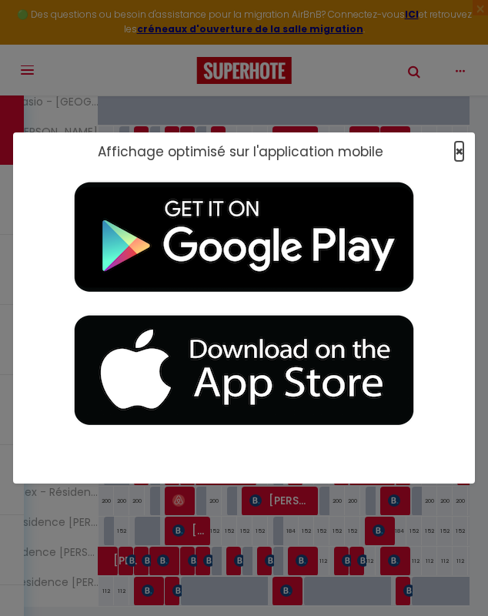
click at [458, 152] on span "×" at bounding box center [459, 151] width 8 height 19
